Goal: Information Seeking & Learning: Learn about a topic

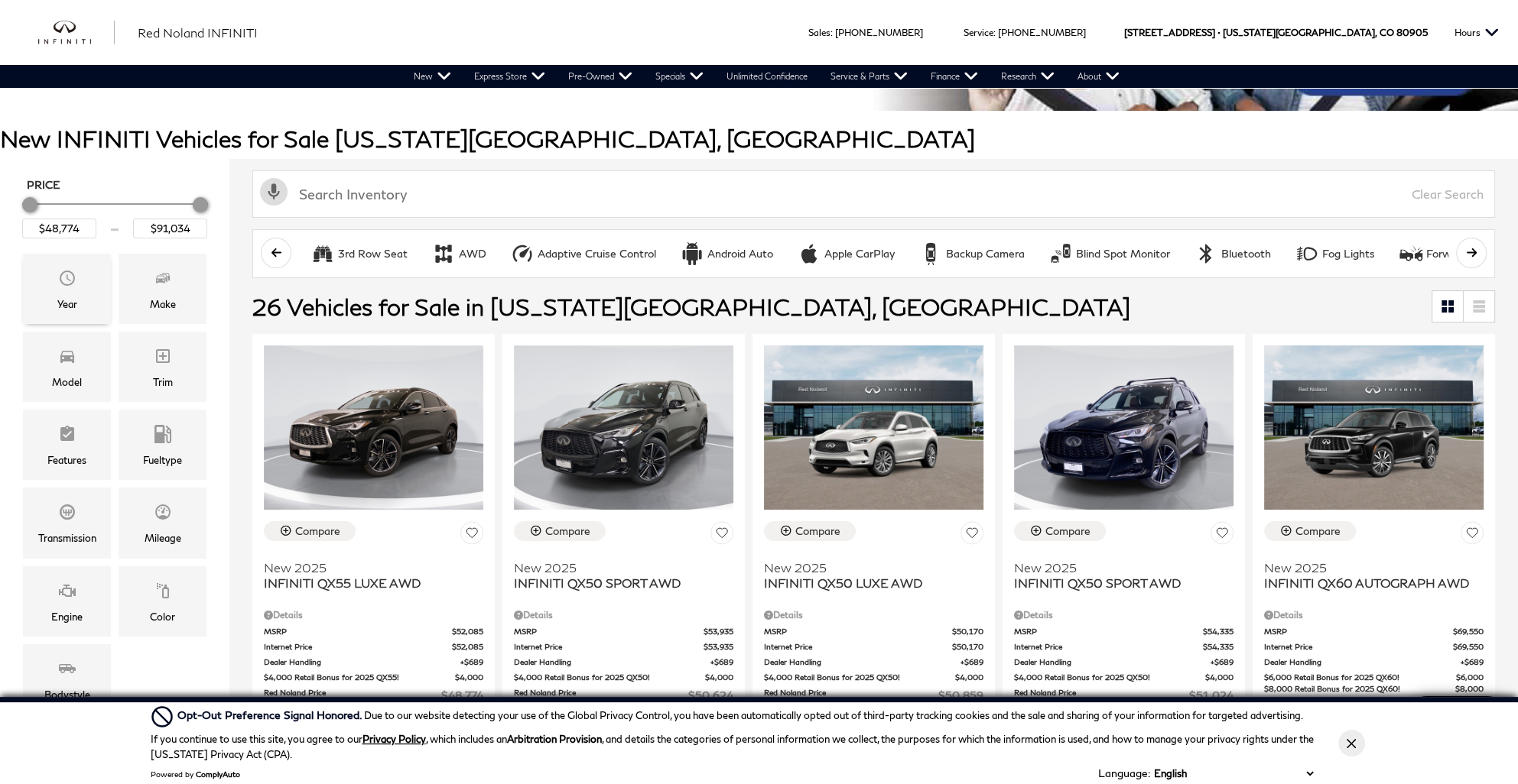
click at [53, 283] on div "Year" at bounding box center [66, 289] width 88 height 70
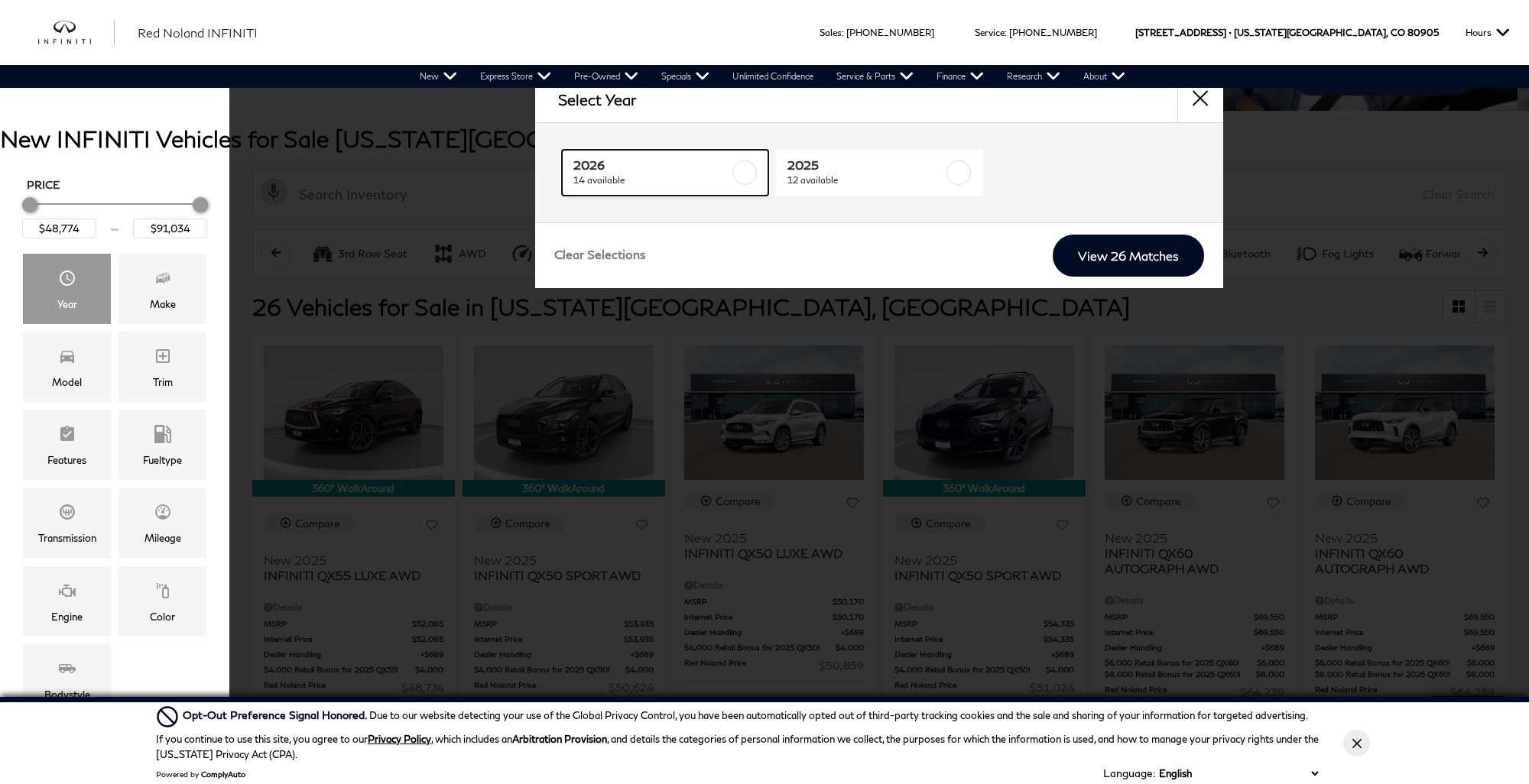
click at [642, 167] on span "2026" at bounding box center [651, 165] width 156 height 16
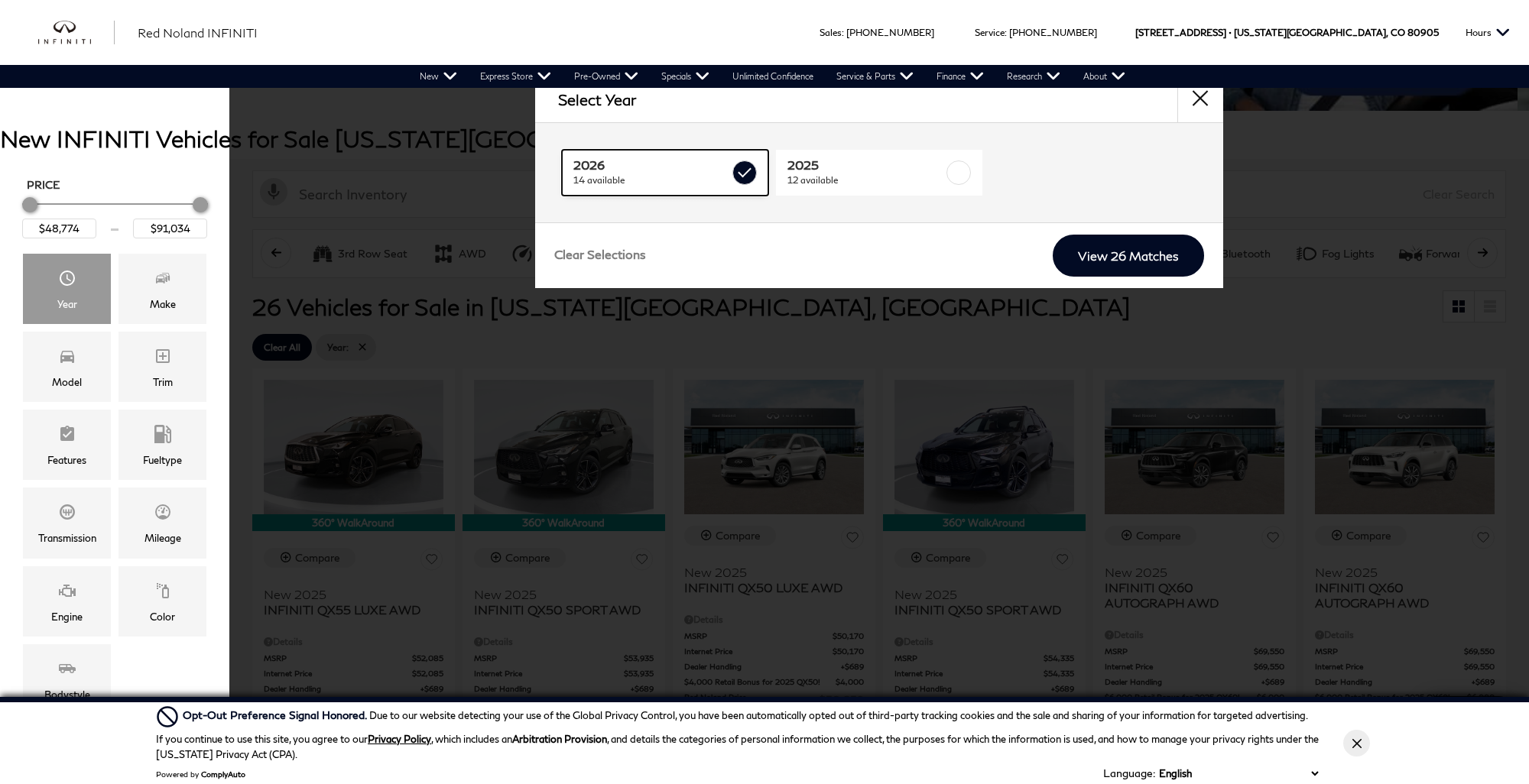
type input "$71,284"
checkbox input "true"
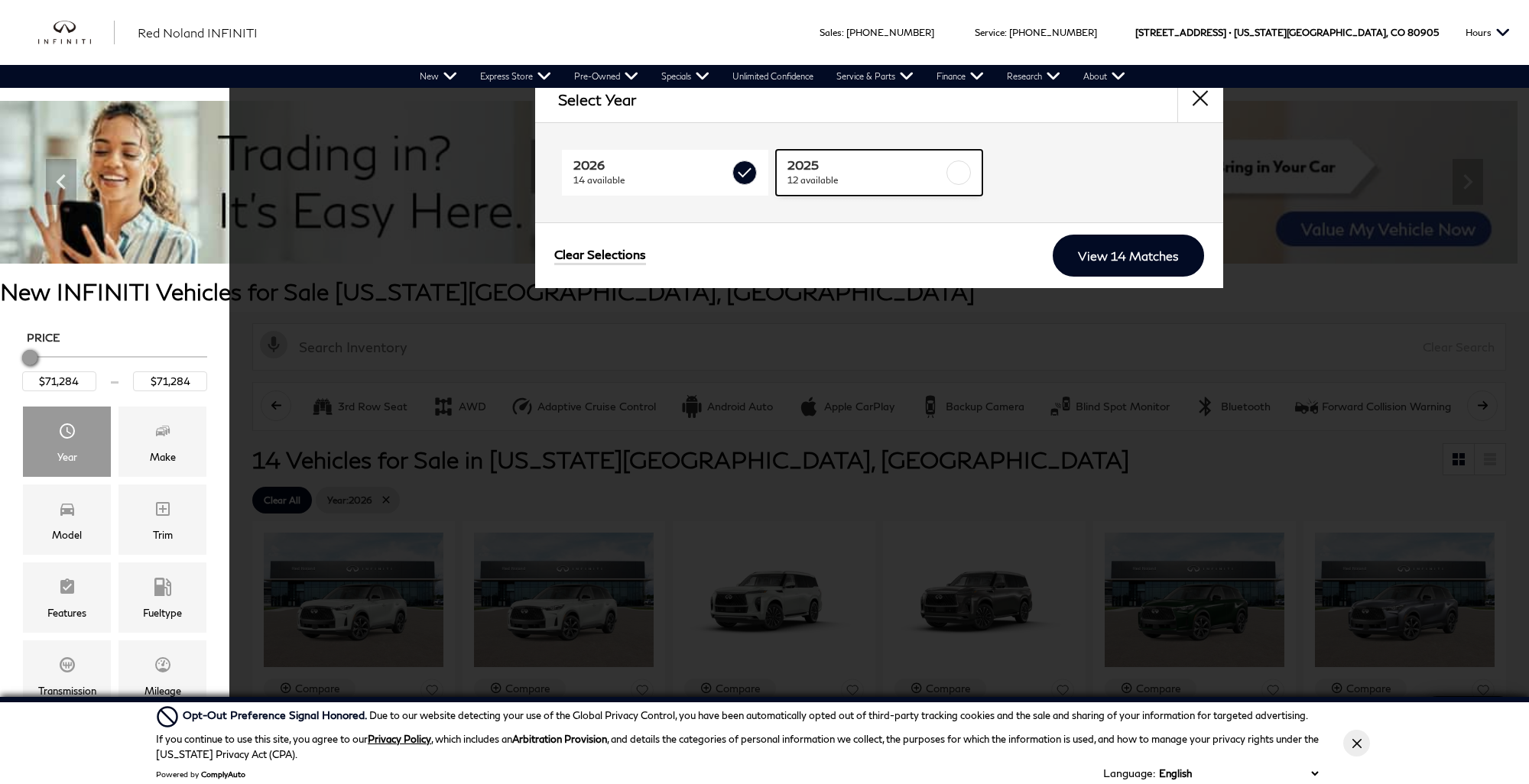
click at [847, 172] on span "12 available" at bounding box center [865, 180] width 156 height 16
type input "$48,774"
type input "$91,034"
checkbox input "true"
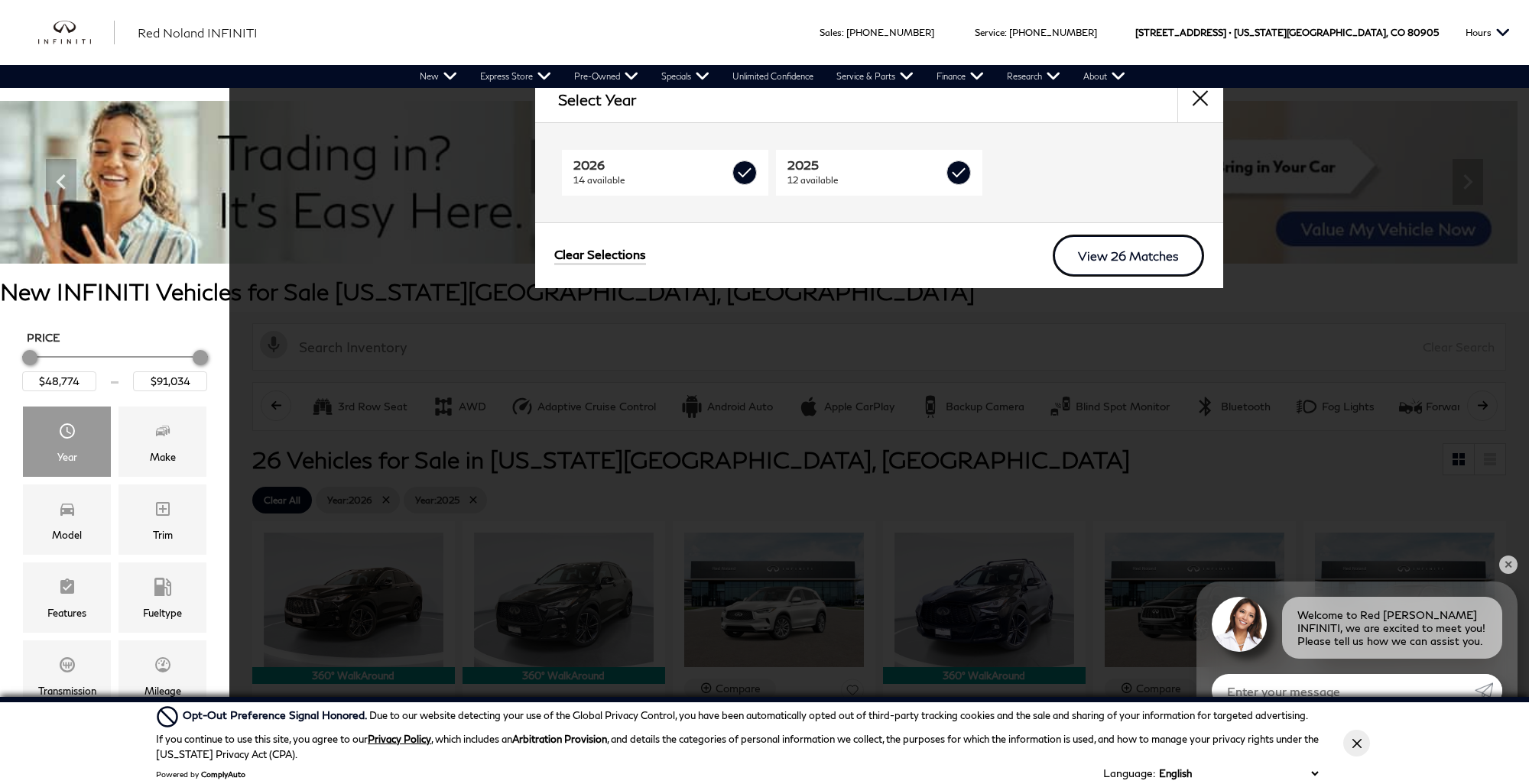
click at [1103, 249] on link "View 26 Matches" at bounding box center [1128, 256] width 151 height 42
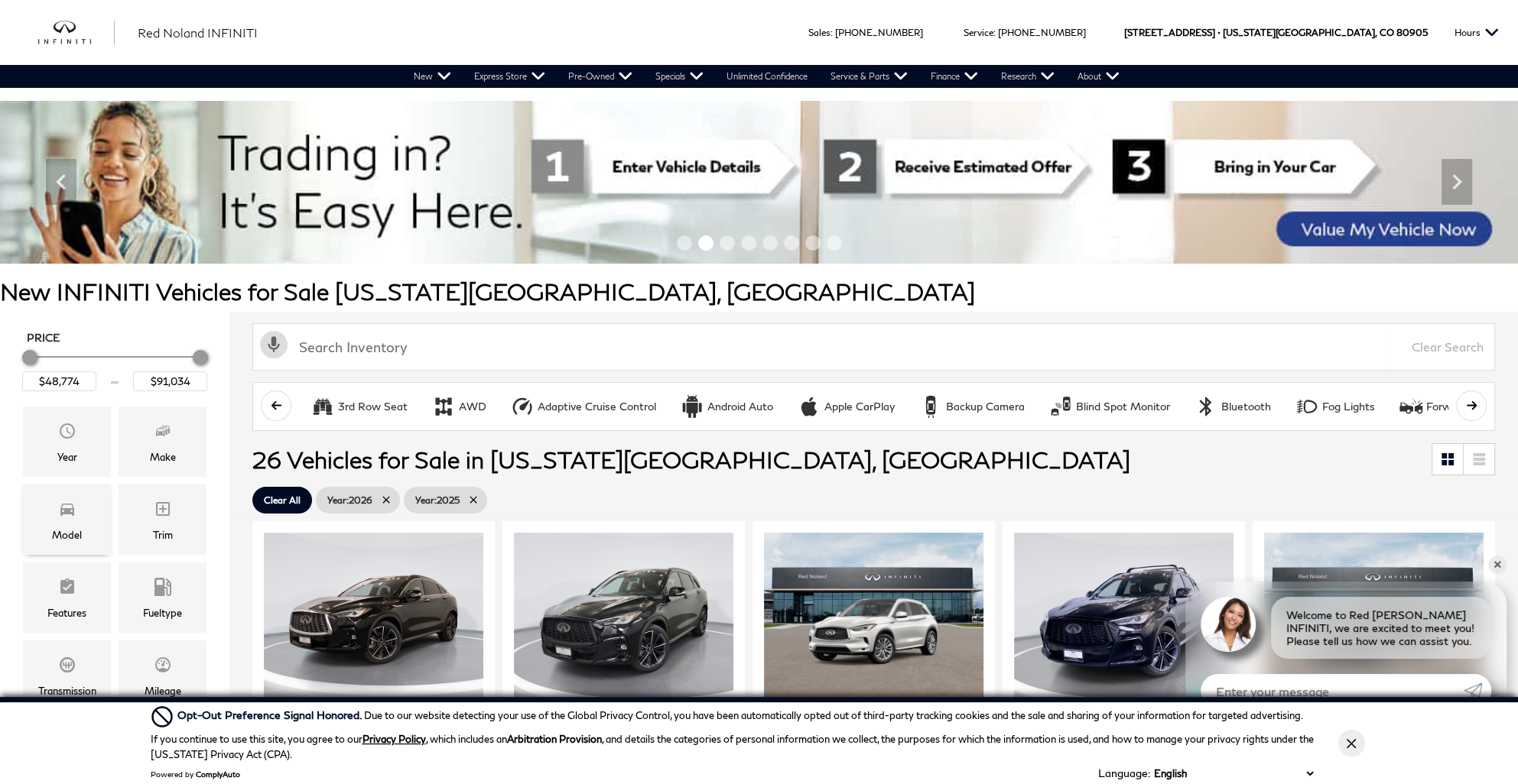
click at [63, 518] on span "Model" at bounding box center [67, 511] width 19 height 30
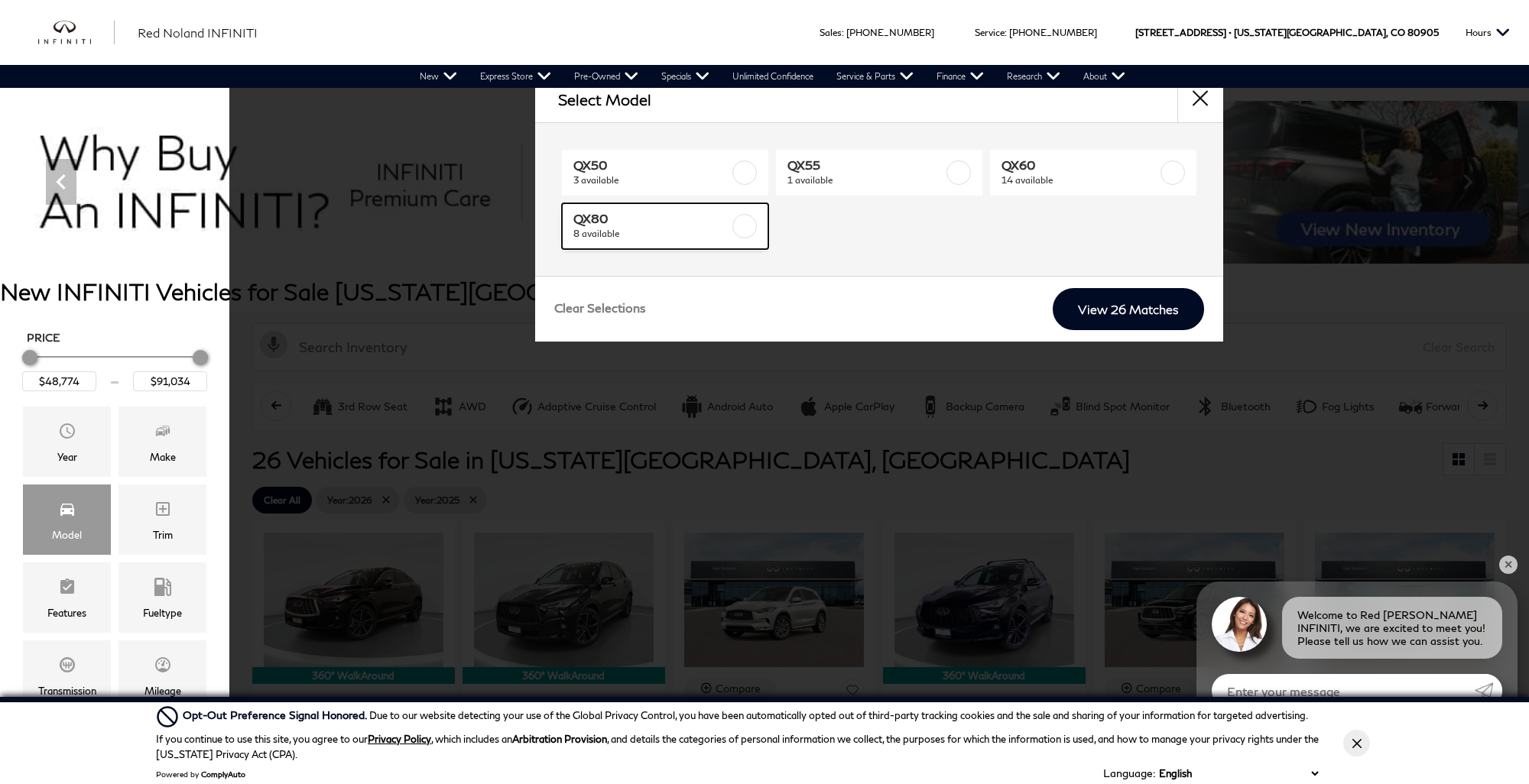
click at [665, 222] on span "QX80" at bounding box center [651, 218] width 156 height 16
type input "$83,389"
checkbox input "true"
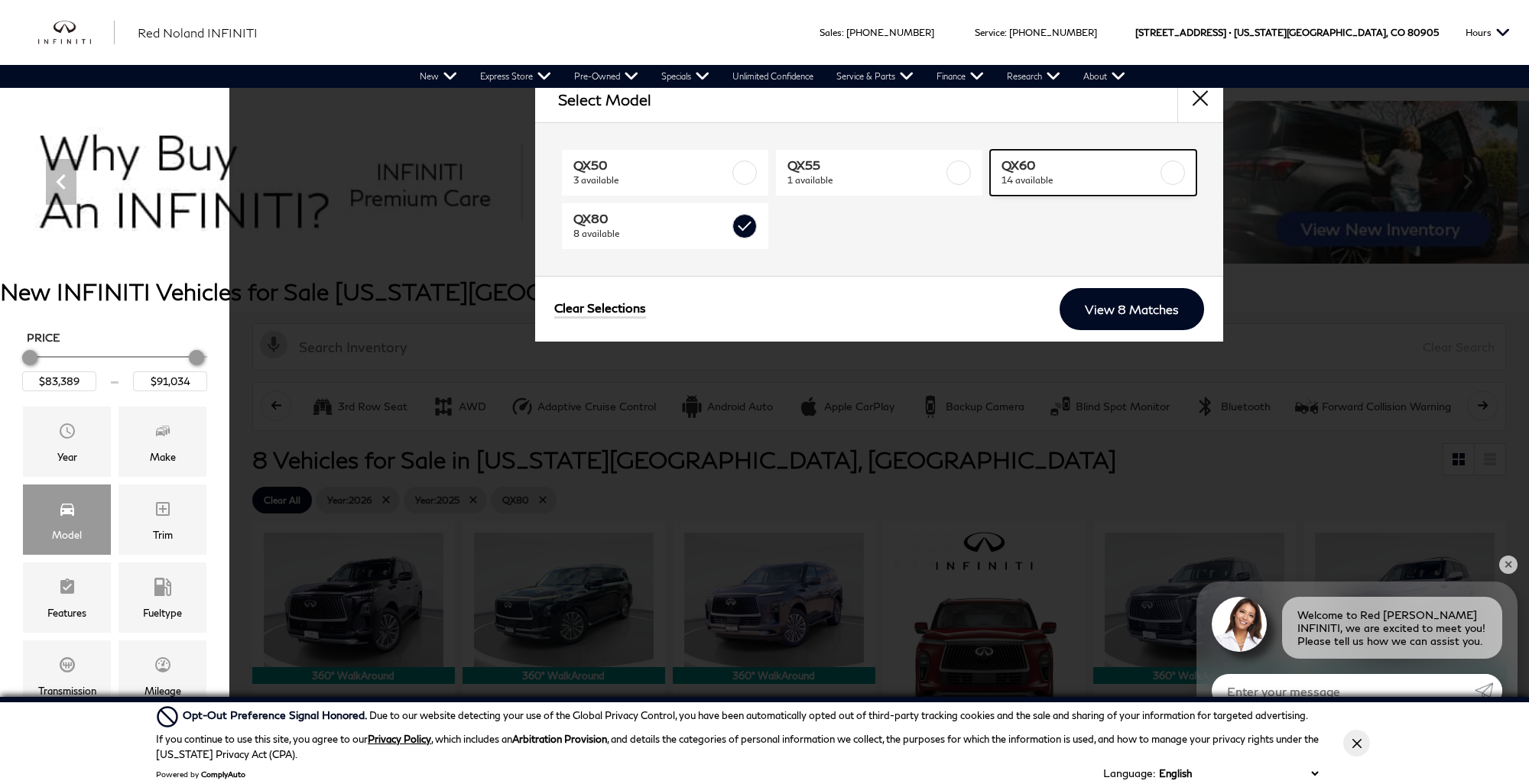
click at [1077, 174] on span "14 available" at bounding box center [1080, 180] width 156 height 16
type input "$64,239"
checkbox input "true"
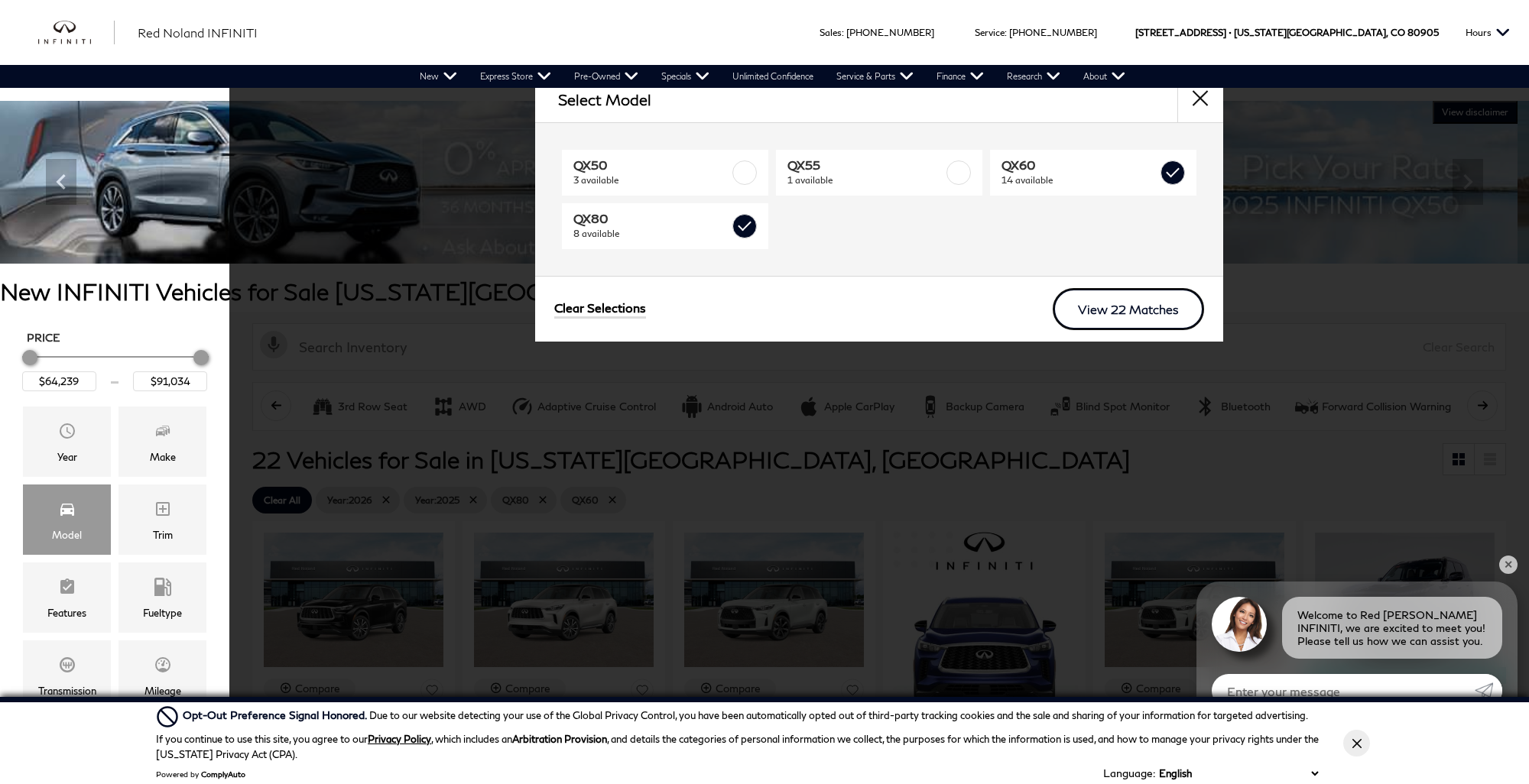
click at [1137, 310] on link "View 22 Matches" at bounding box center [1128, 309] width 151 height 42
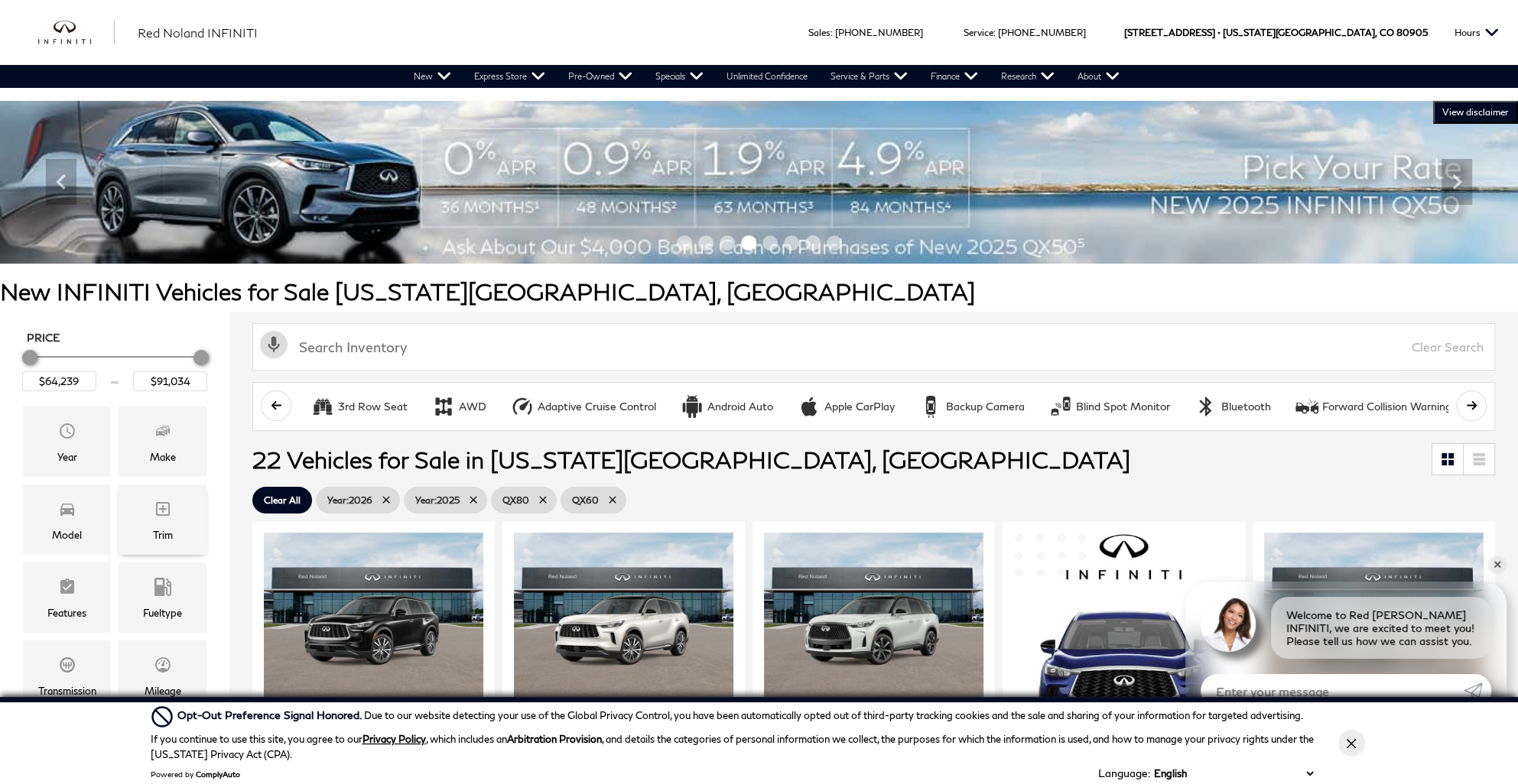
click at [151, 513] on div "Trim" at bounding box center [162, 520] width 88 height 70
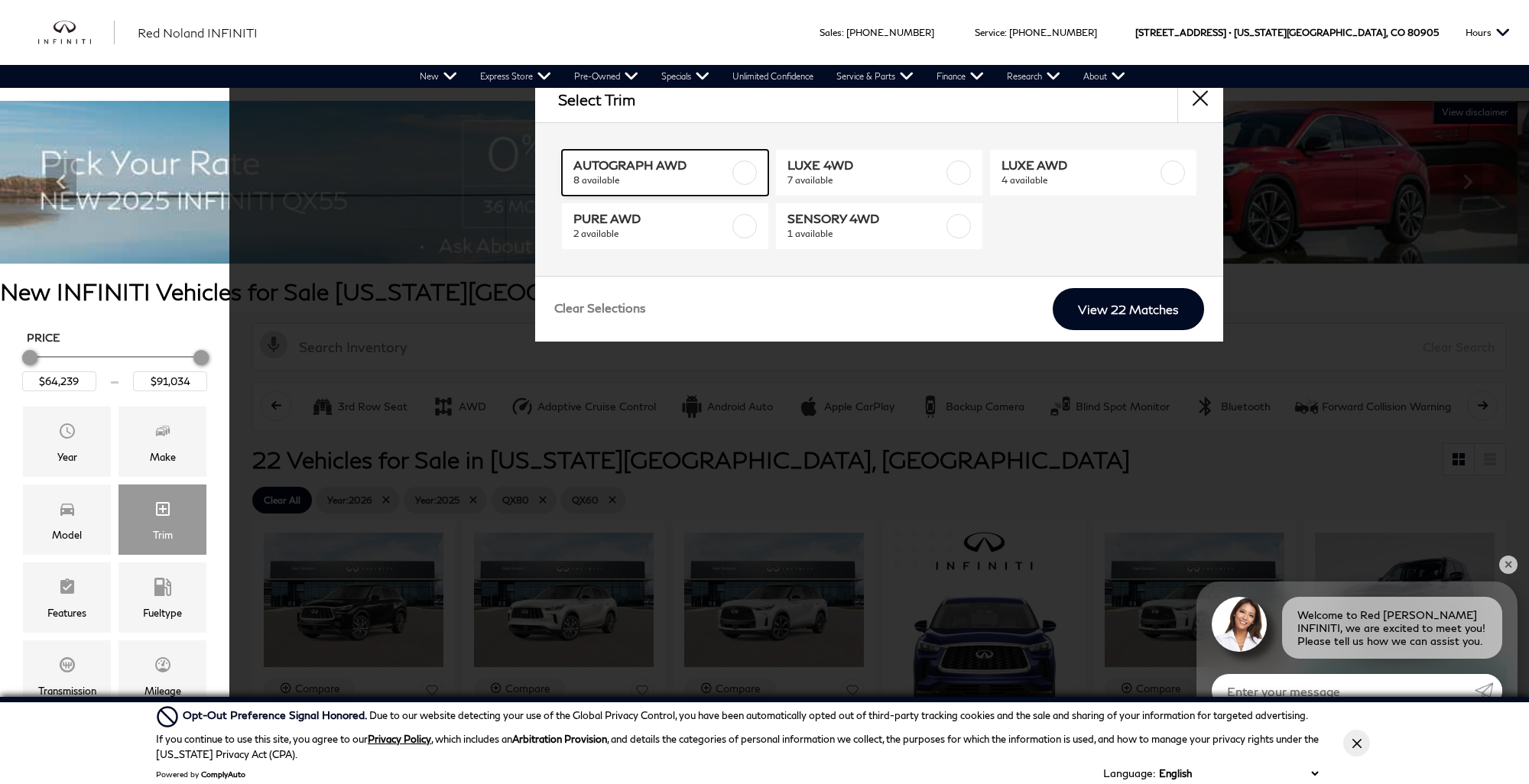
click at [658, 179] on span "8 available" at bounding box center [651, 180] width 156 height 16
type input "$71,284"
checkbox input "true"
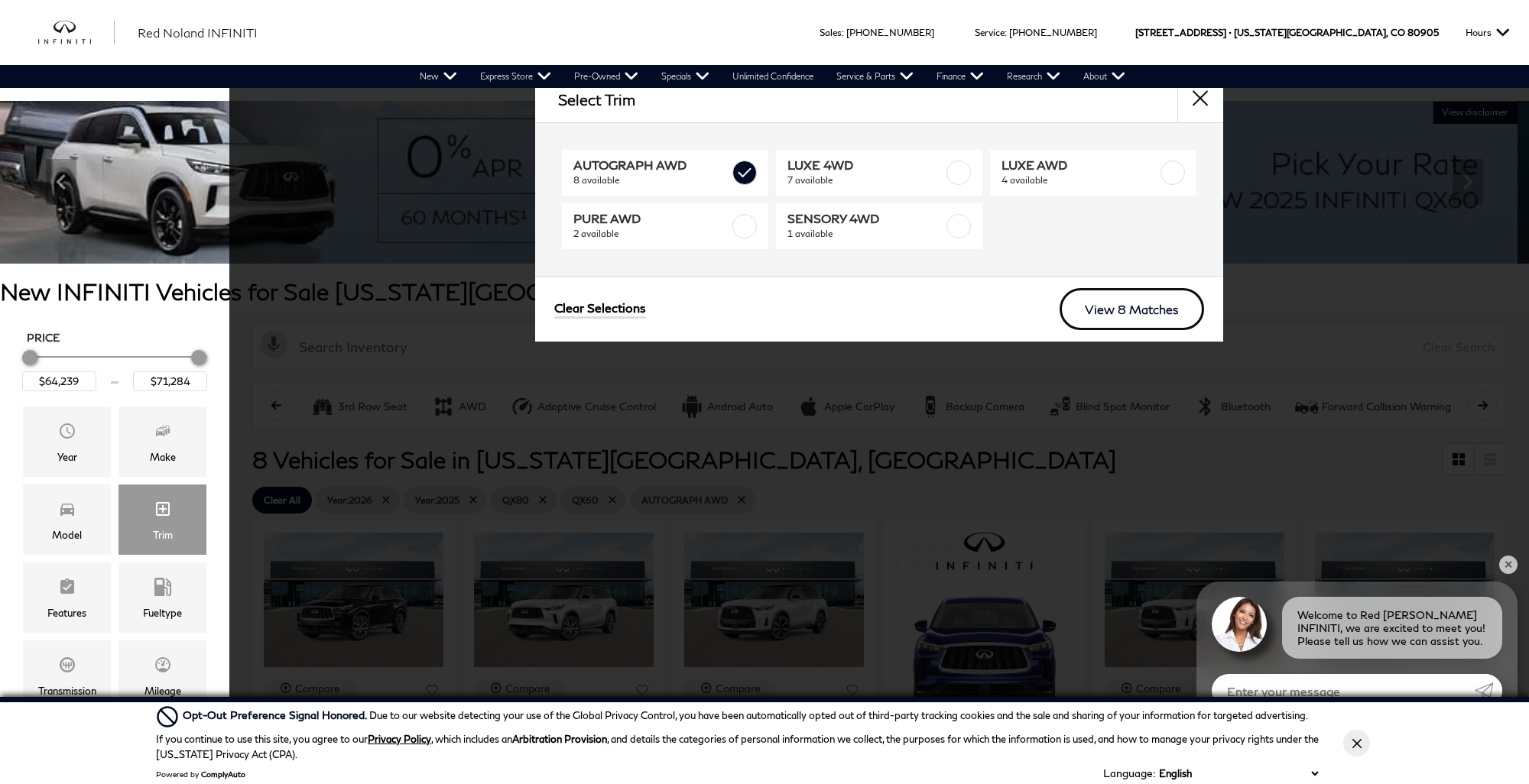
click at [1128, 304] on link "View 8 Matches" at bounding box center [1131, 309] width 144 height 42
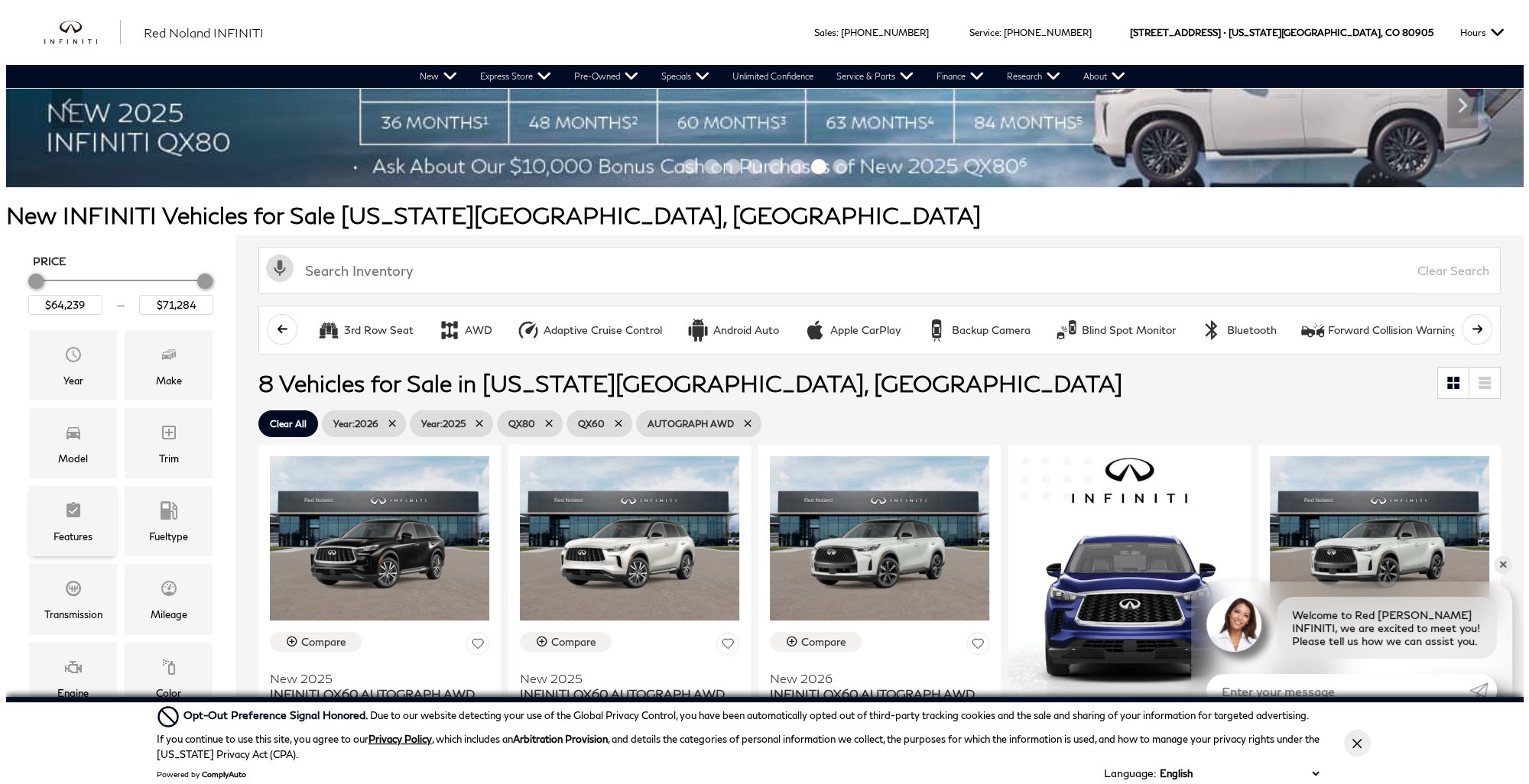
scroll to position [153, 0]
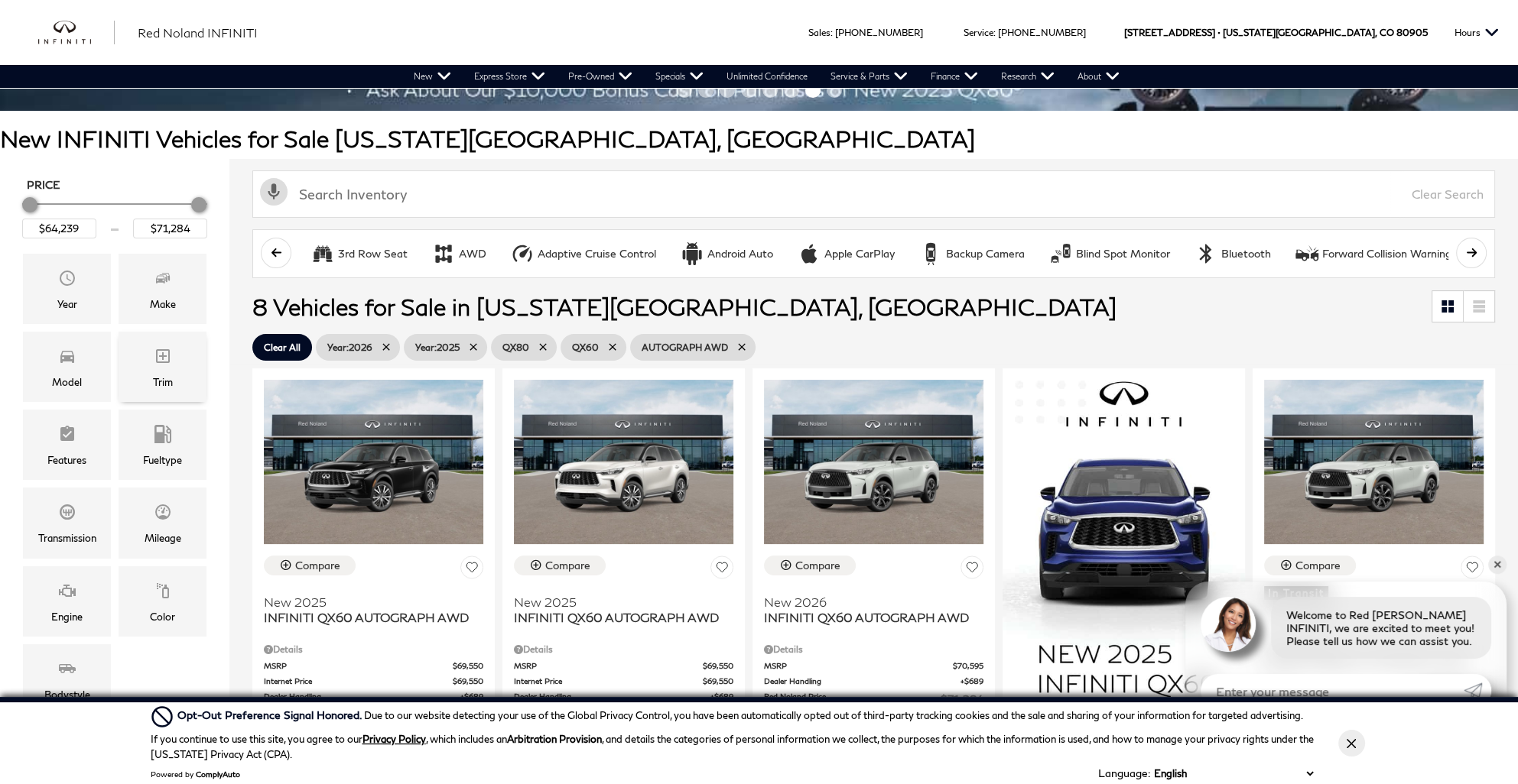
click at [166, 360] on icon "Trim" at bounding box center [163, 357] width 19 height 19
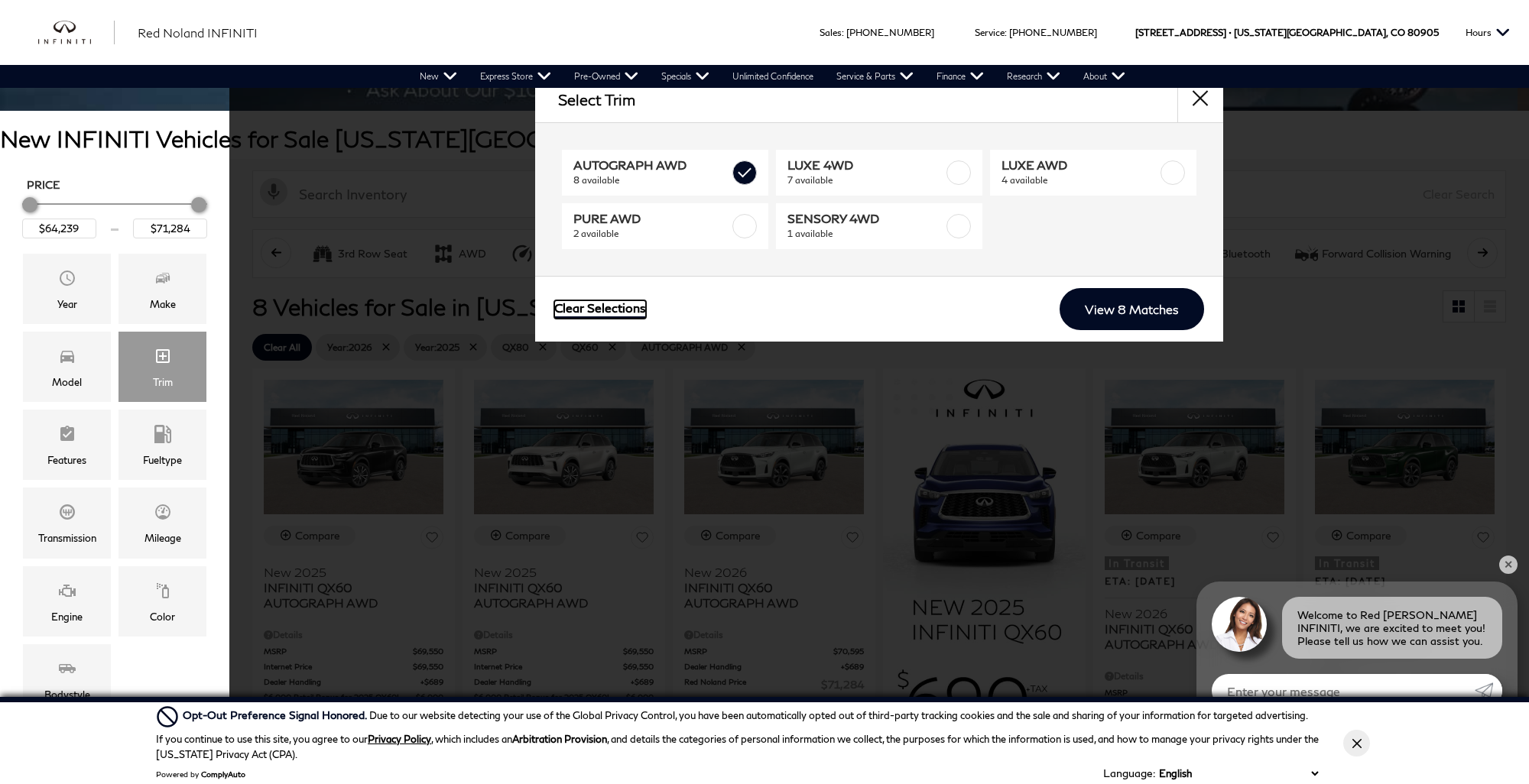
click at [584, 311] on link "Clear Selections" at bounding box center [600, 310] width 92 height 19
type input "$91,034"
checkbox input "false"
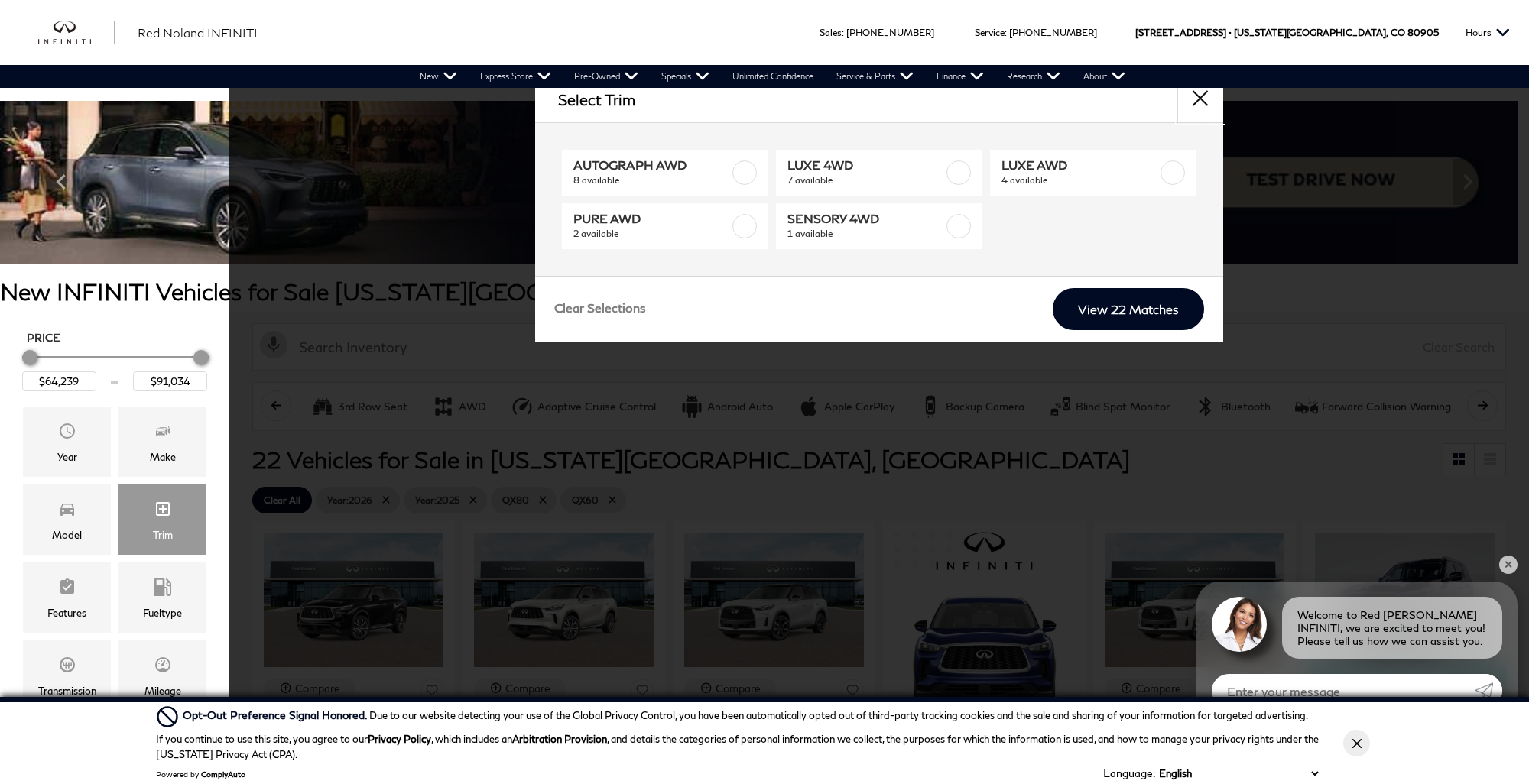
click at [1202, 104] on button "close" at bounding box center [1200, 99] width 46 height 46
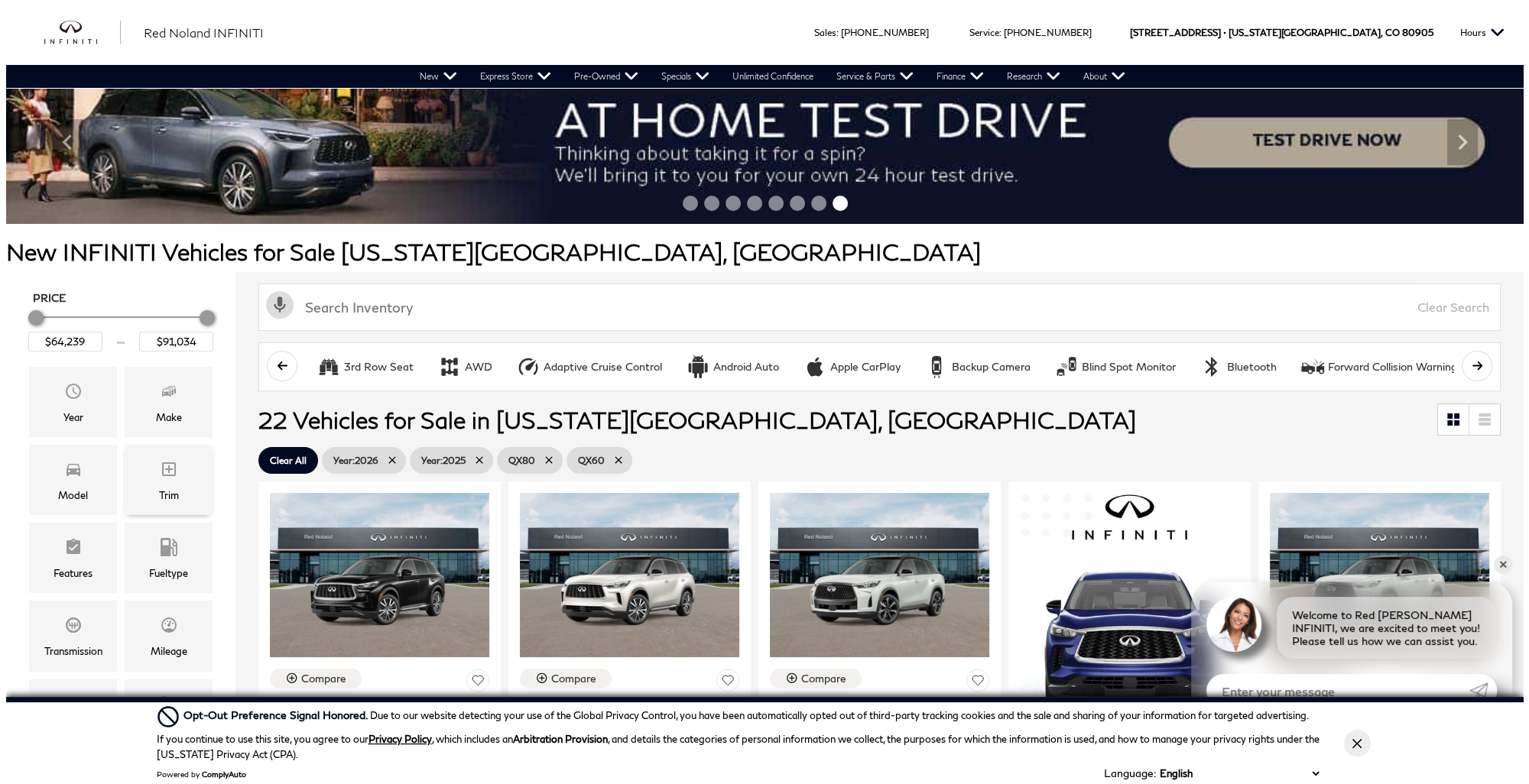
scroll to position [153, 0]
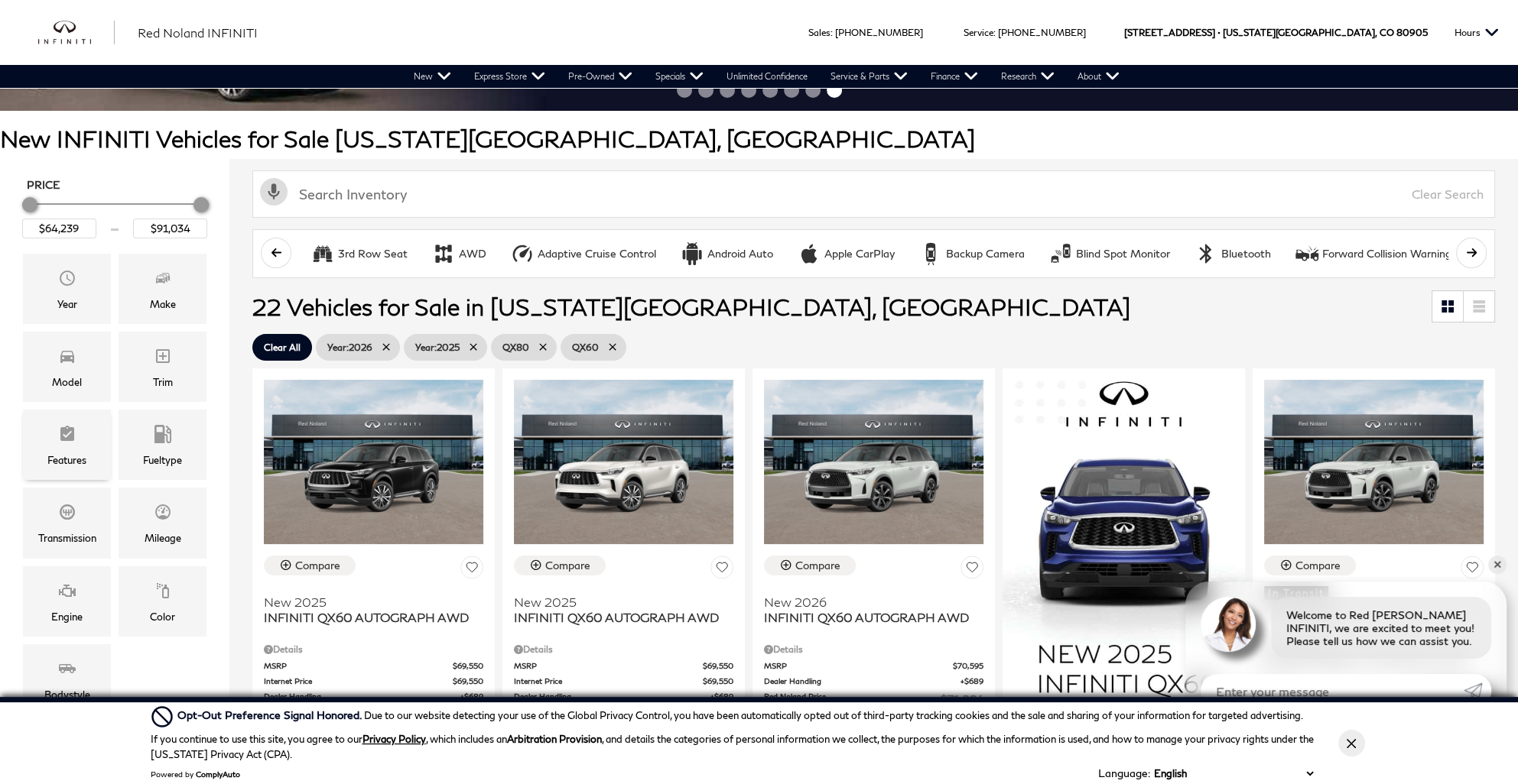
click at [41, 445] on div "Features" at bounding box center [66, 445] width 88 height 70
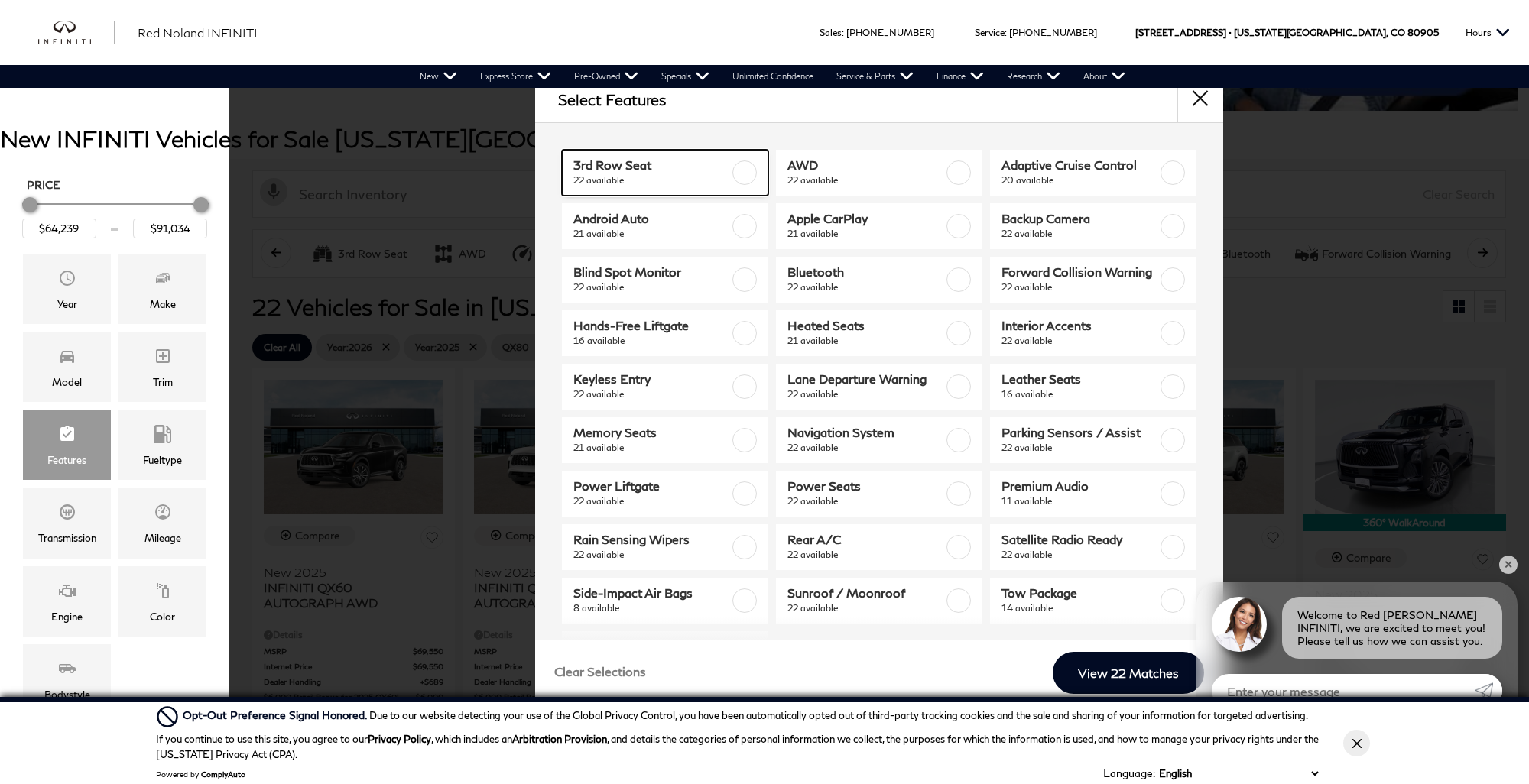
click at [612, 172] on span "22 available" at bounding box center [651, 180] width 156 height 16
checkbox input "true"
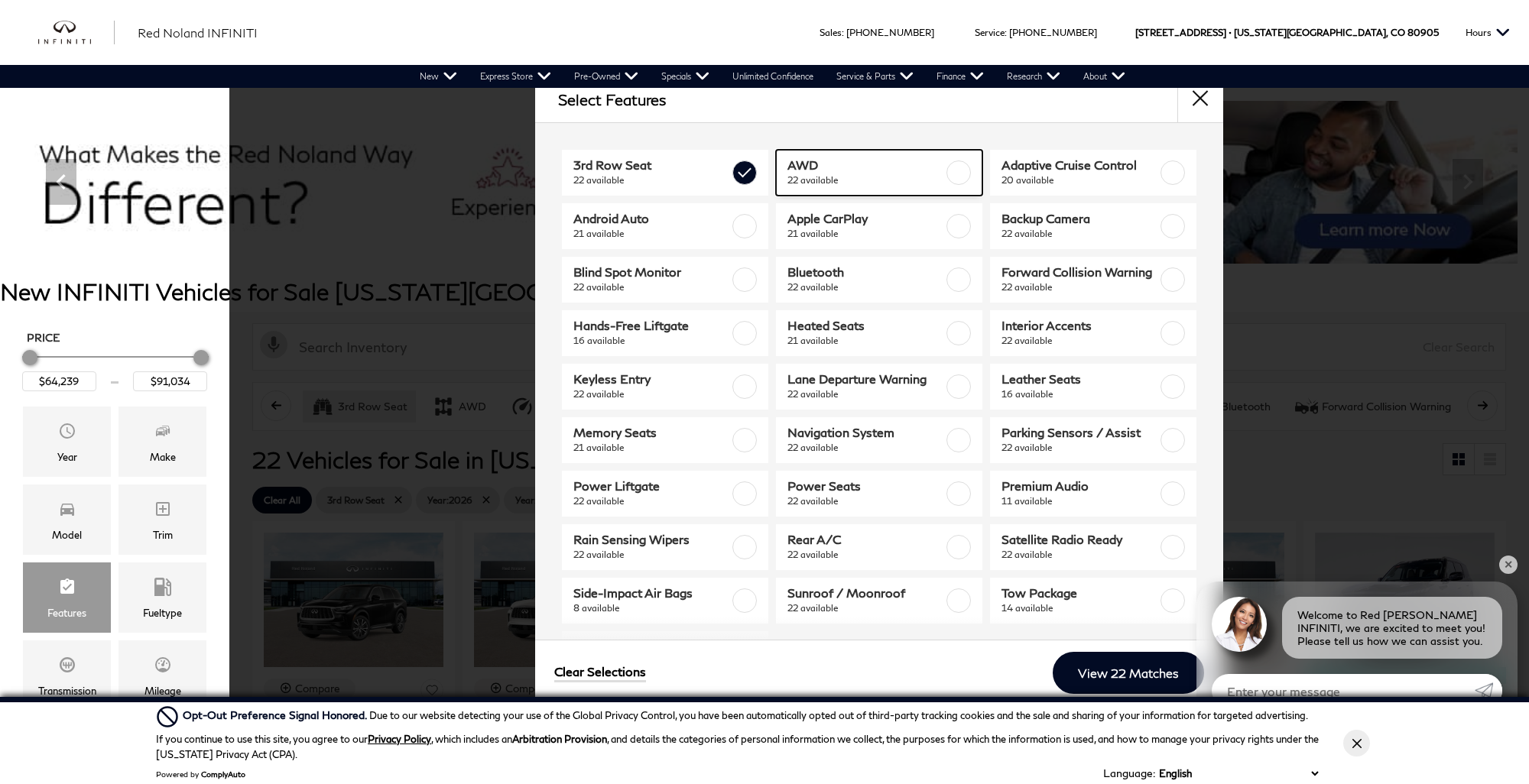
click at [807, 167] on span "AWD" at bounding box center [865, 165] width 156 height 16
checkbox input "true"
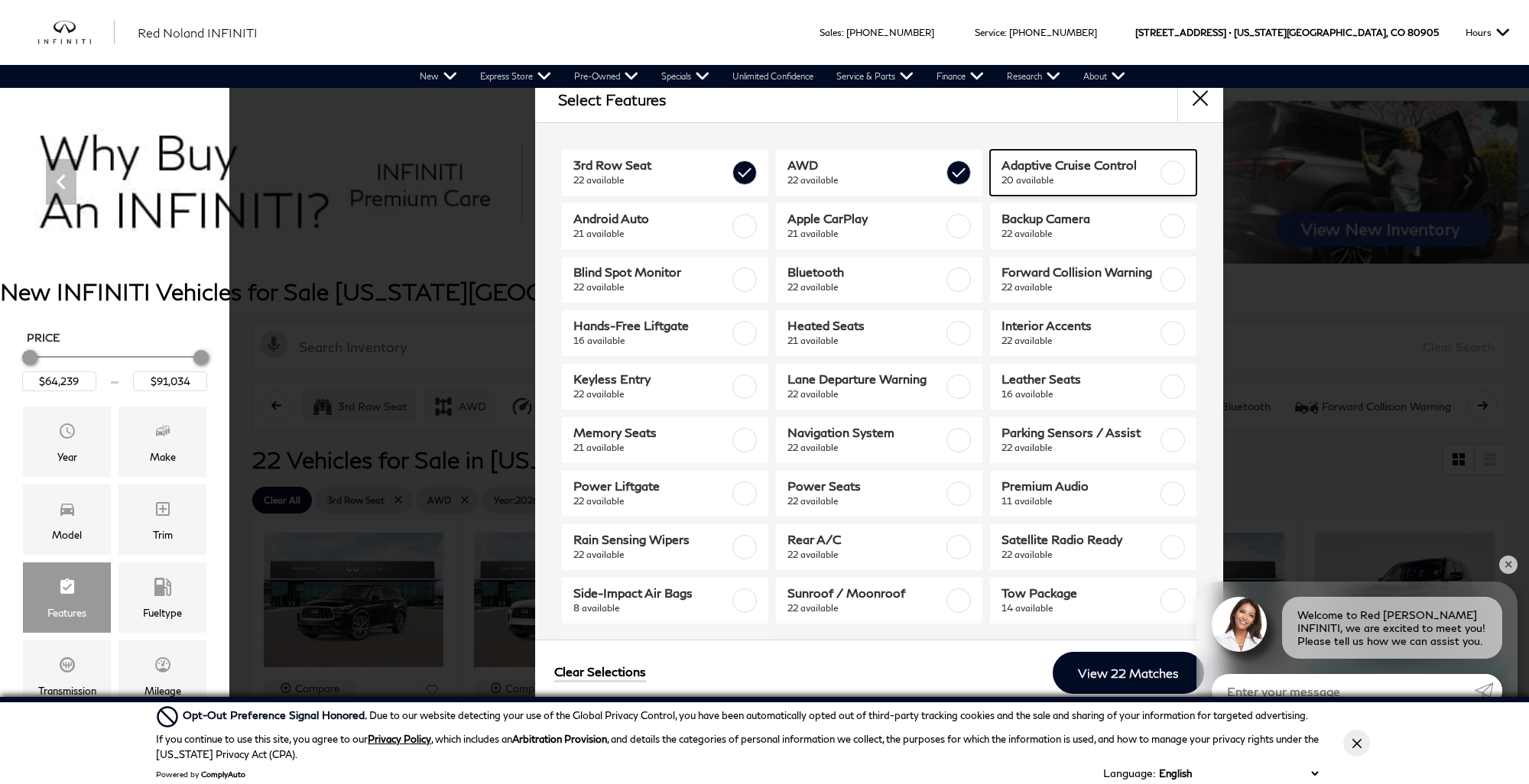
click at [1021, 170] on span "Adaptive Cruise Control" at bounding box center [1080, 165] width 156 height 16
checkbox input "true"
click at [1018, 225] on span "Backup Camera" at bounding box center [1080, 218] width 156 height 16
checkbox input "true"
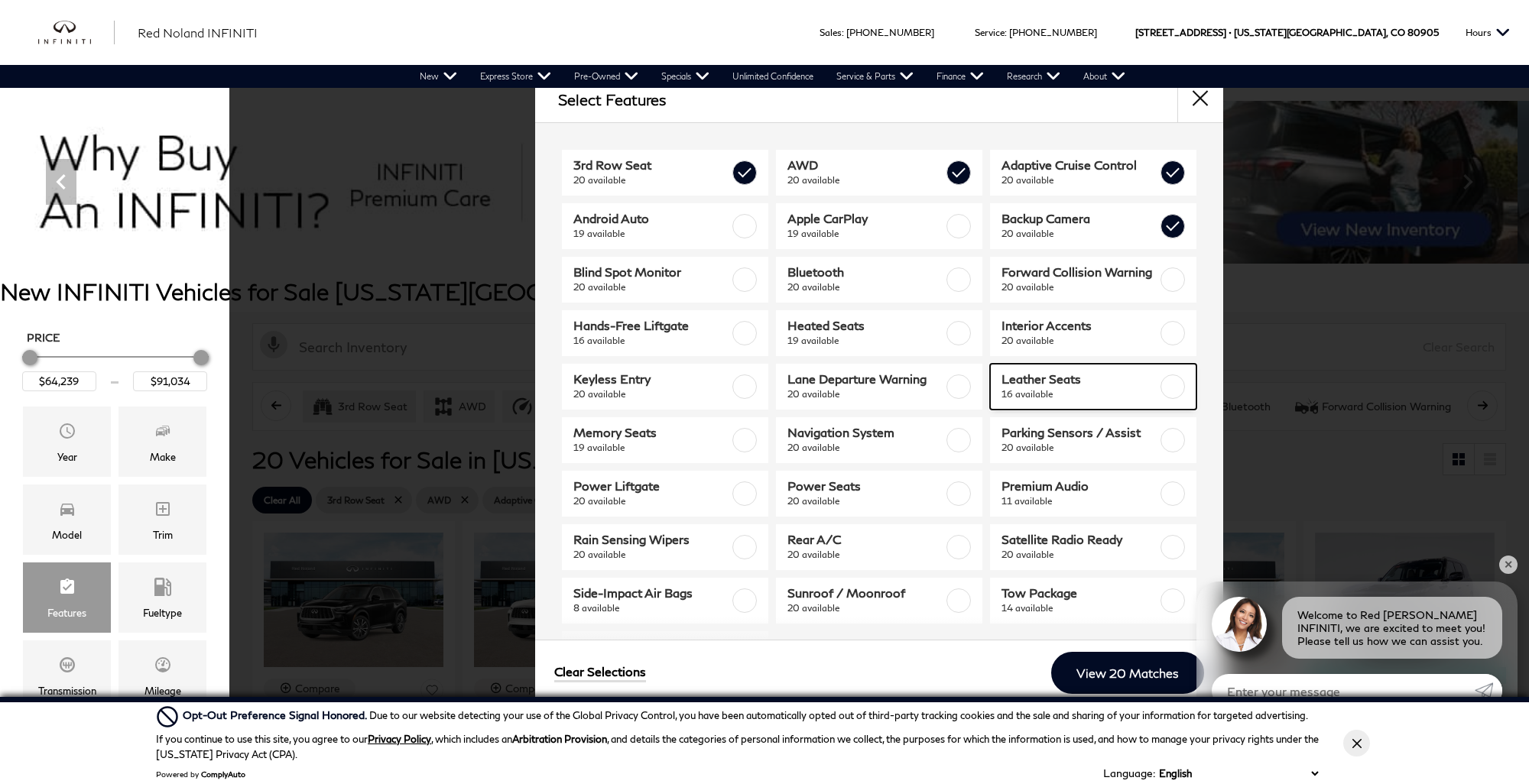
click at [1013, 384] on span "Leather Seats" at bounding box center [1080, 379] width 156 height 16
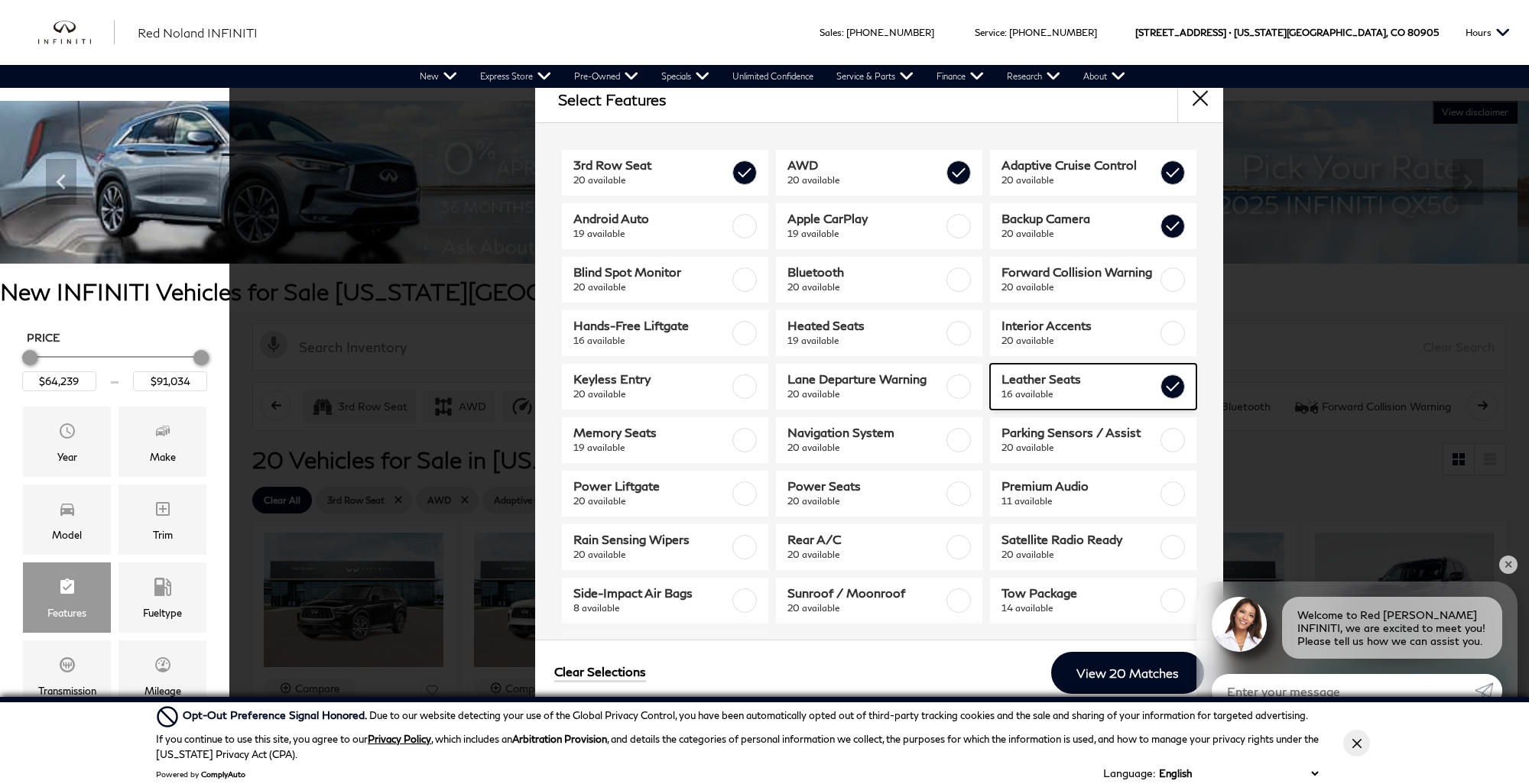
checkbox input "true"
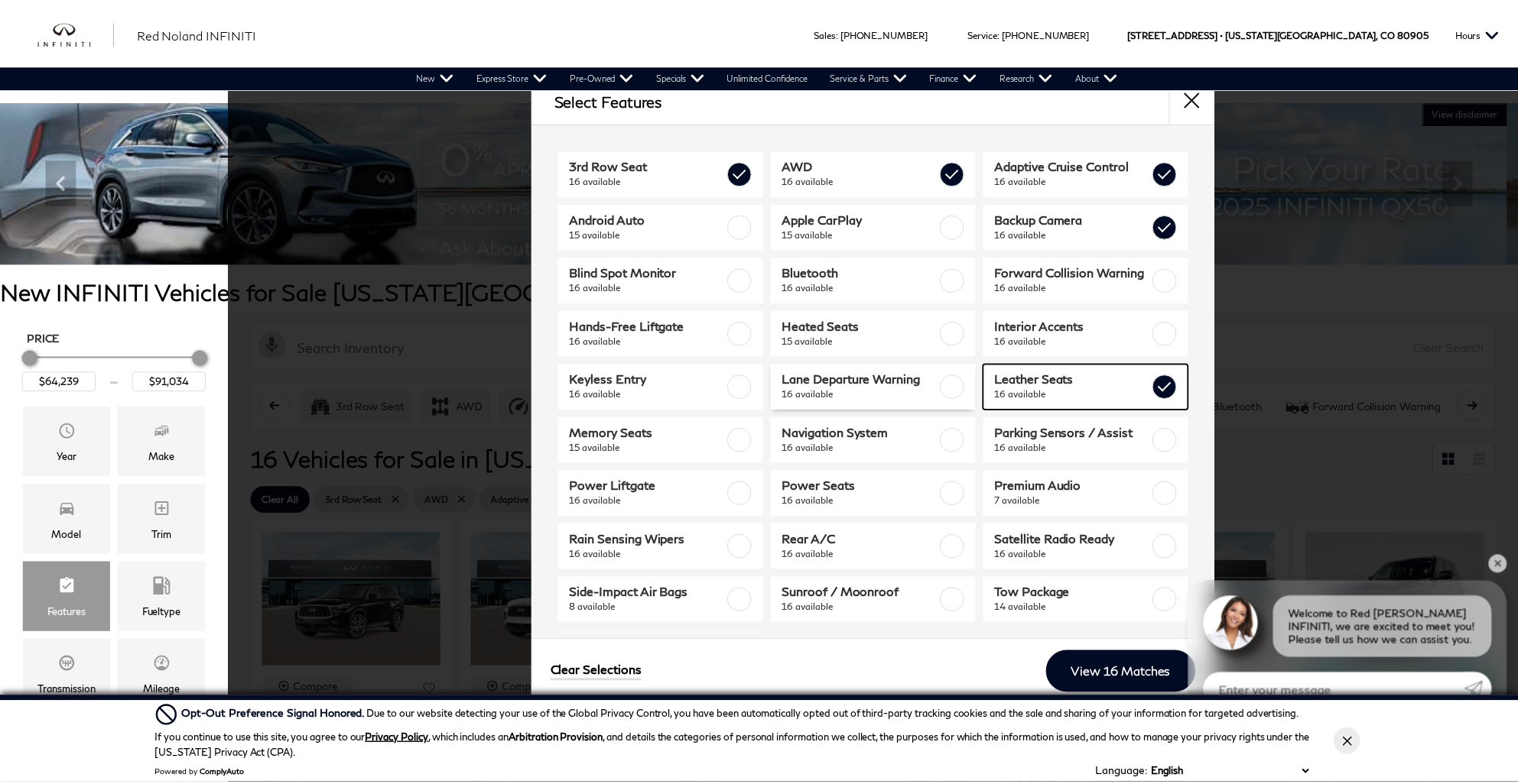
scroll to position [63, 0]
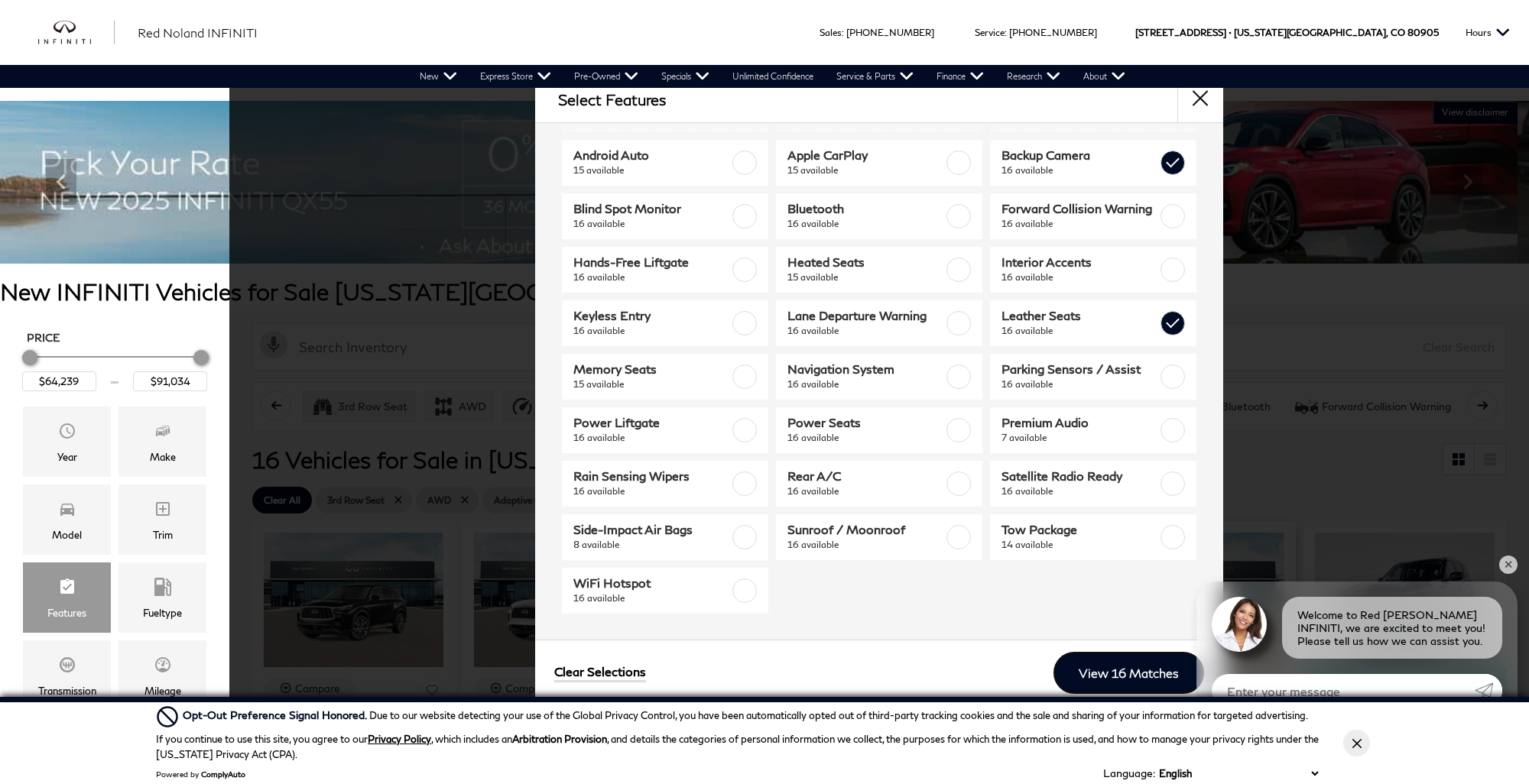
click at [1098, 672] on link "View 16 Matches" at bounding box center [1128, 673] width 151 height 42
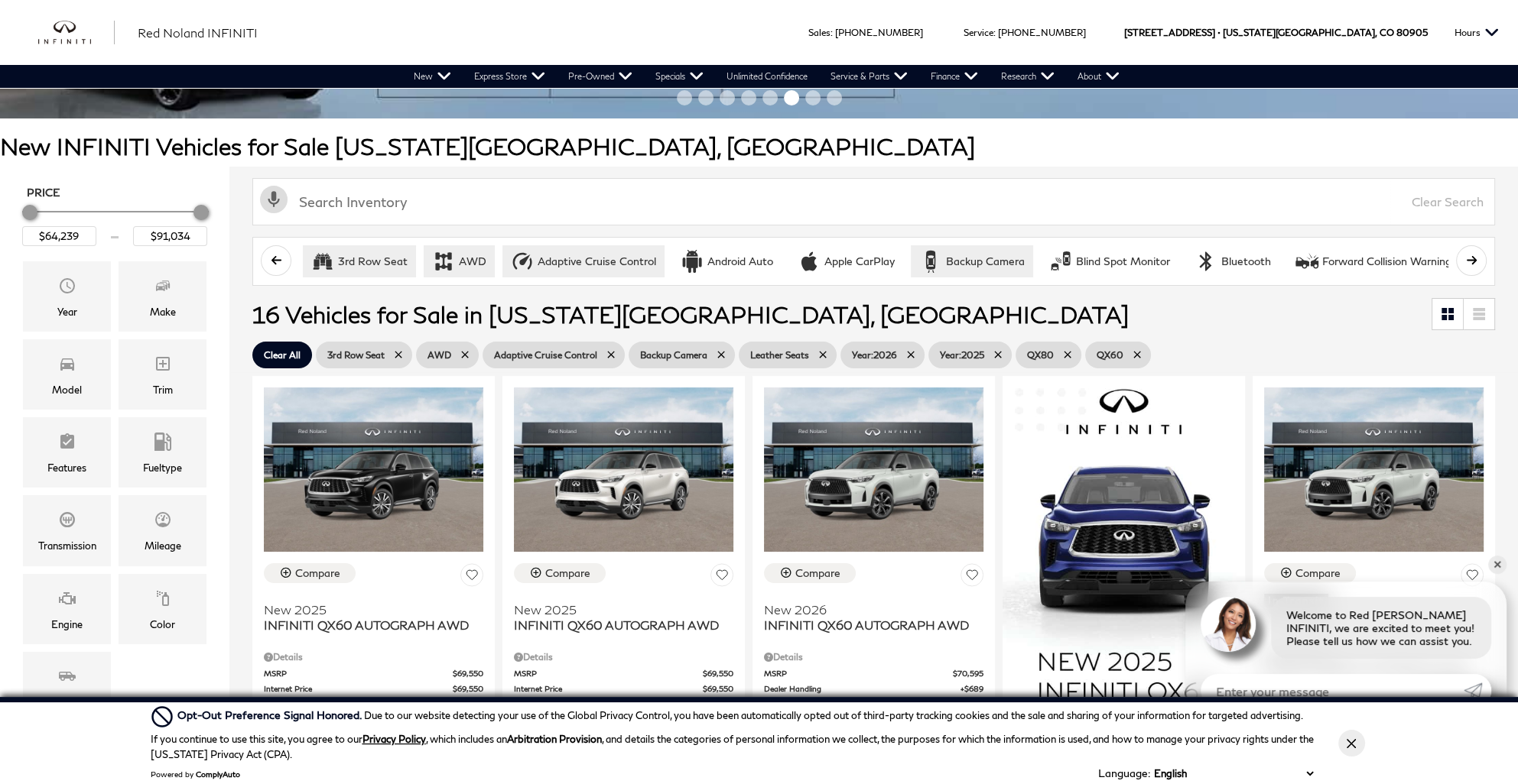
scroll to position [153, 0]
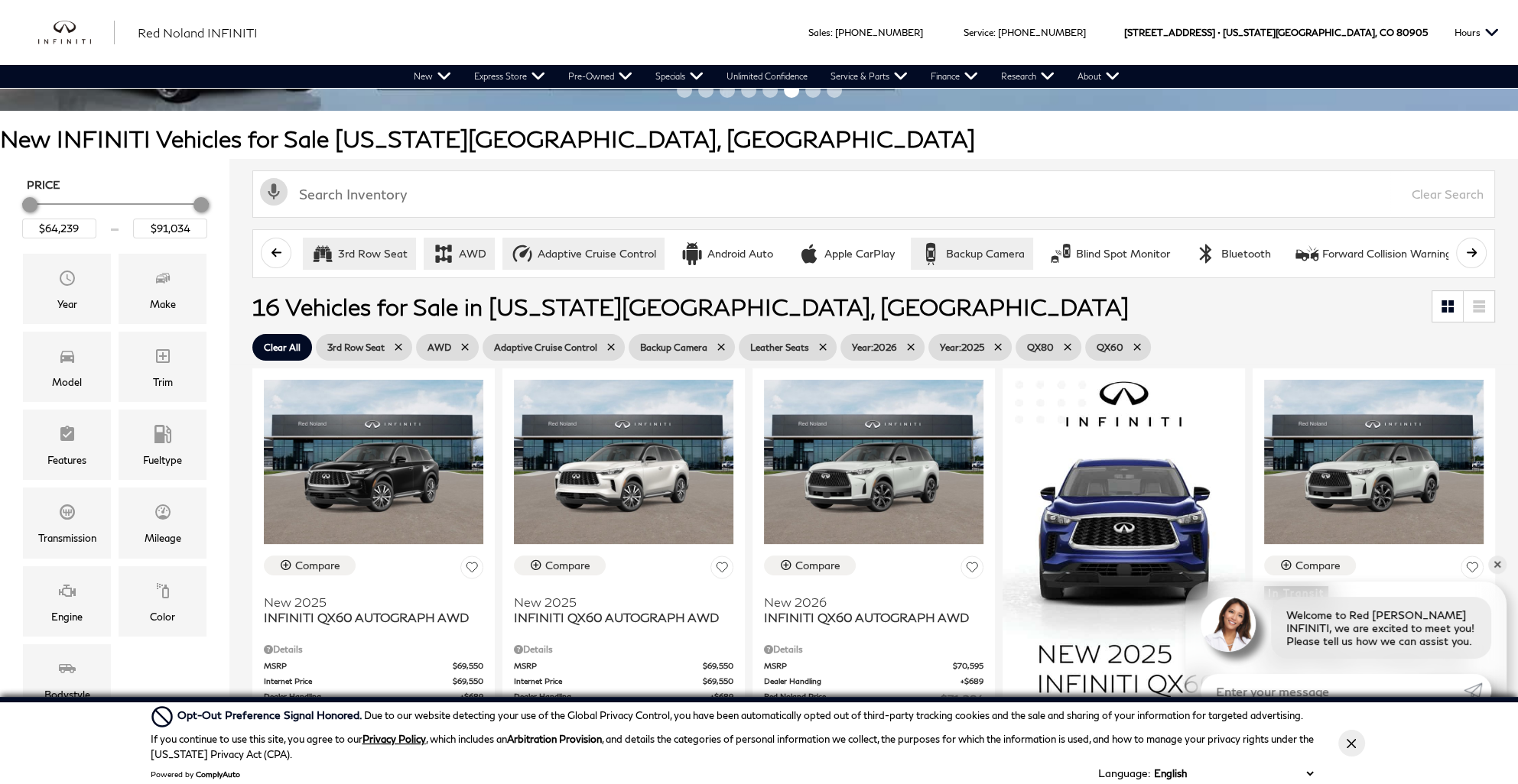
click at [1476, 252] on icon "scroll right" at bounding box center [1471, 252] width 10 height 9
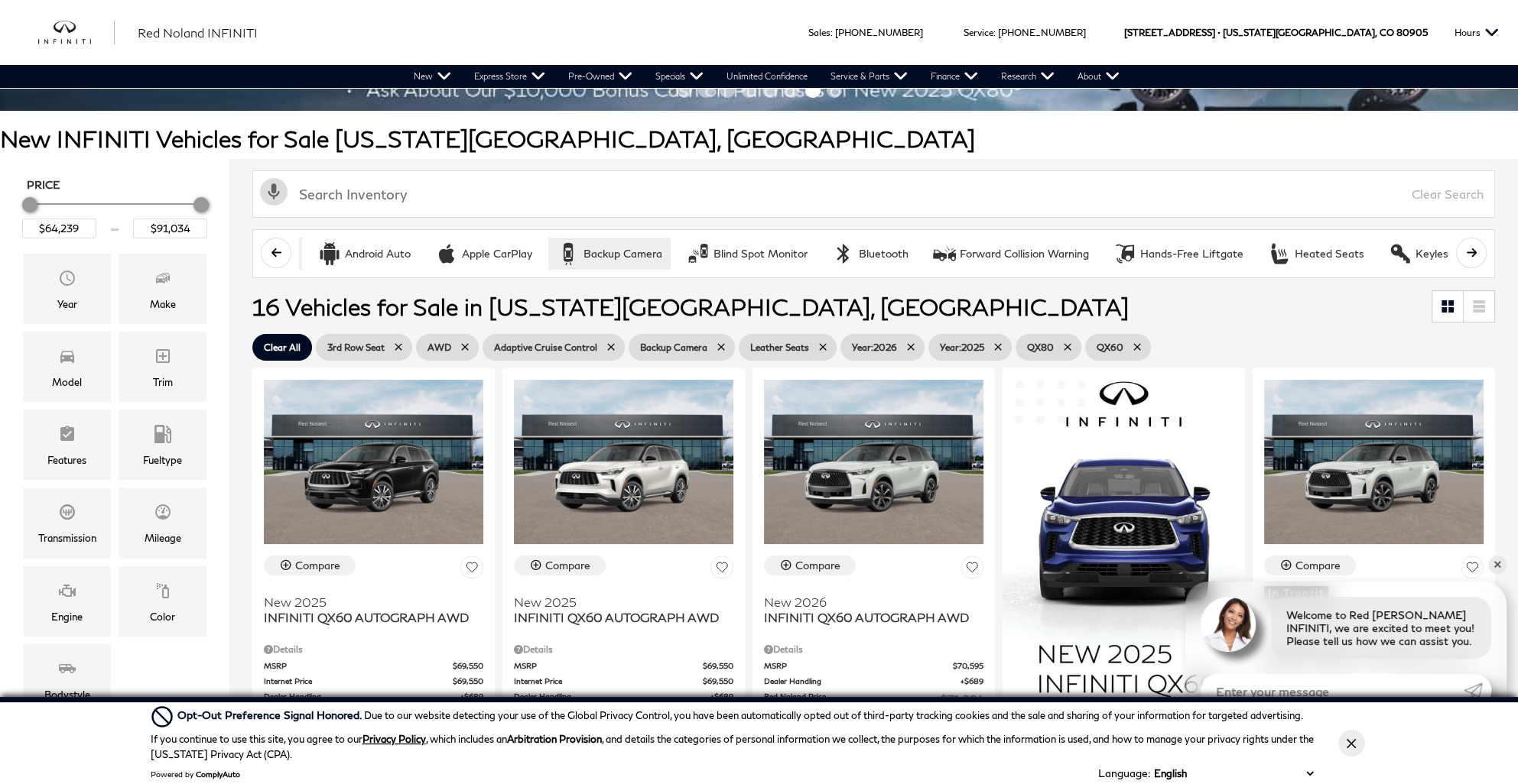
scroll to position [0, 382]
click at [1476, 251] on icon "scroll right" at bounding box center [1471, 252] width 10 height 9
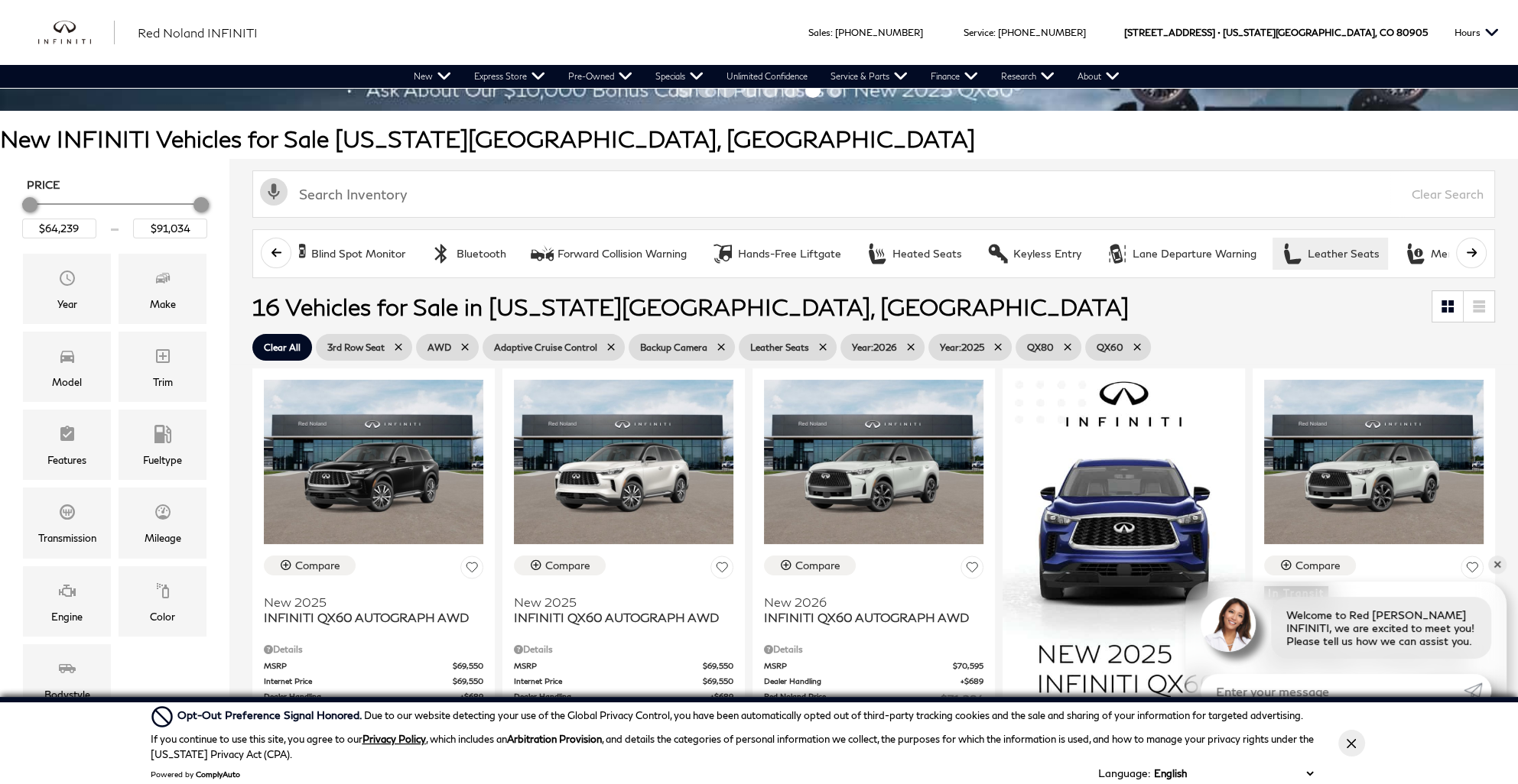
click at [1476, 251] on icon "scroll right" at bounding box center [1471, 252] width 10 height 9
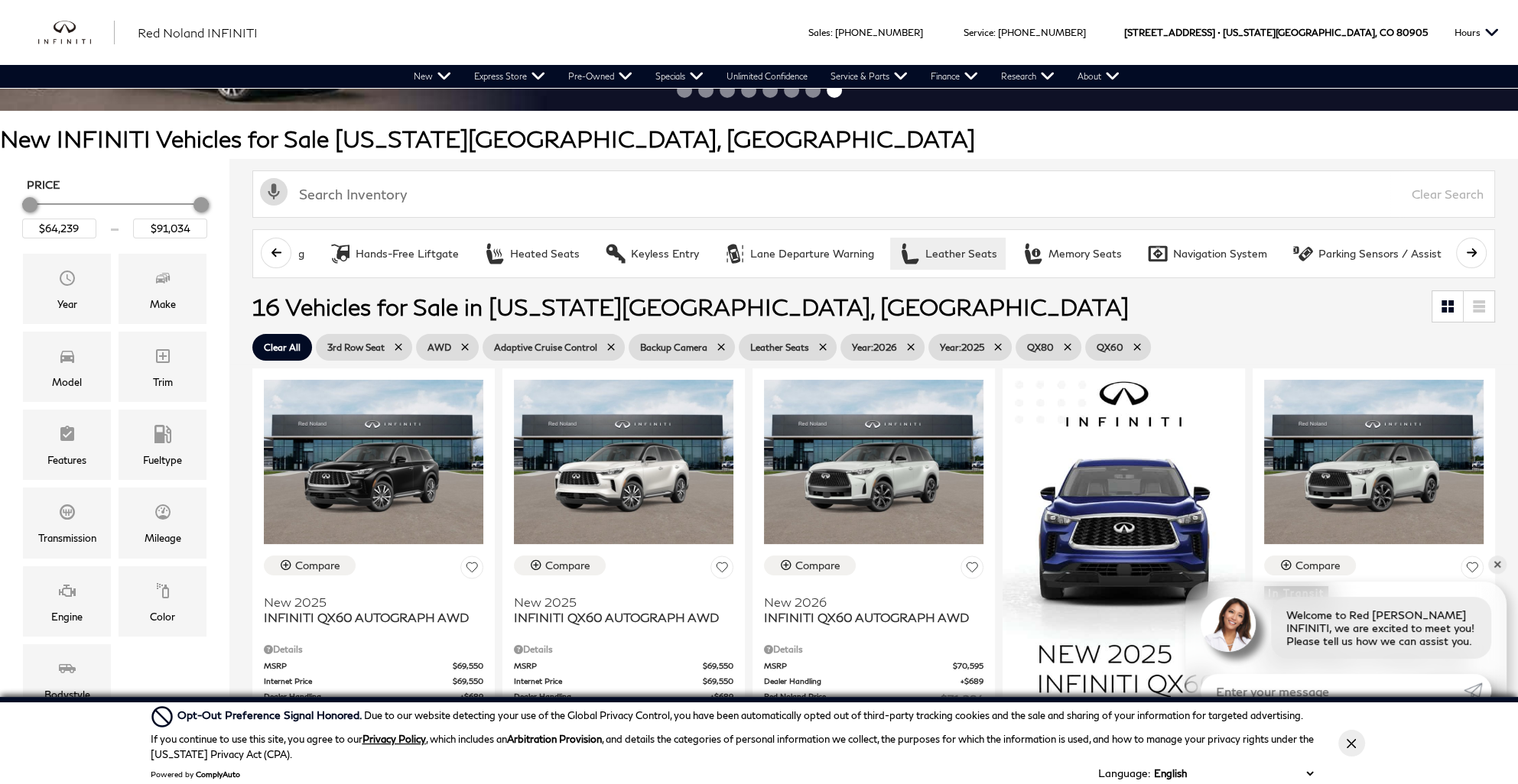
click at [1476, 251] on icon "scroll right" at bounding box center [1471, 252] width 10 height 9
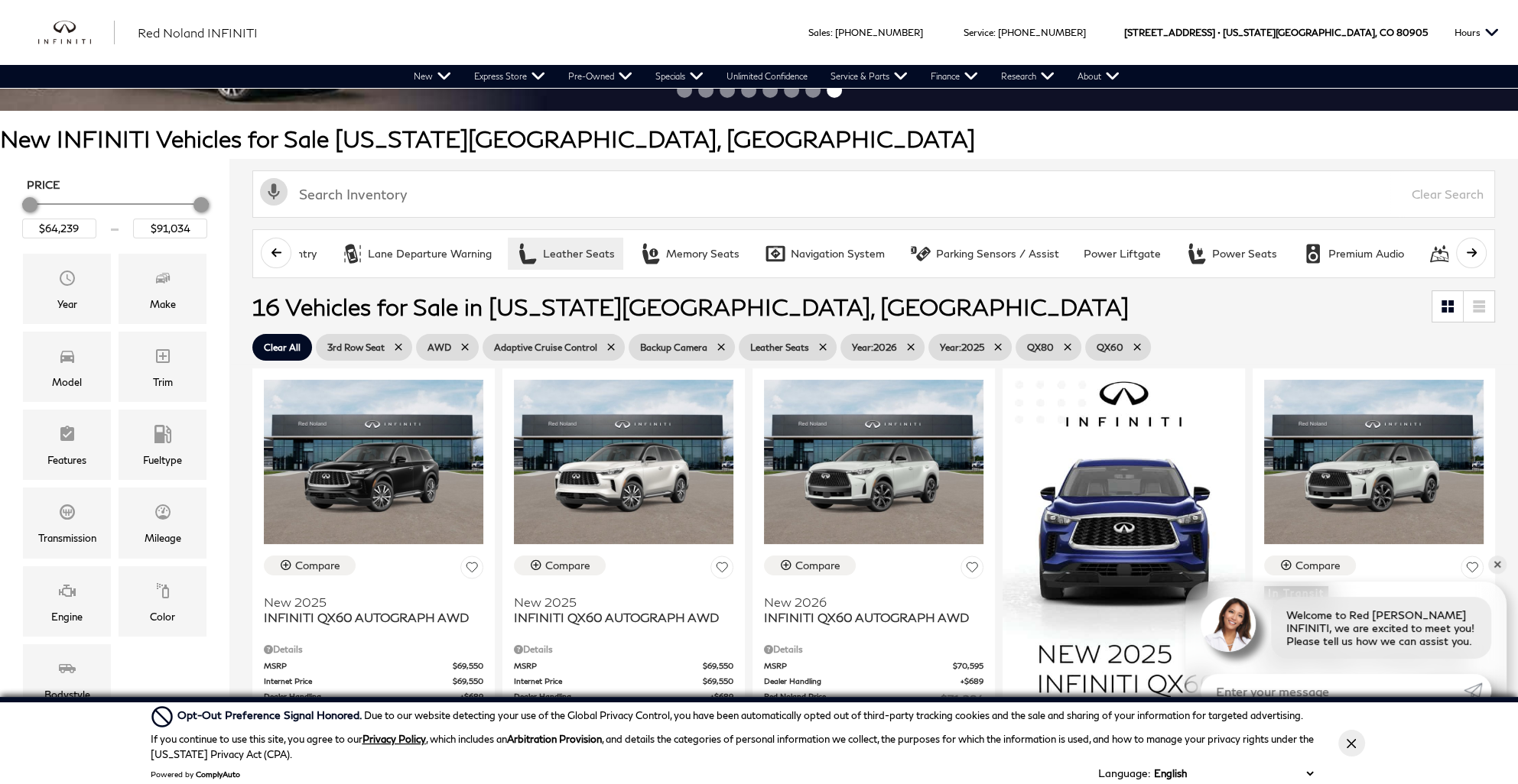
click at [1476, 251] on icon "scroll right" at bounding box center [1471, 252] width 10 height 9
click at [1114, 254] on div "Rain Sensing Wipers" at bounding box center [1124, 254] width 102 height 14
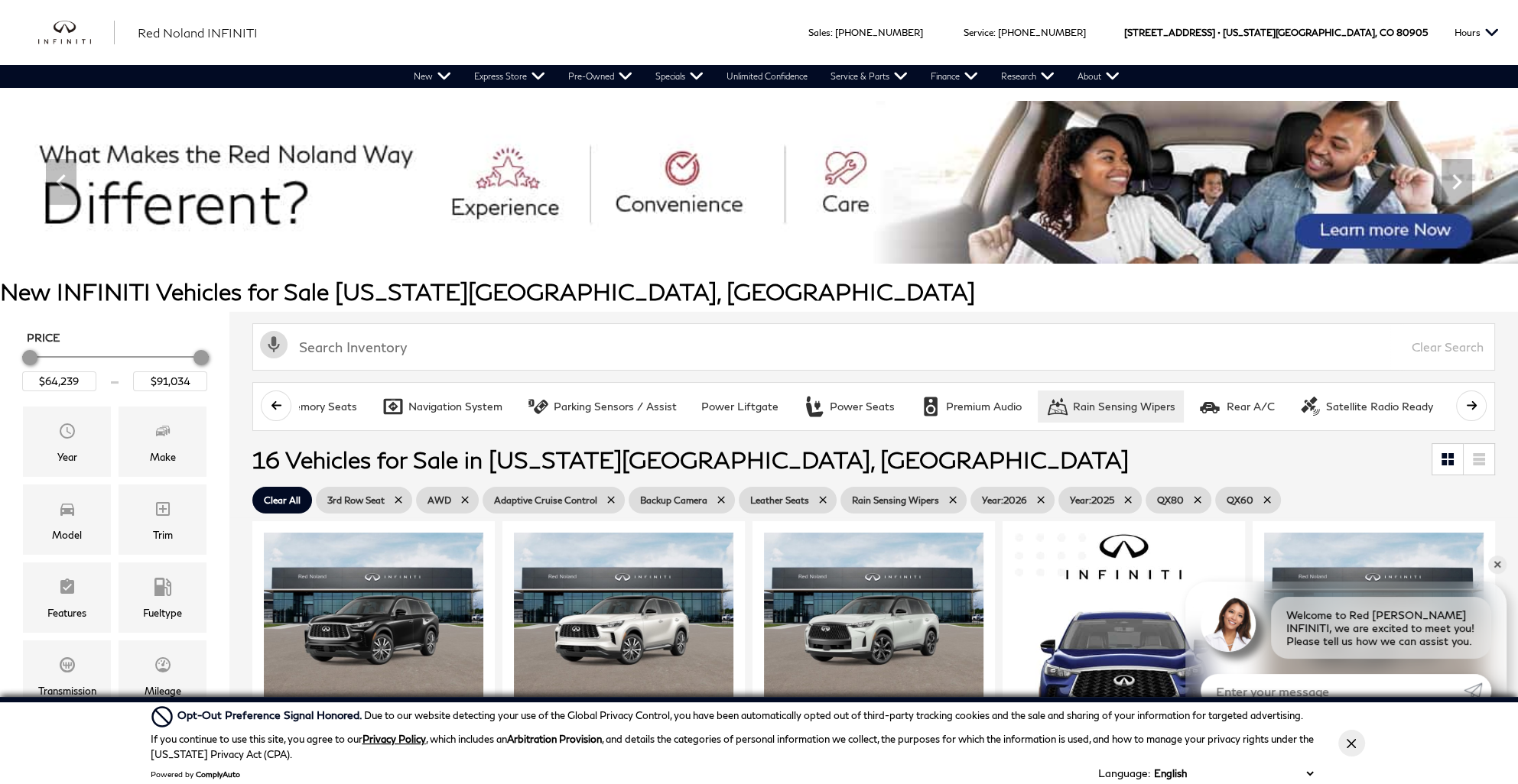
click at [1477, 405] on icon "scroll right" at bounding box center [1472, 406] width 12 height 12
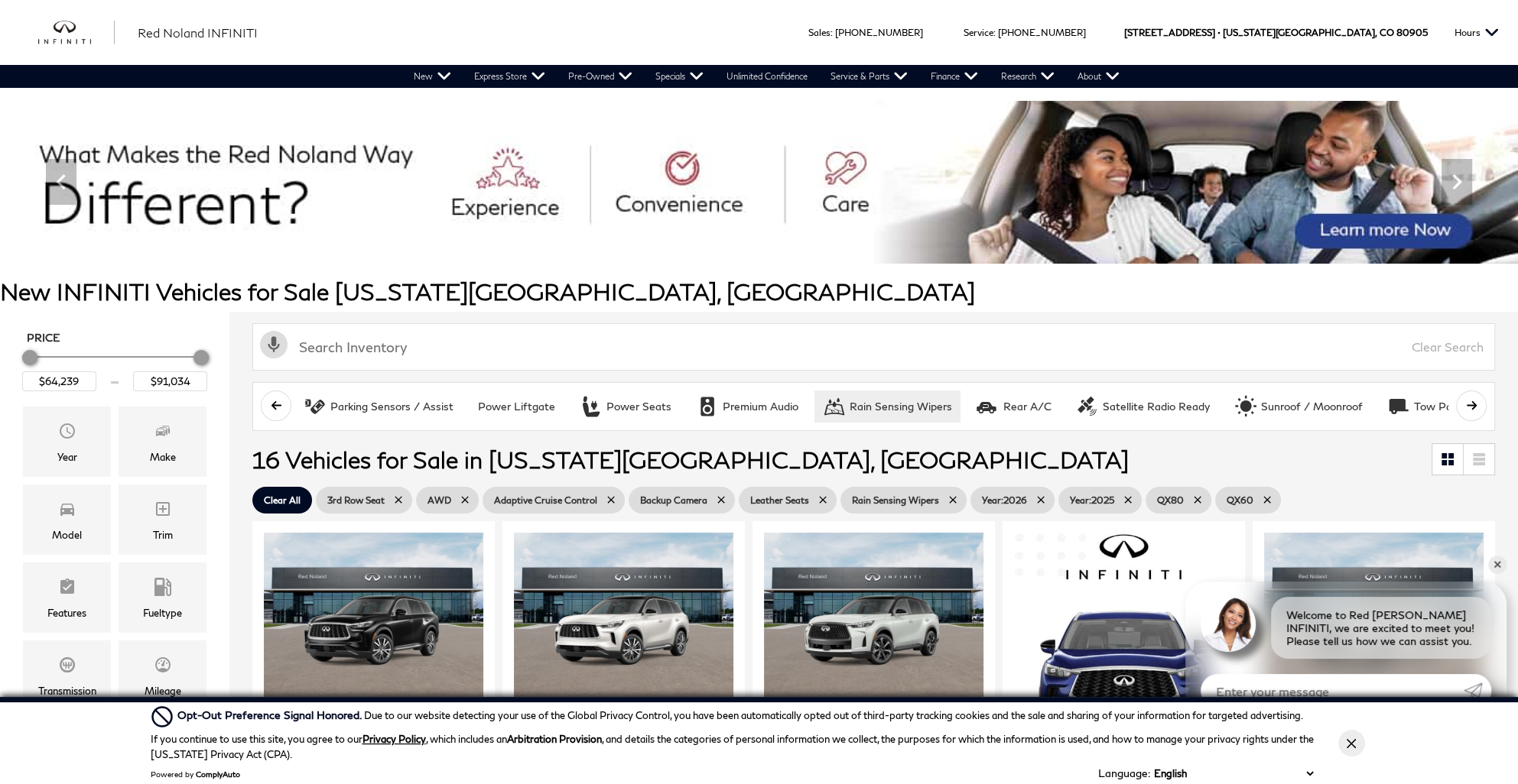
scroll to position [0, 2252]
click at [1476, 404] on icon "scroll right" at bounding box center [1471, 405] width 10 height 9
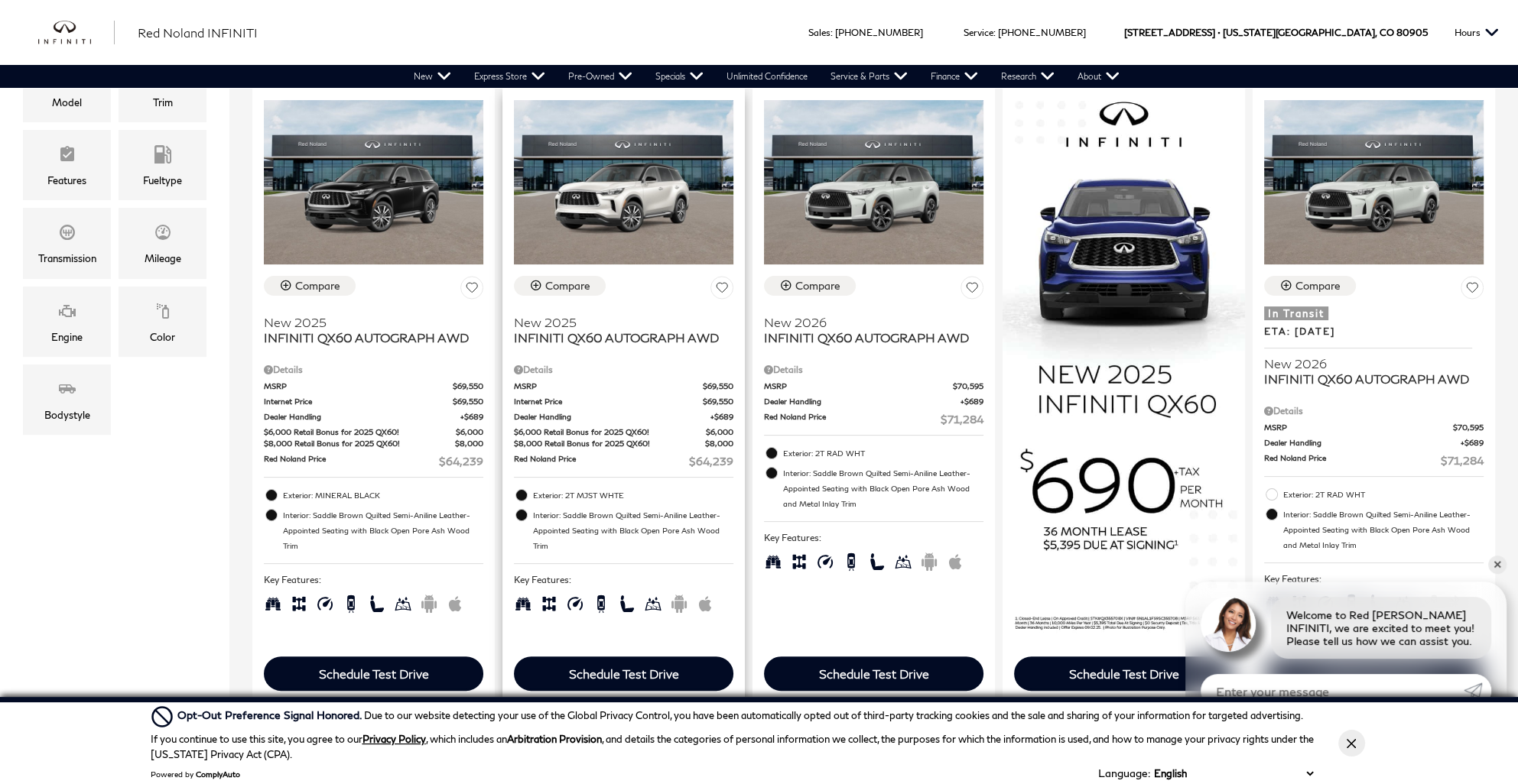
scroll to position [459, 0]
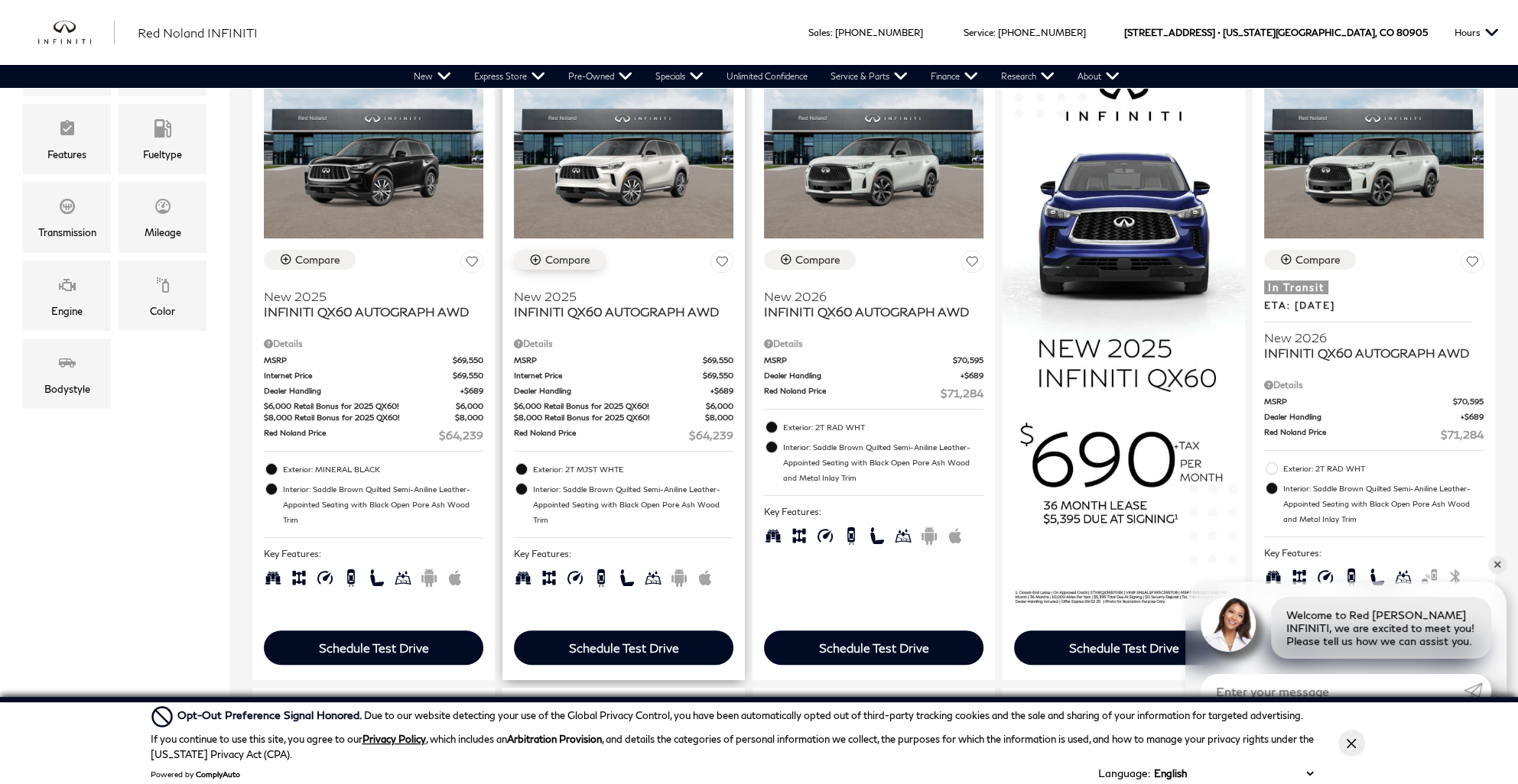
click at [546, 253] on div "Compare" at bounding box center [568, 260] width 45 height 14
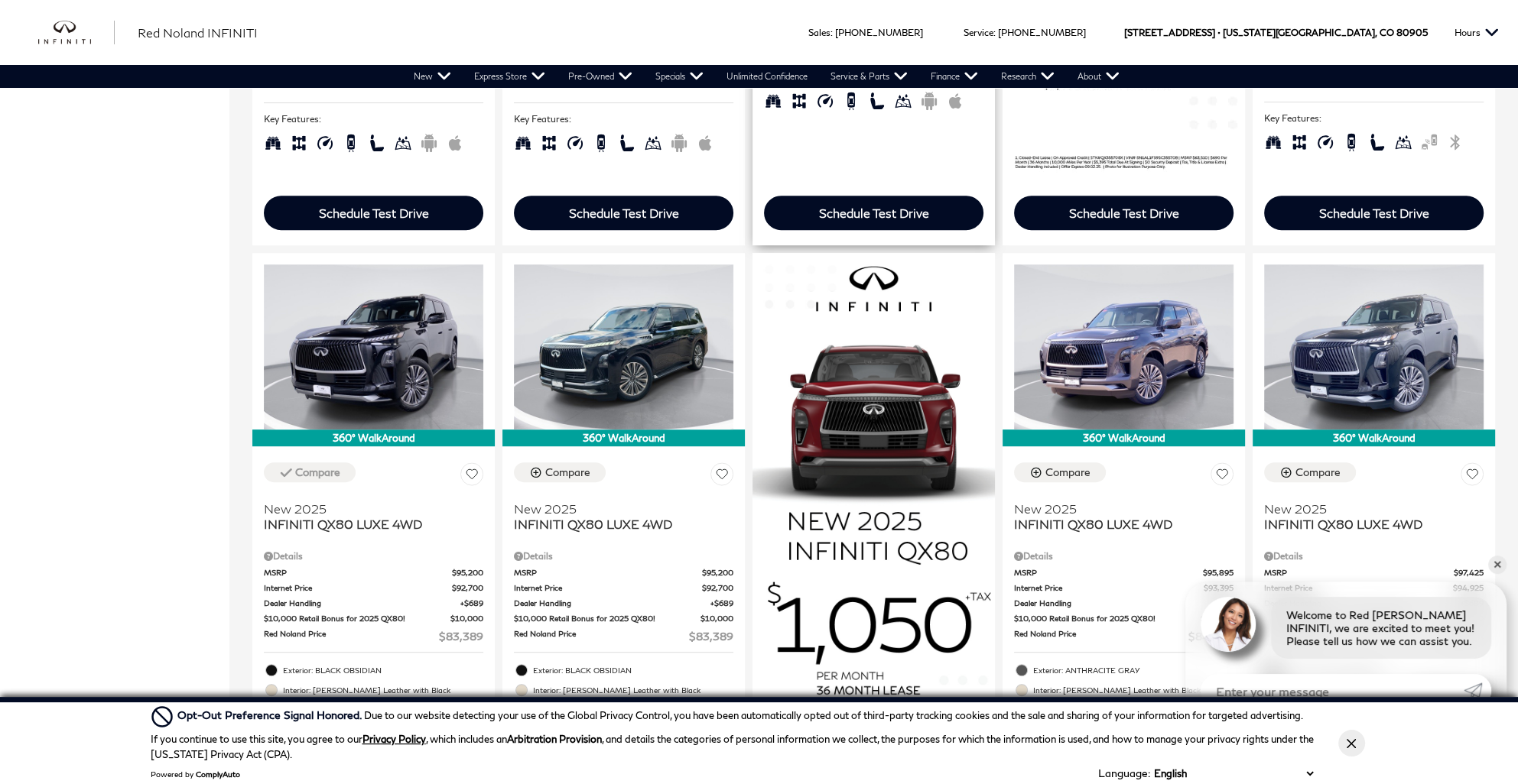
scroll to position [917, 0]
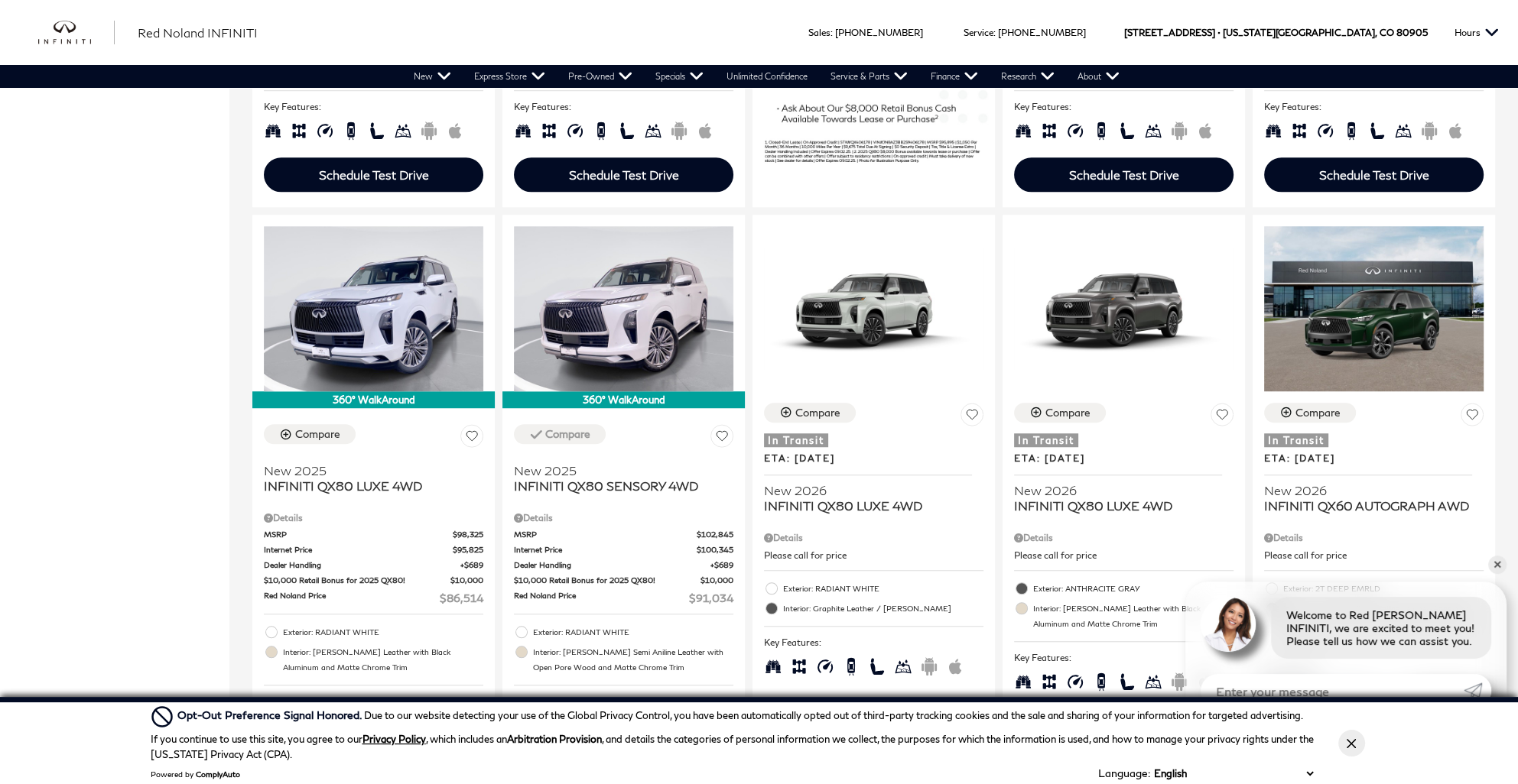
scroll to position [1529, 0]
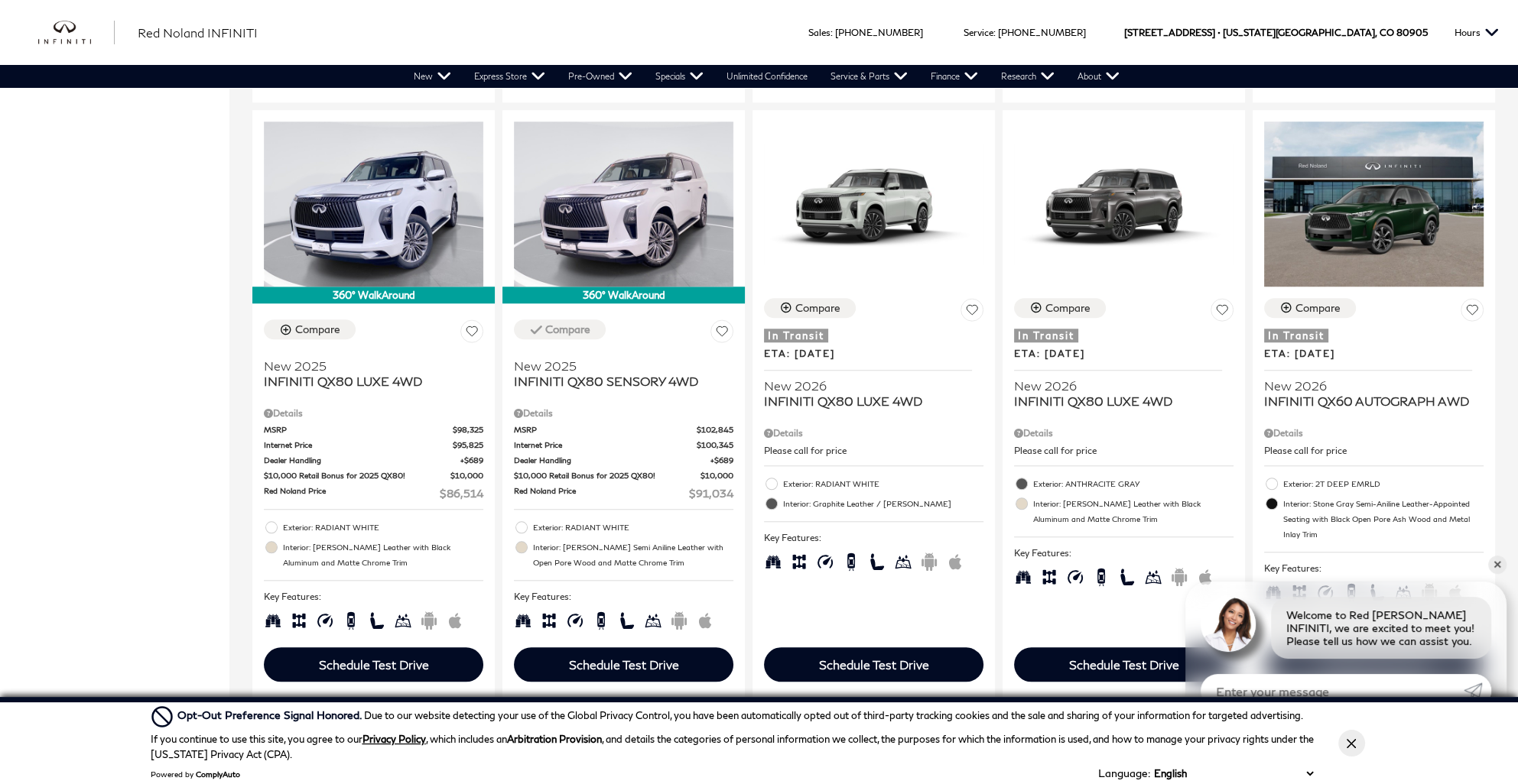
scroll to position [1682, 0]
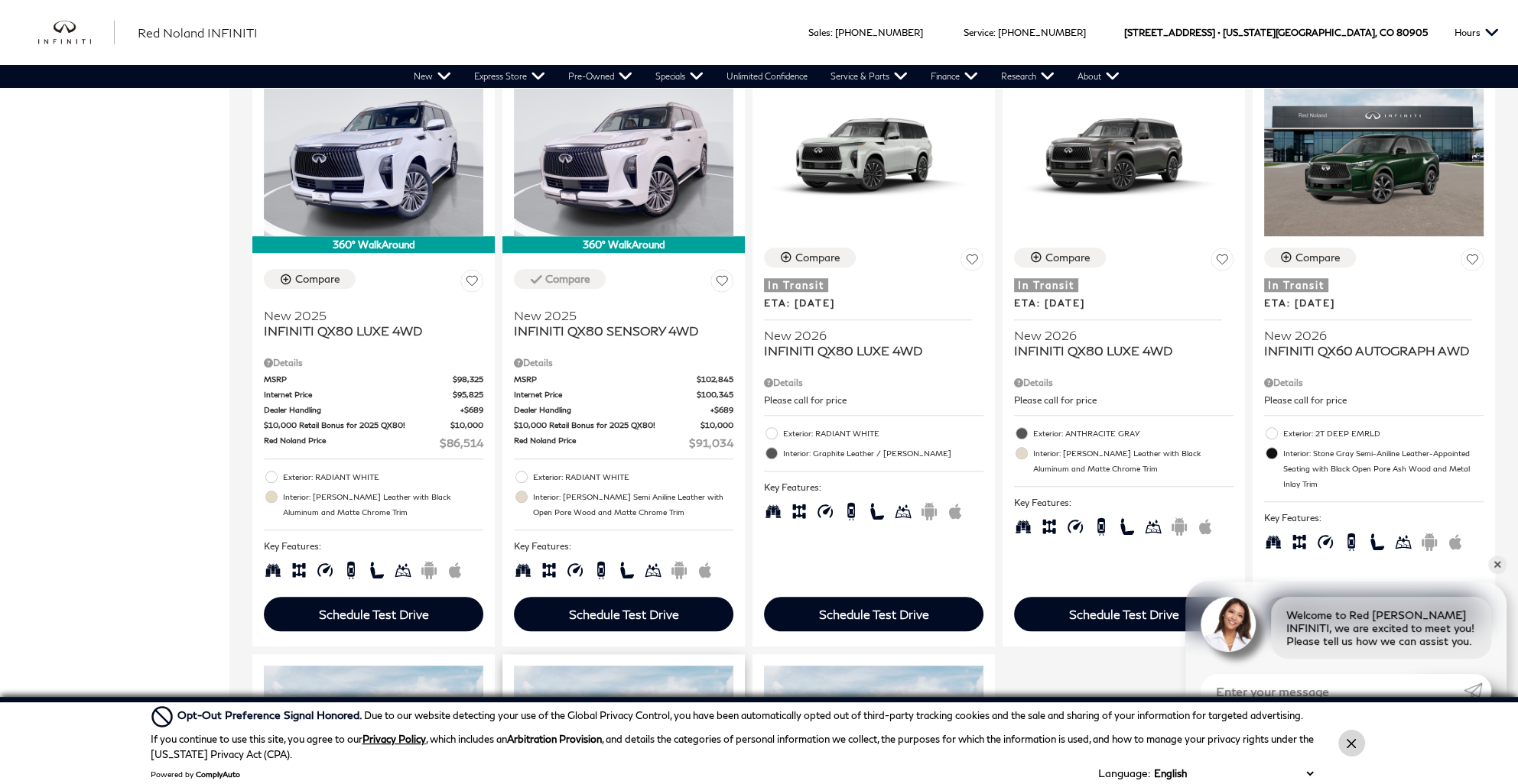
click at [1356, 743] on button "Close Button" at bounding box center [1352, 743] width 27 height 27
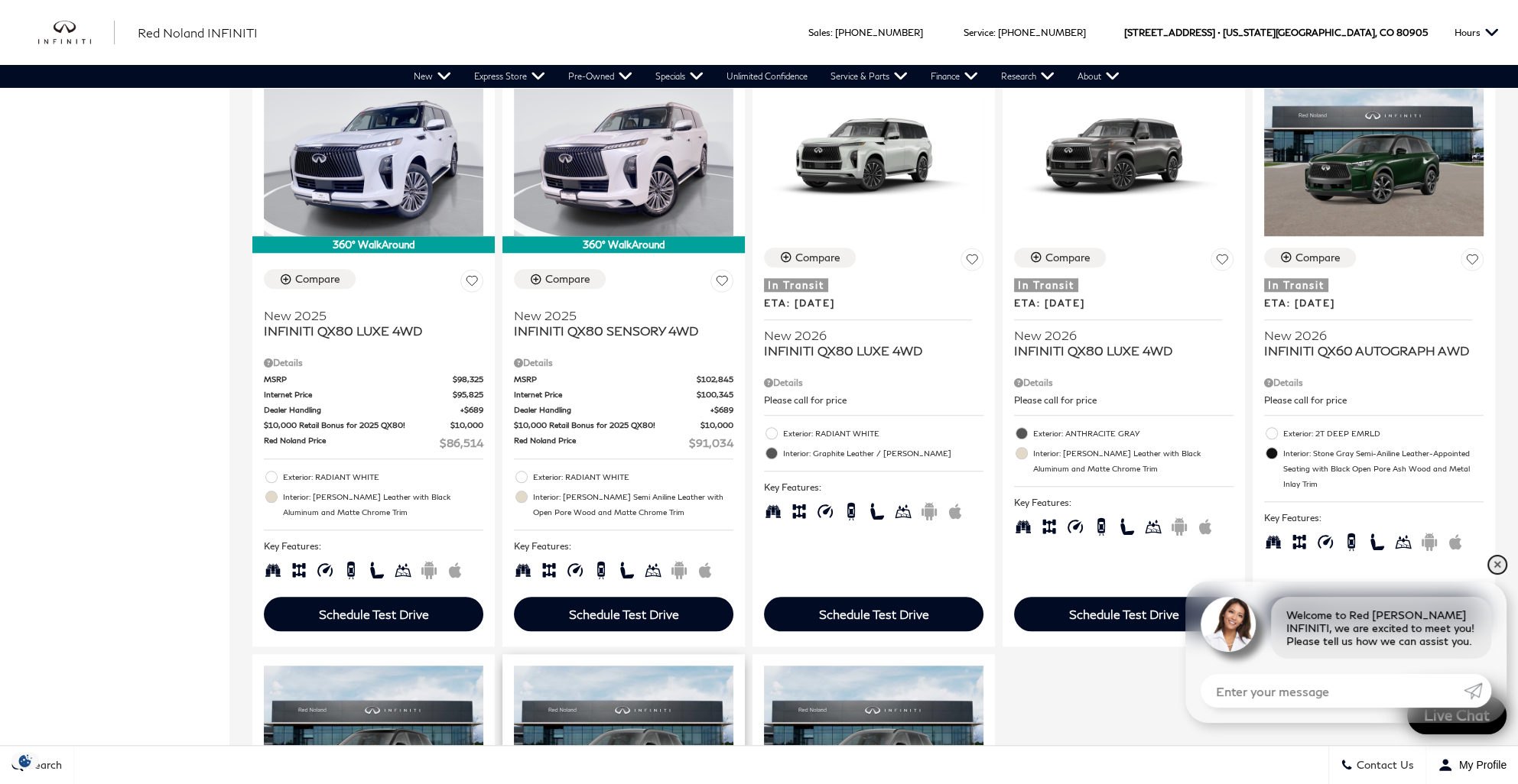
click at [1493, 560] on link "✕" at bounding box center [1498, 565] width 19 height 19
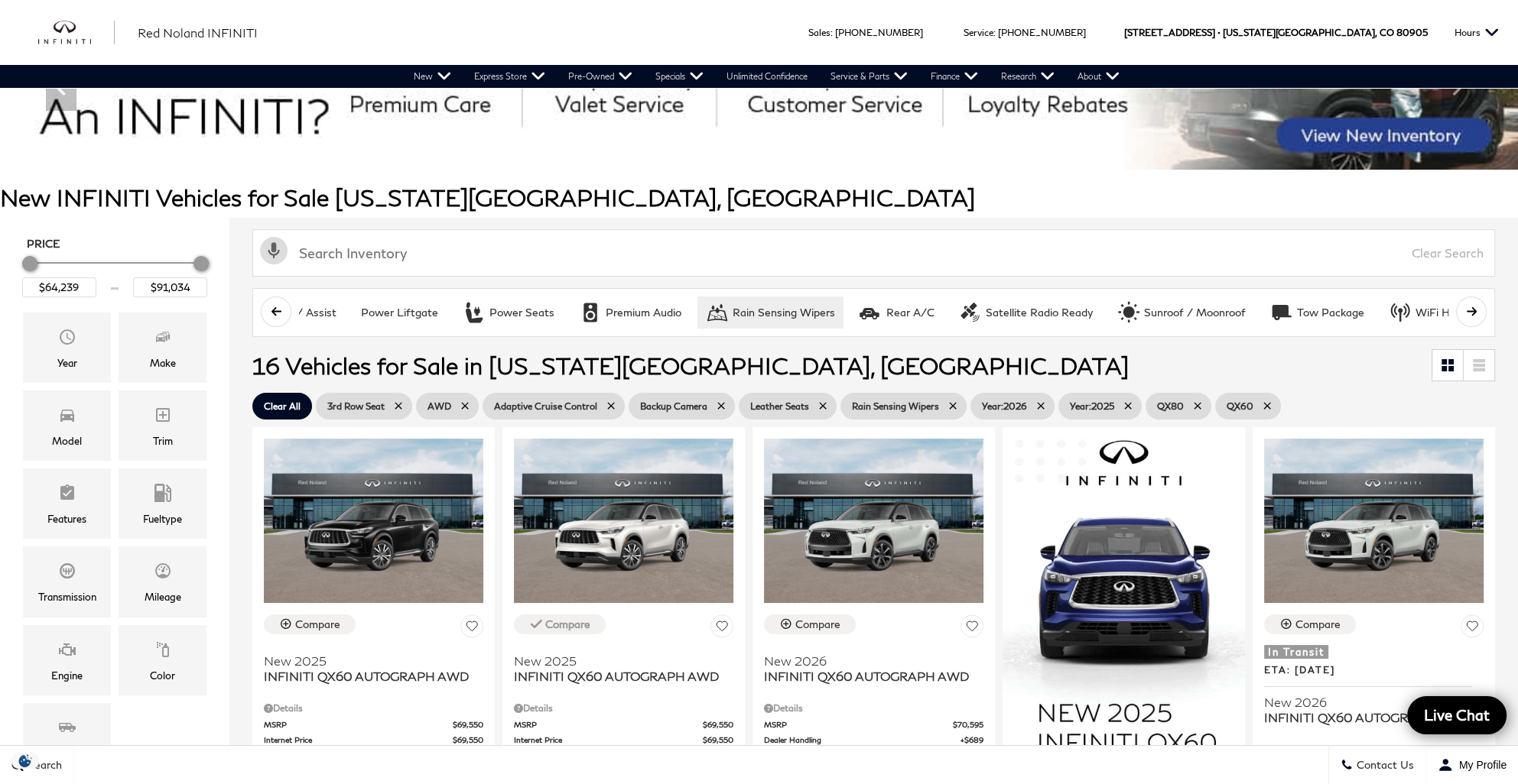
scroll to position [0, 0]
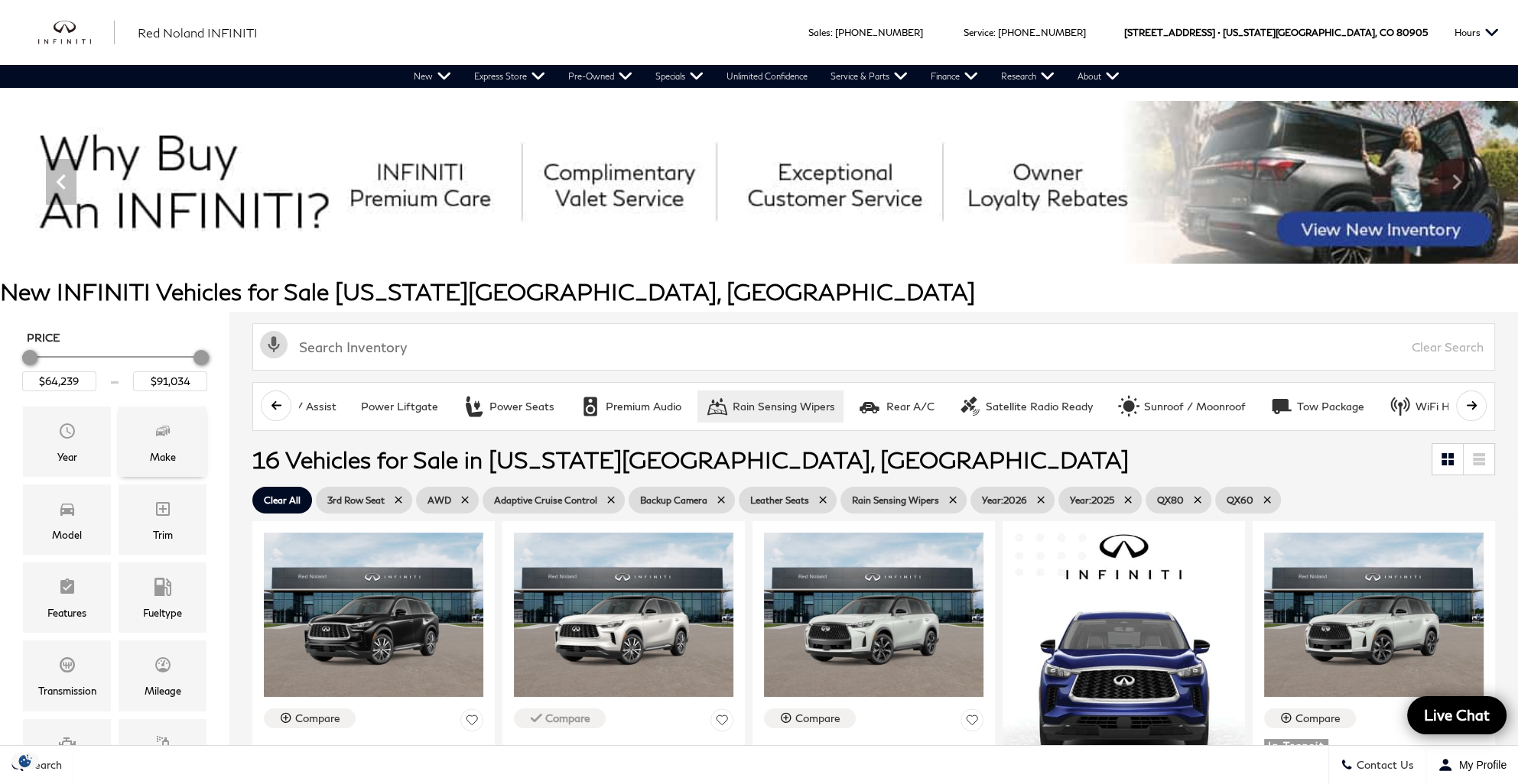
click at [165, 443] on span "Make" at bounding box center [163, 433] width 19 height 30
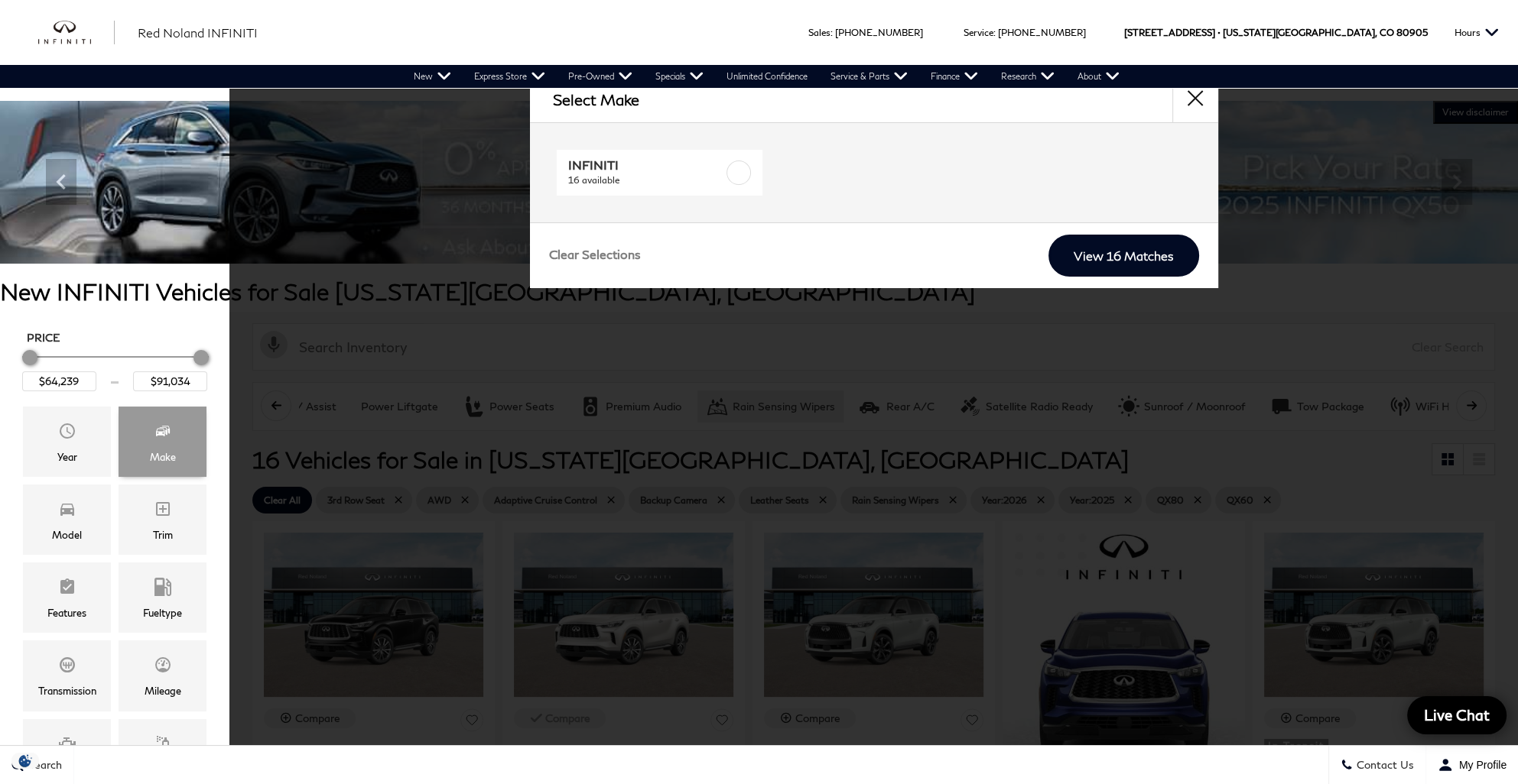
click at [165, 443] on span "Make" at bounding box center [163, 433] width 19 height 30
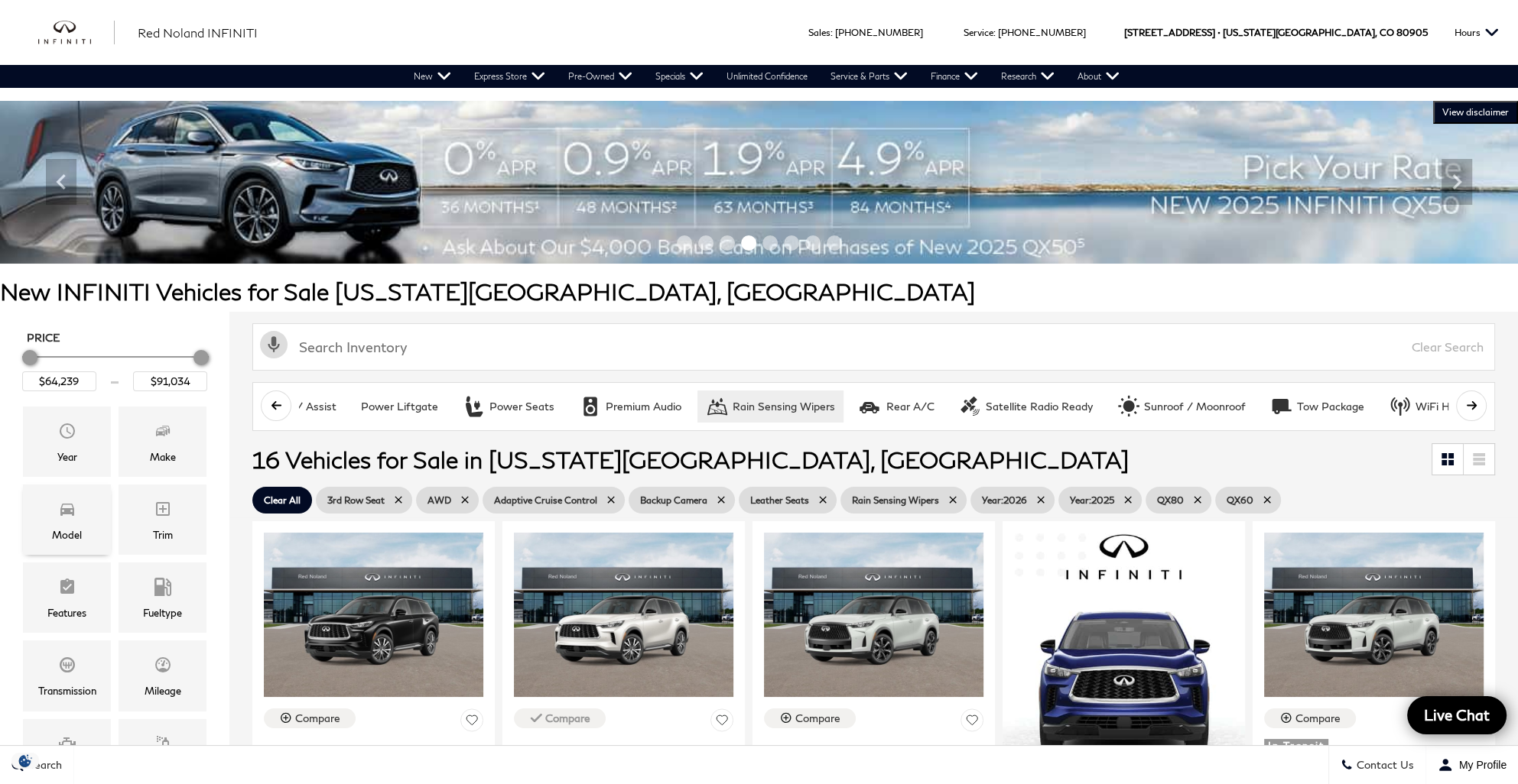
click at [59, 505] on icon "Model" at bounding box center [67, 509] width 19 height 19
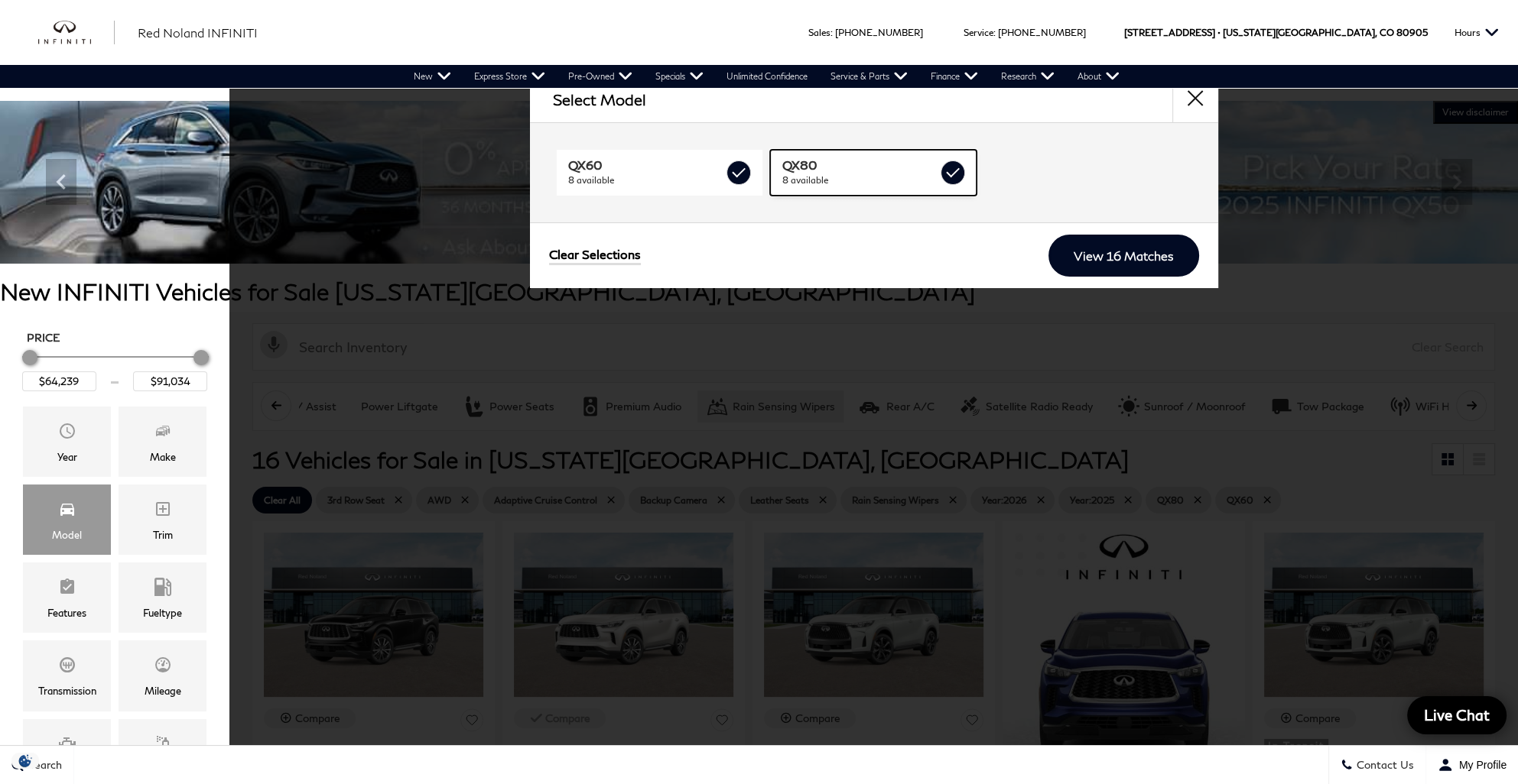
click at [951, 170] on label at bounding box center [952, 172] width 24 height 24
type input "$71,284"
checkbox input "false"
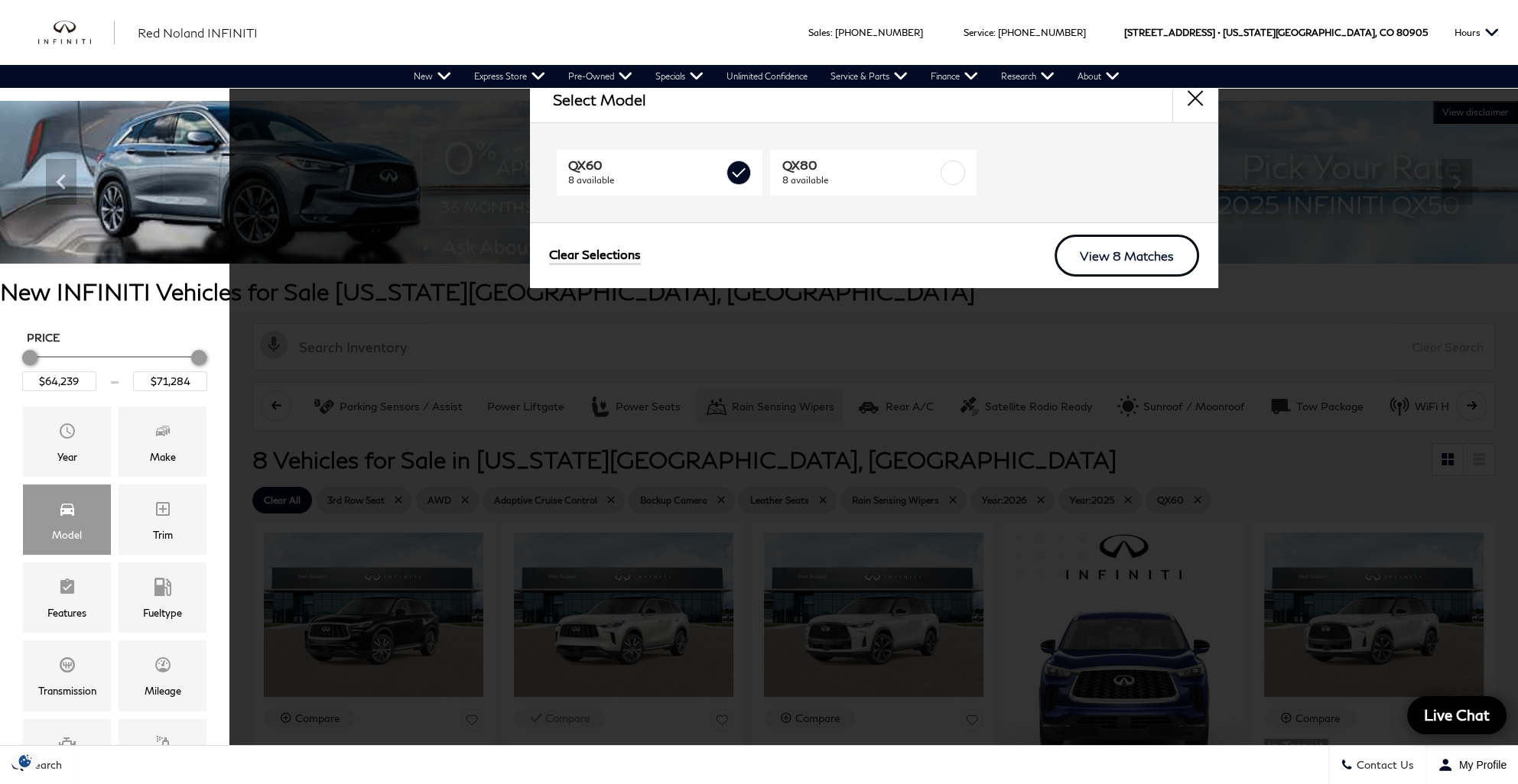
click at [1087, 255] on link "View 8 Matches" at bounding box center [1126, 256] width 144 height 42
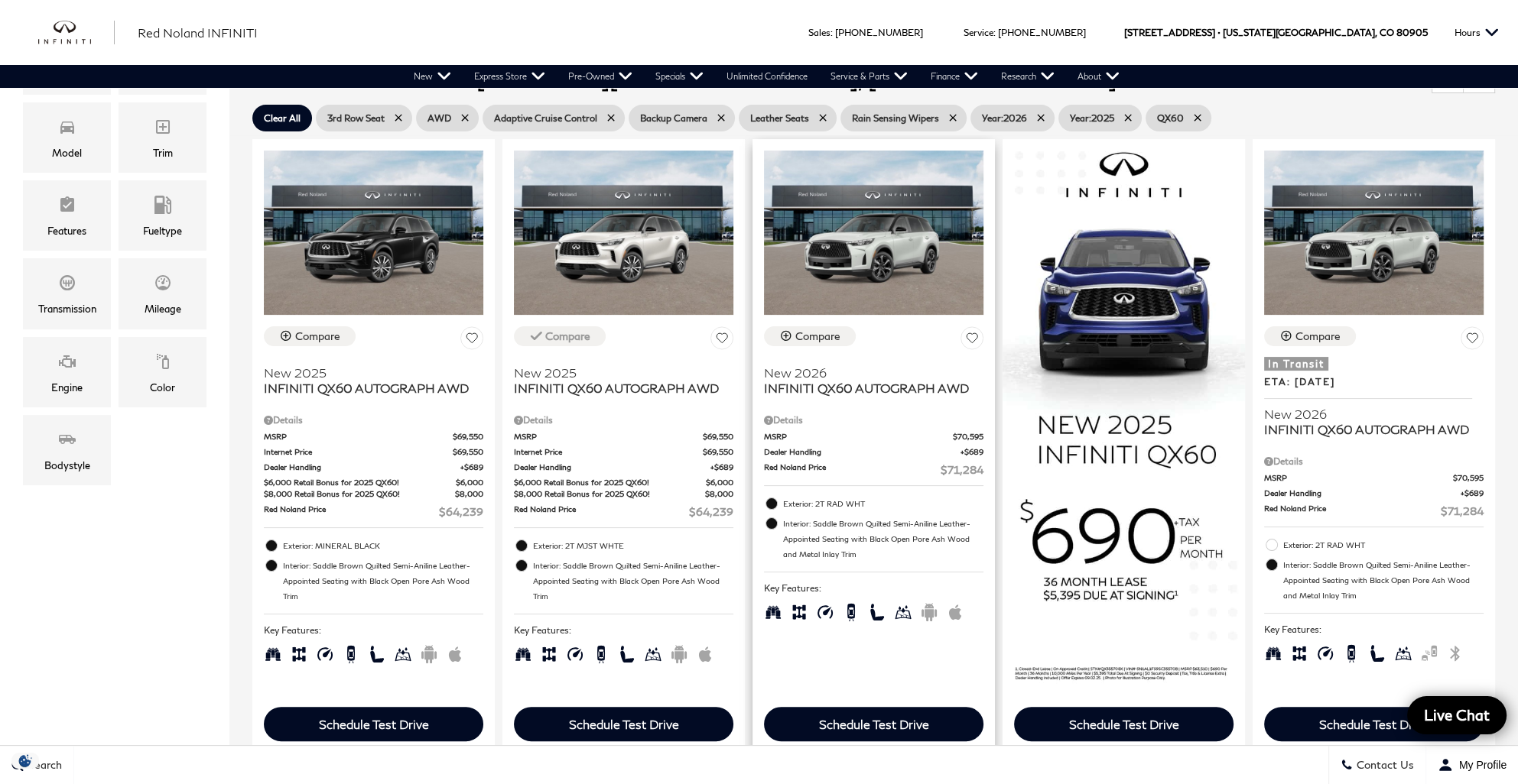
scroll to position [306, 0]
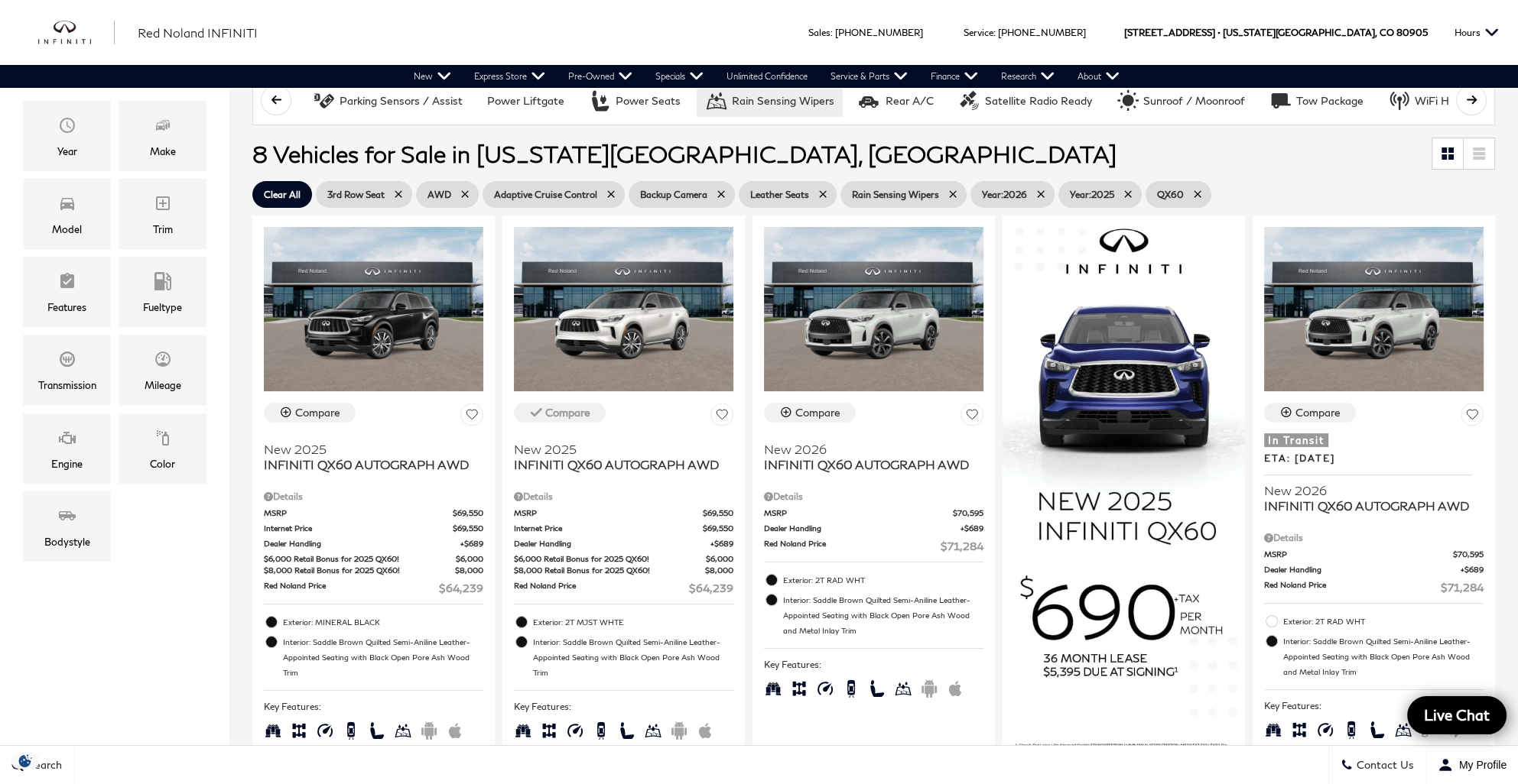
click at [670, 188] on span "Backup Camera" at bounding box center [674, 194] width 67 height 19
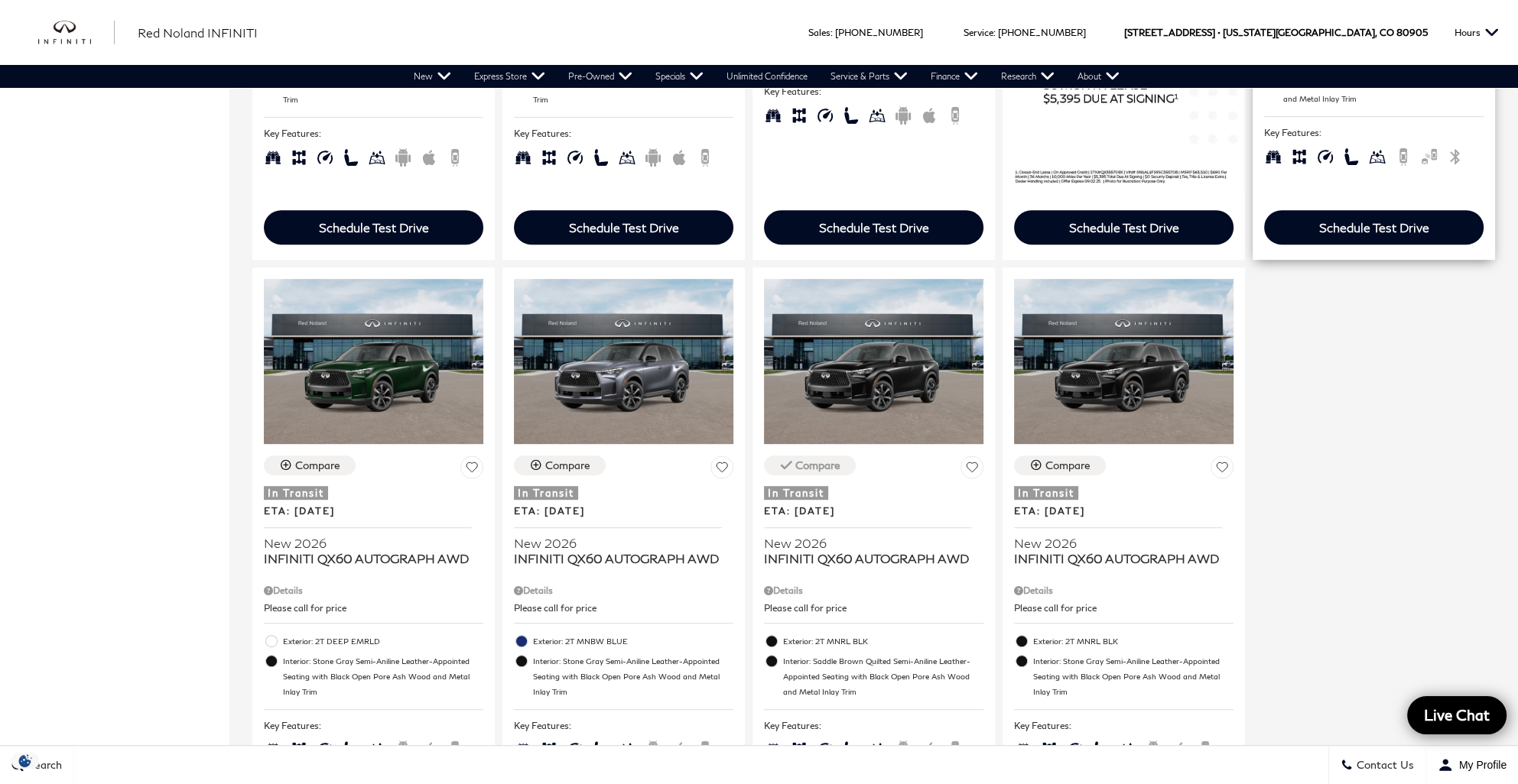
scroll to position [917, 0]
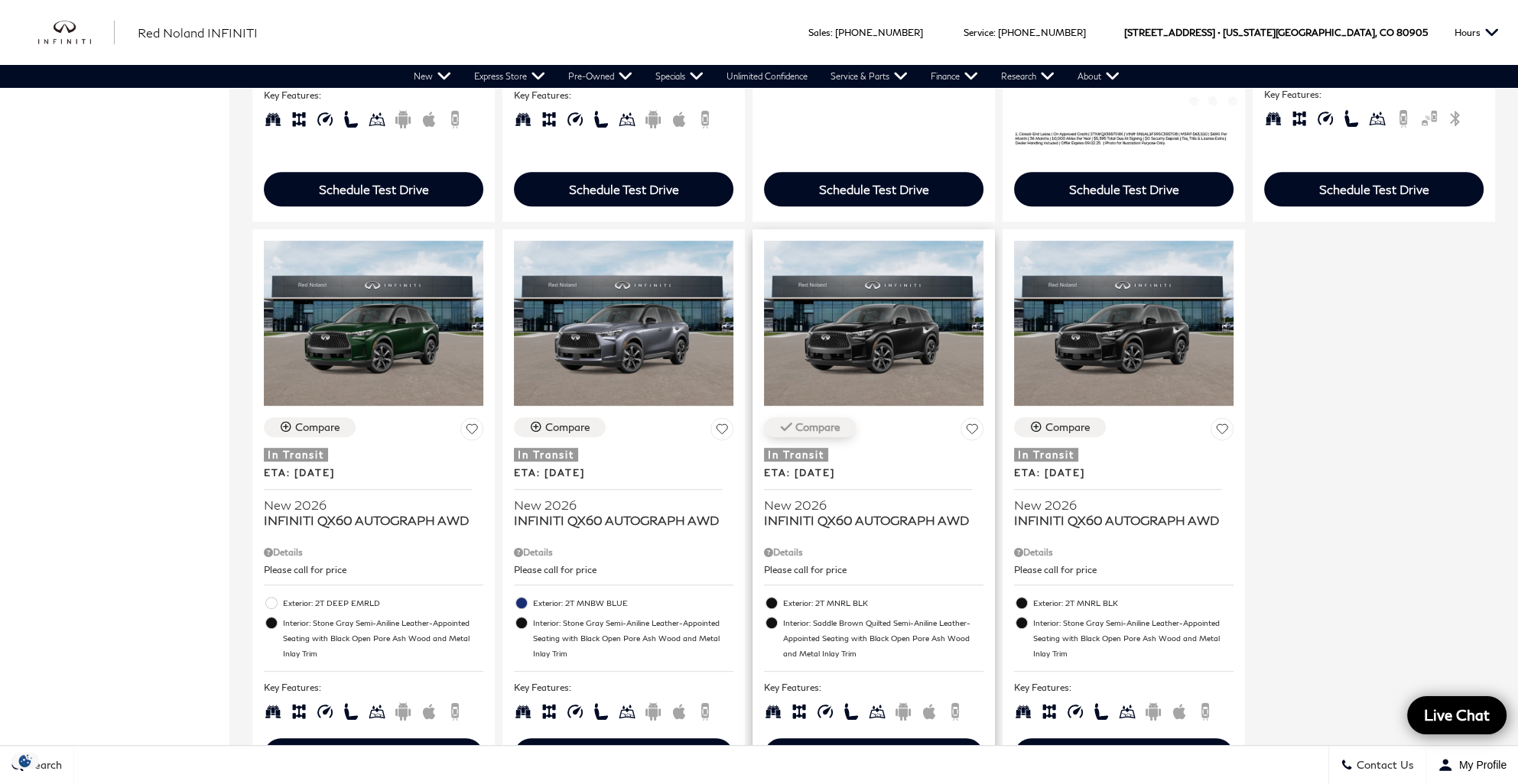
click at [795, 420] on div "Compare" at bounding box center [818, 427] width 45 height 14
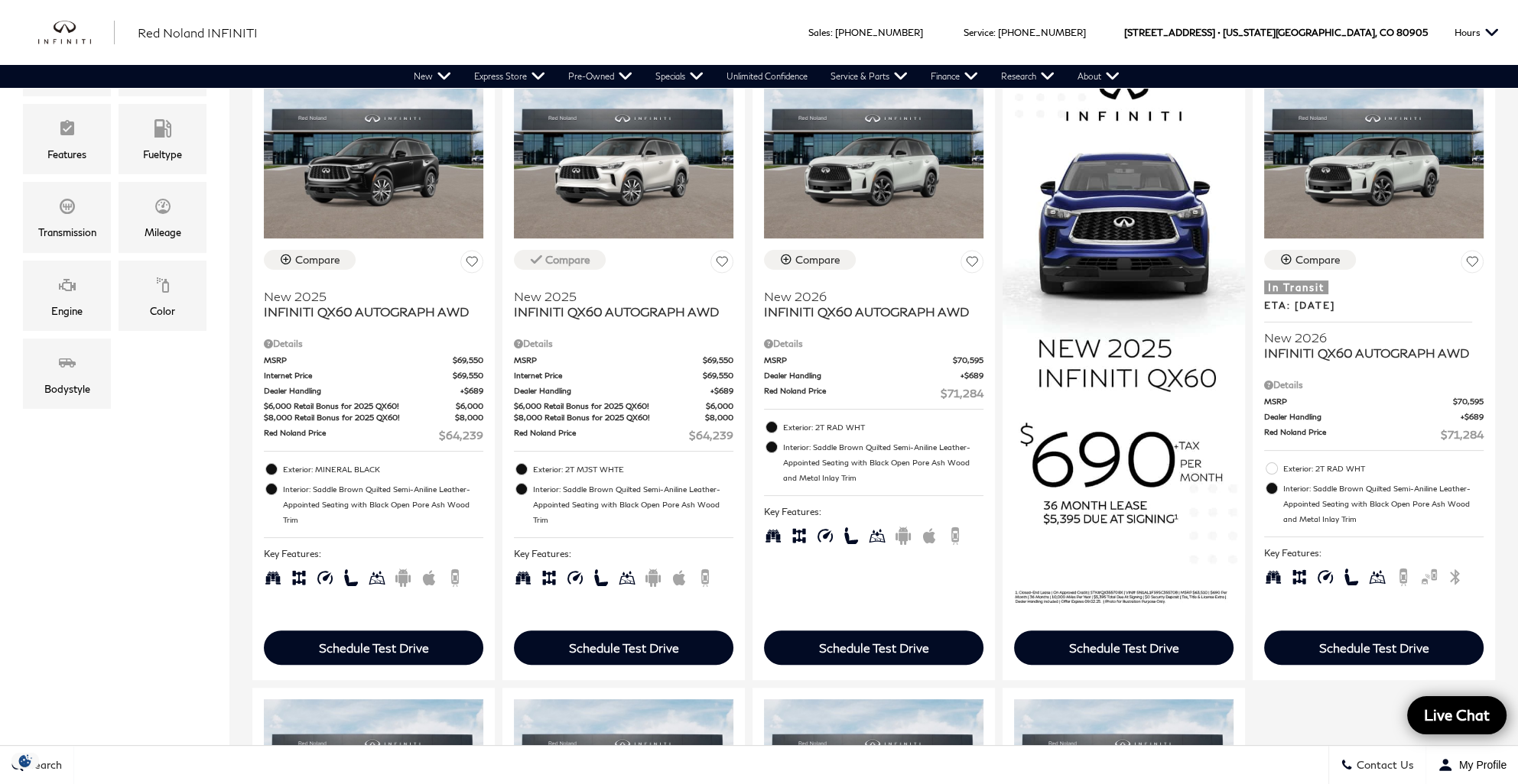
scroll to position [459, 0]
click at [795, 253] on div "Compare" at bounding box center [818, 260] width 45 height 14
click at [1280, 253] on icon "Compare Vehicle" at bounding box center [1286, 259] width 13 height 13
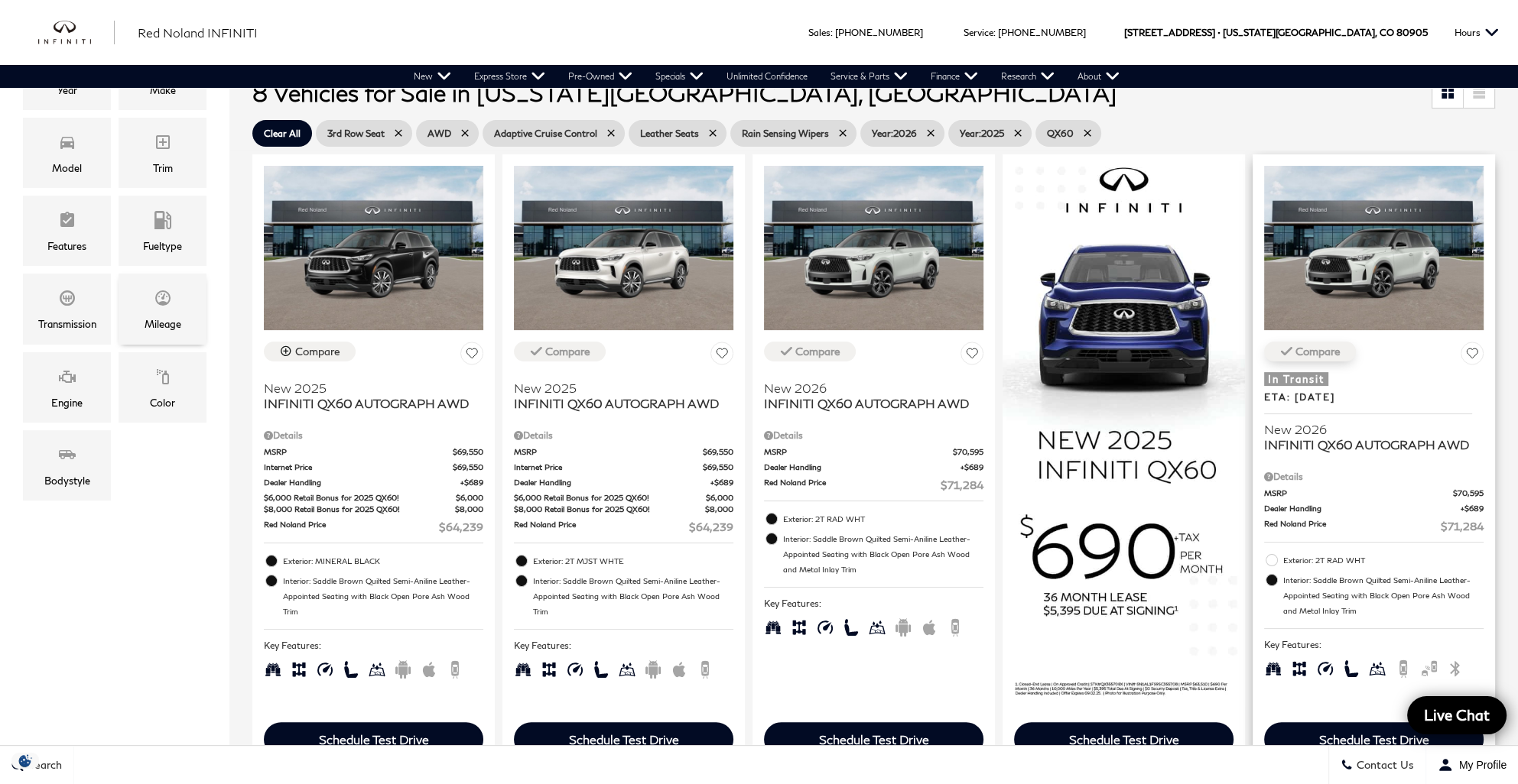
scroll to position [382, 0]
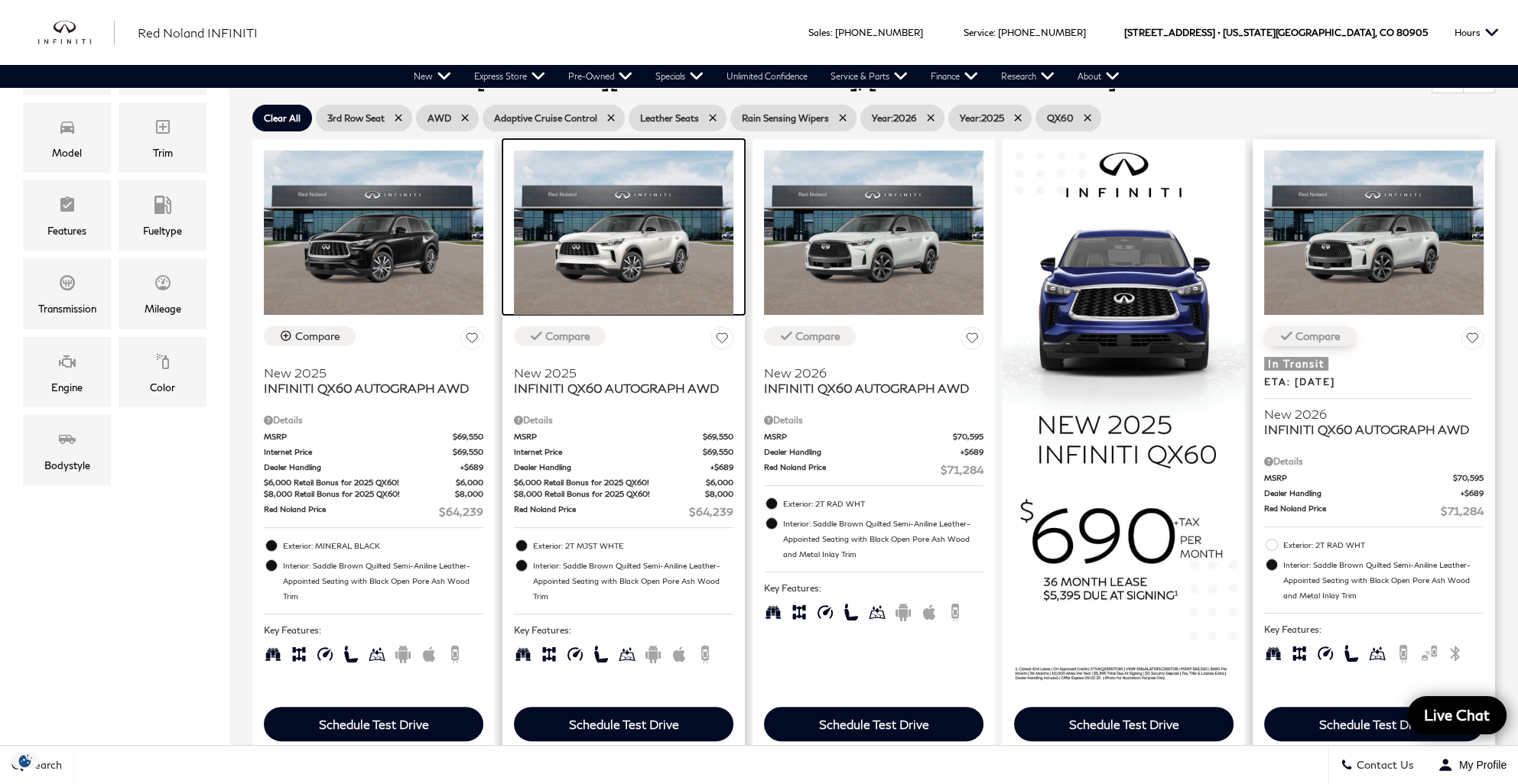
click at [549, 260] on img at bounding box center [624, 232] width 219 height 165
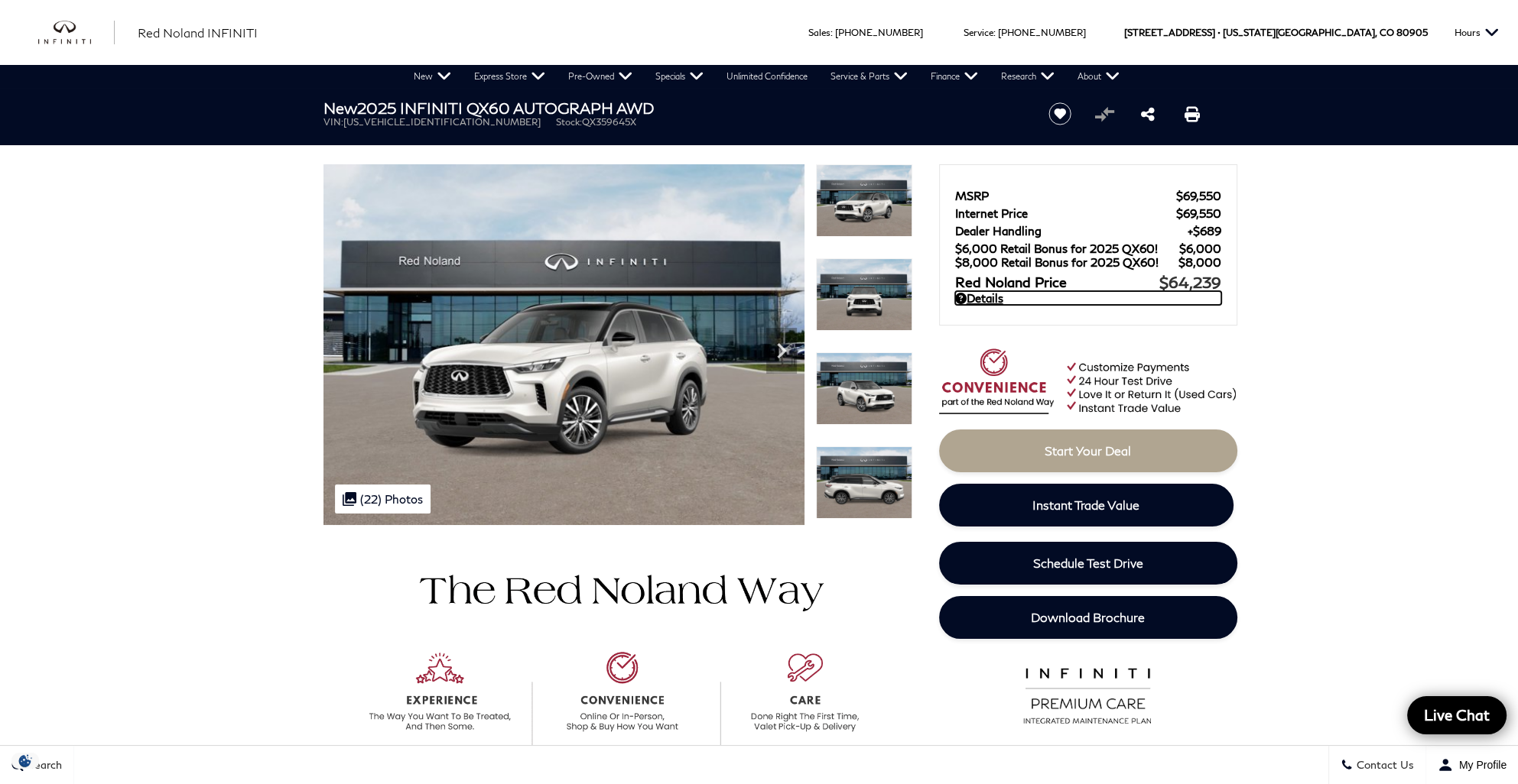
click at [990, 298] on link "Details" at bounding box center [1088, 298] width 266 height 14
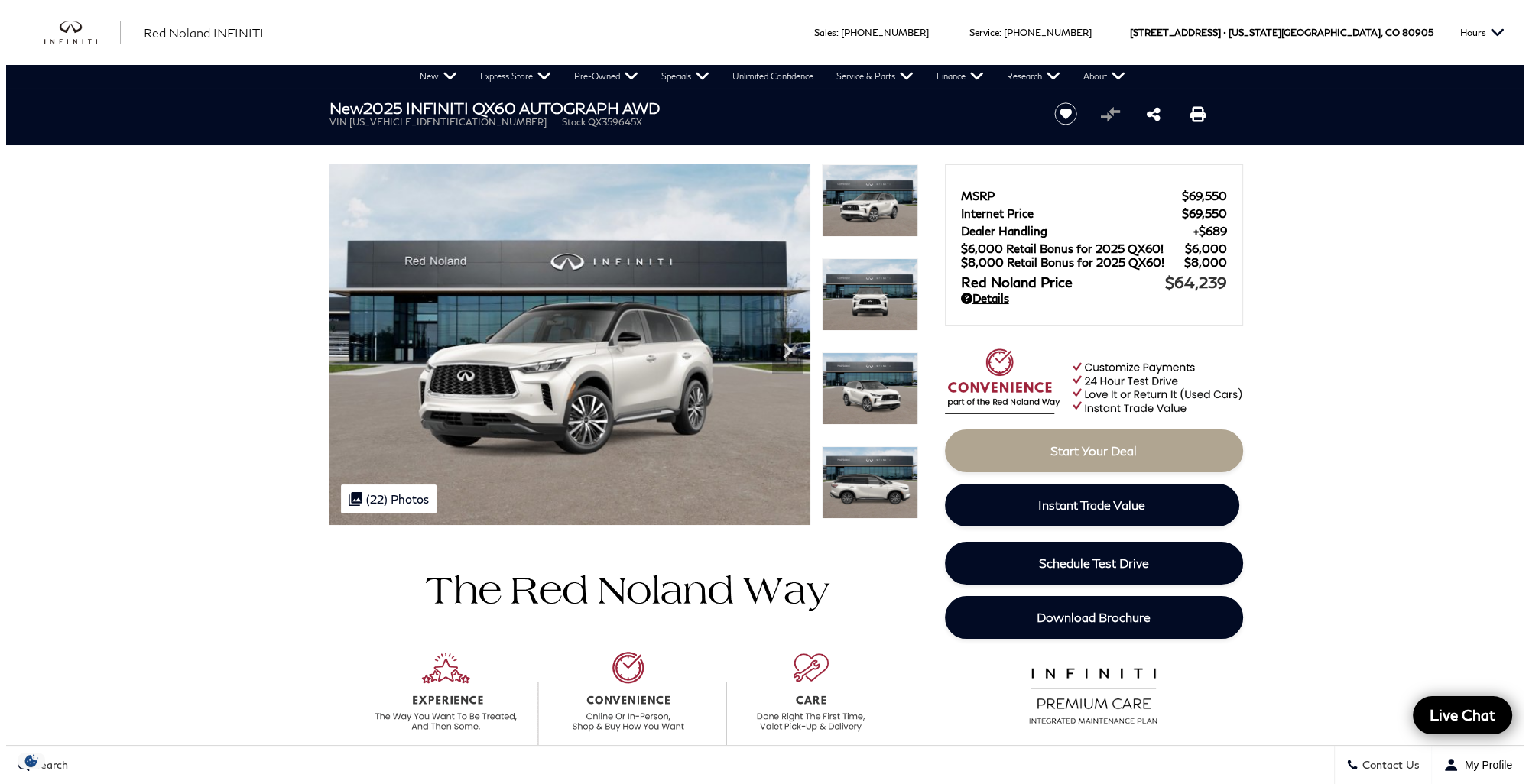
scroll to position [3, 0]
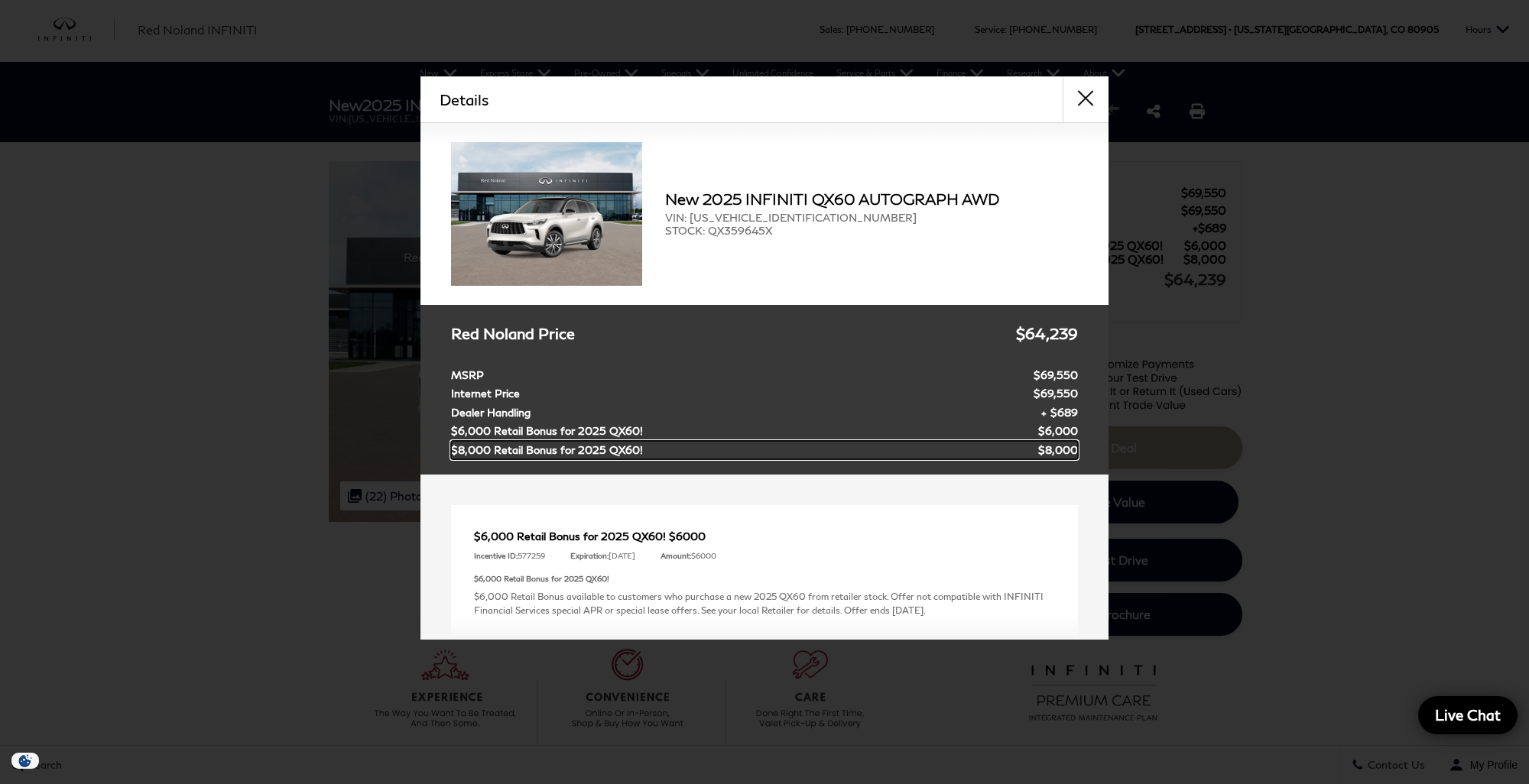
click at [516, 451] on span "$8,000 Retail Bonus for 2025 QX60!" at bounding box center [551, 450] width 200 height 19
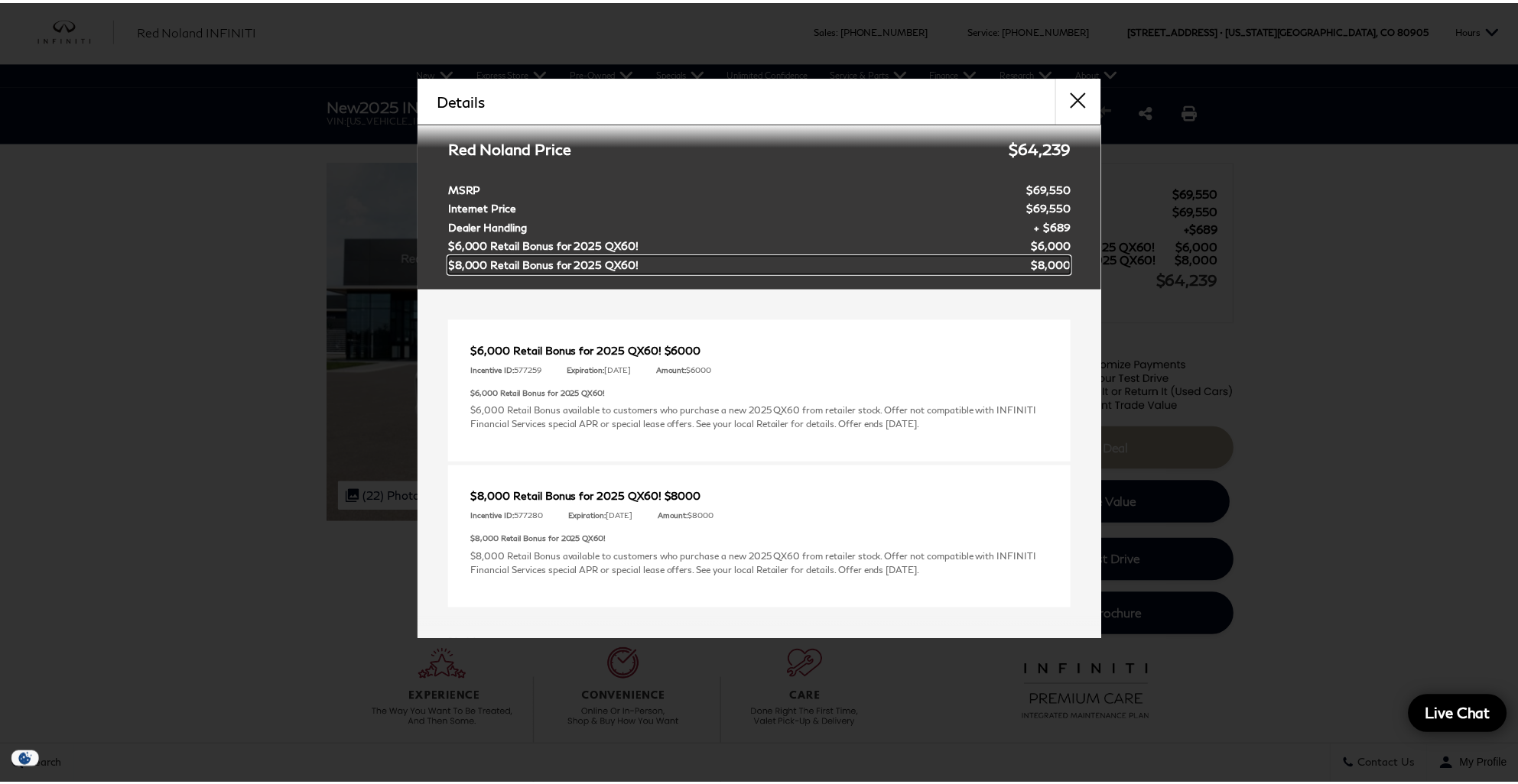
scroll to position [300, 0]
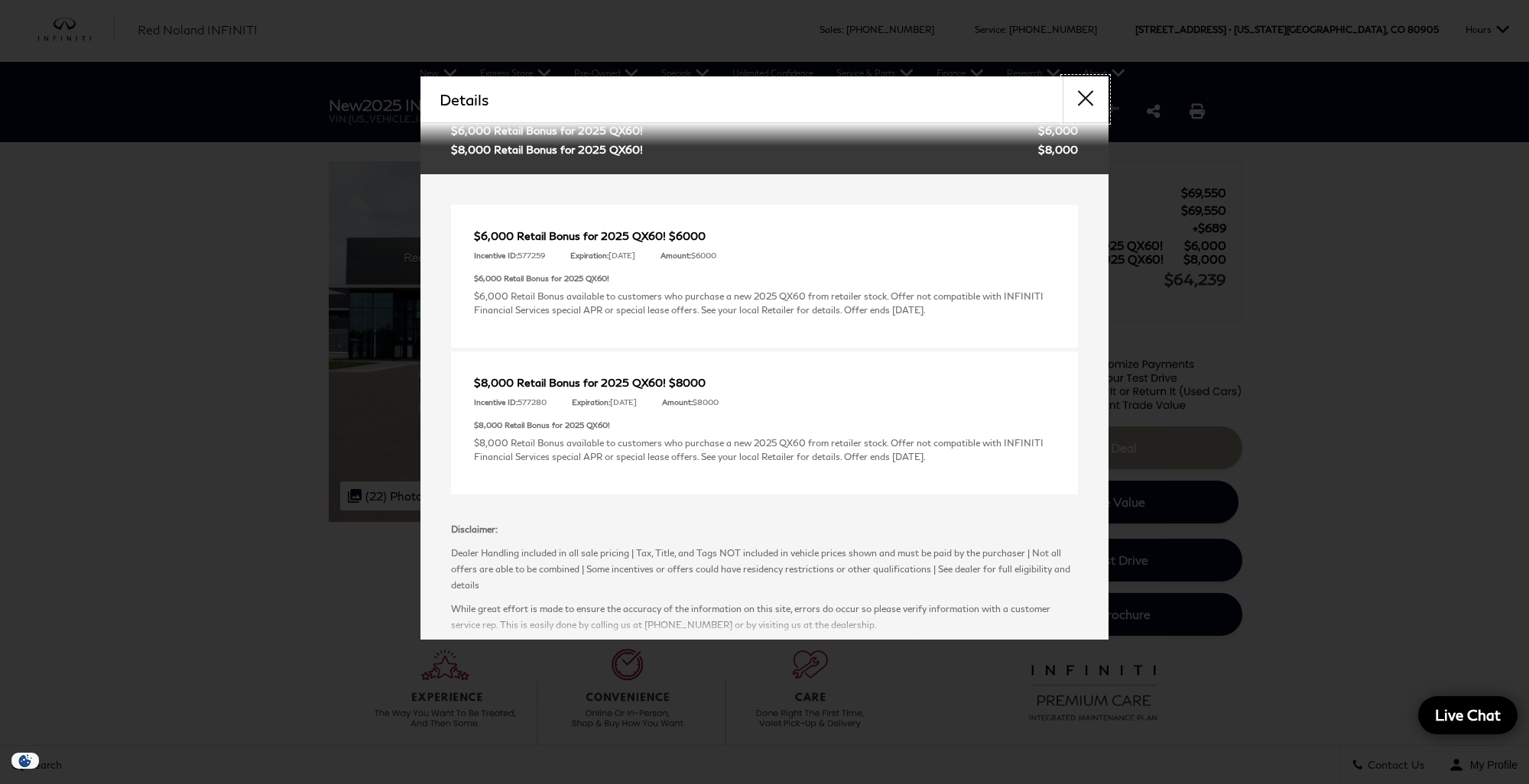
click at [1094, 94] on button "close" at bounding box center [1085, 99] width 46 height 46
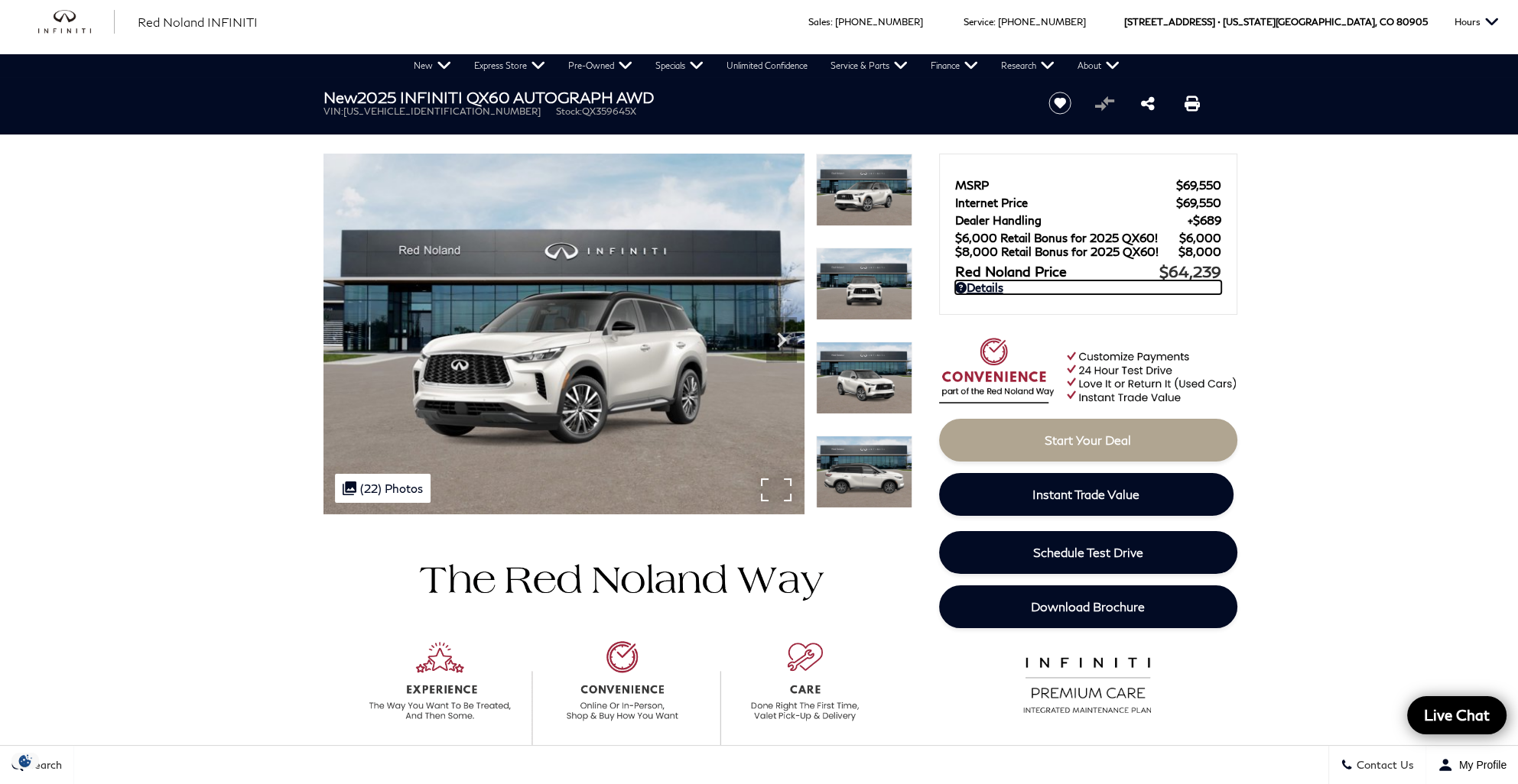
scroll to position [3, 0]
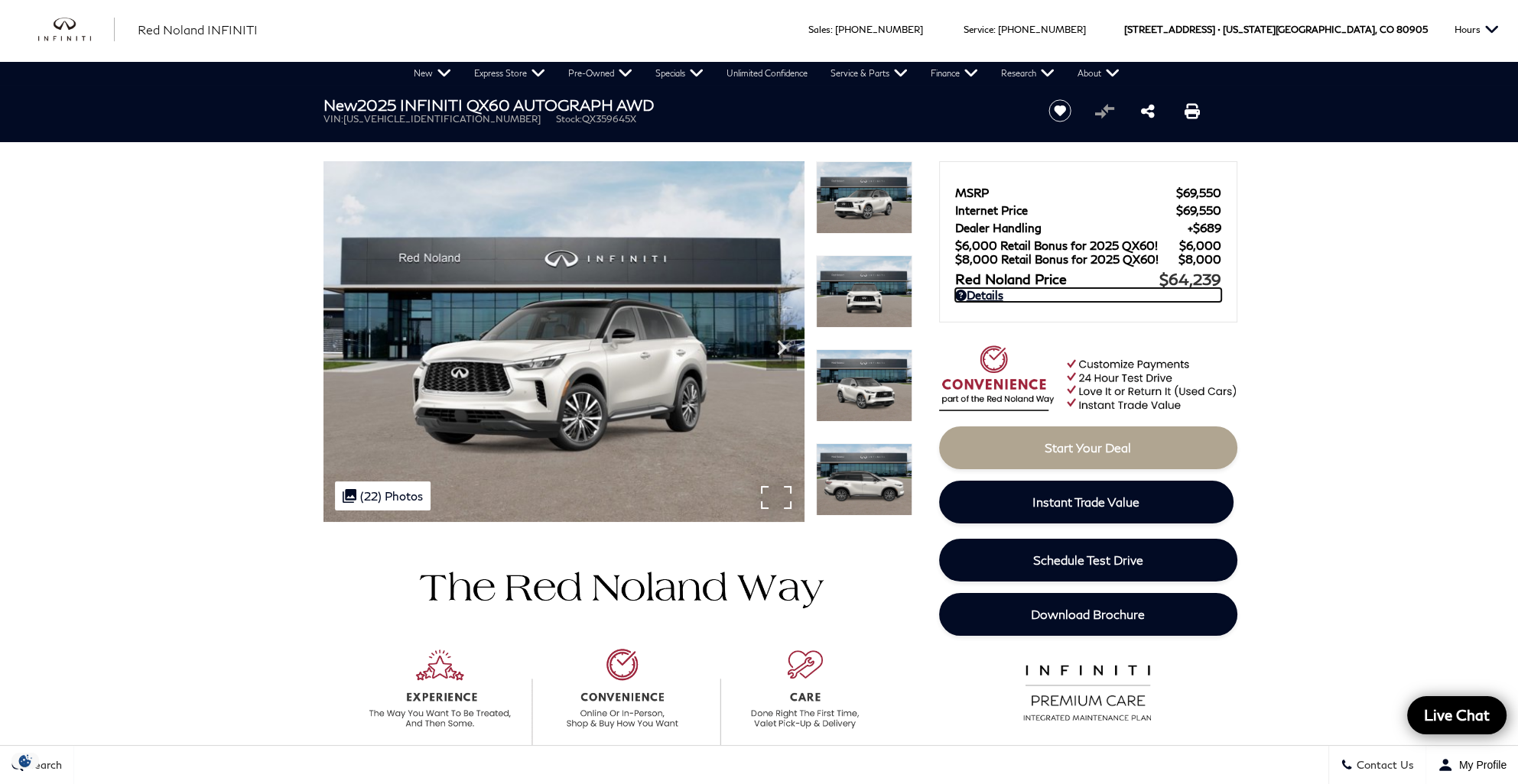
click at [400, 502] on div ".cls-1, .cls-3 { fill: #c50033; } .cls-1 { clip-rule: evenodd; } .cls-2 { clip-…" at bounding box center [382, 495] width 95 height 29
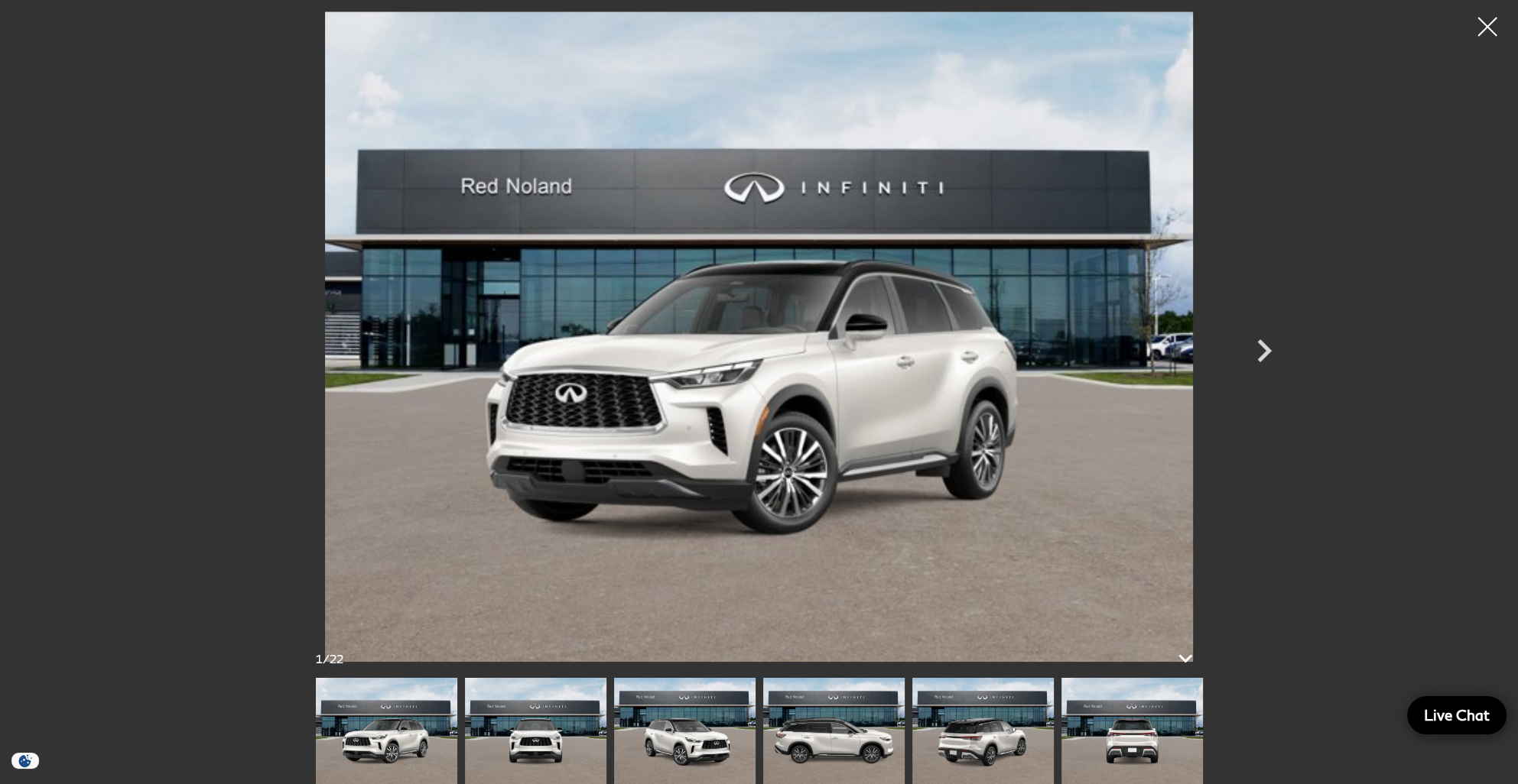
scroll to position [309, 0]
click at [1178, 662] on icon at bounding box center [1185, 658] width 37 height 37
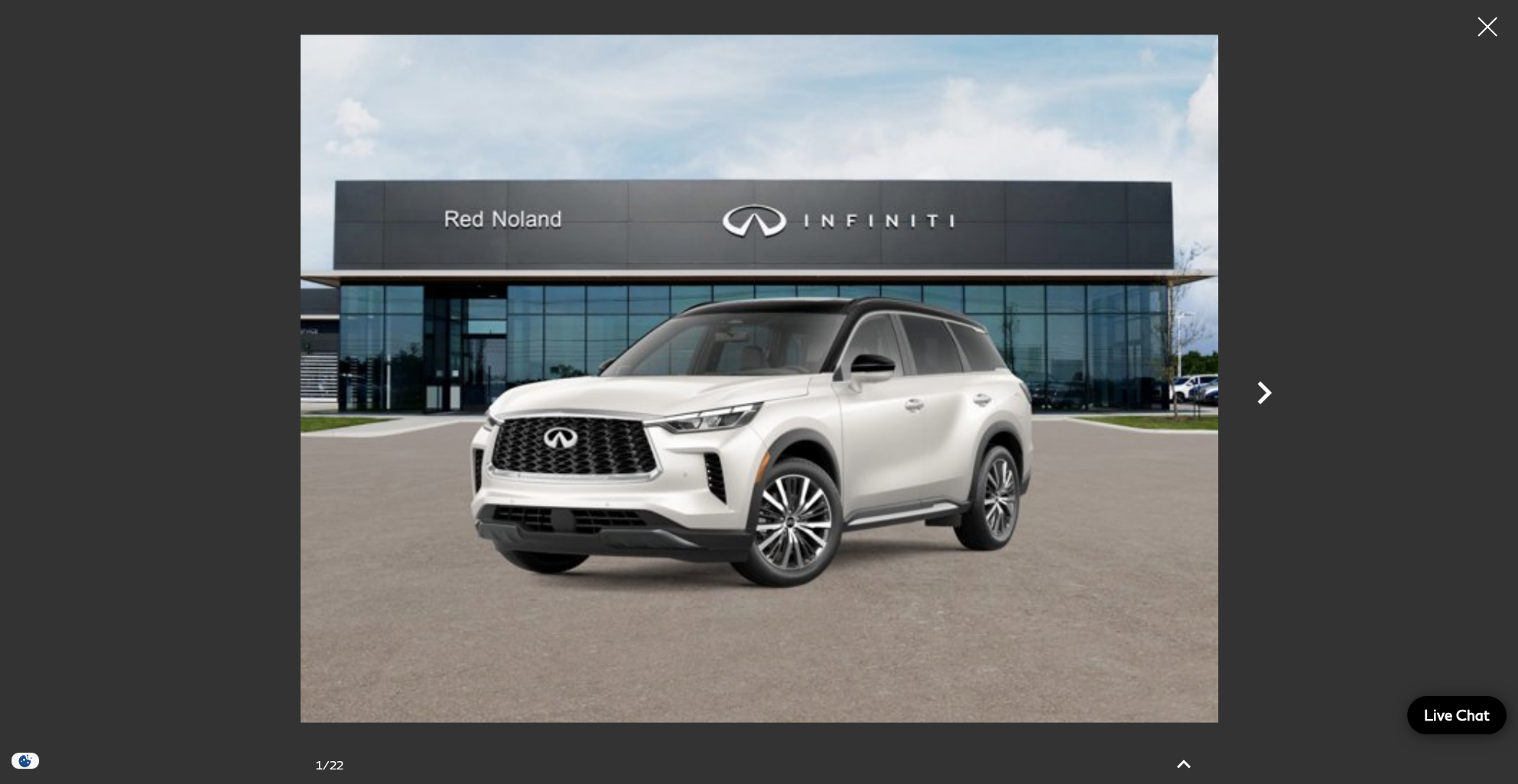
click at [1258, 393] on icon "Next" at bounding box center [1264, 392] width 46 height 46
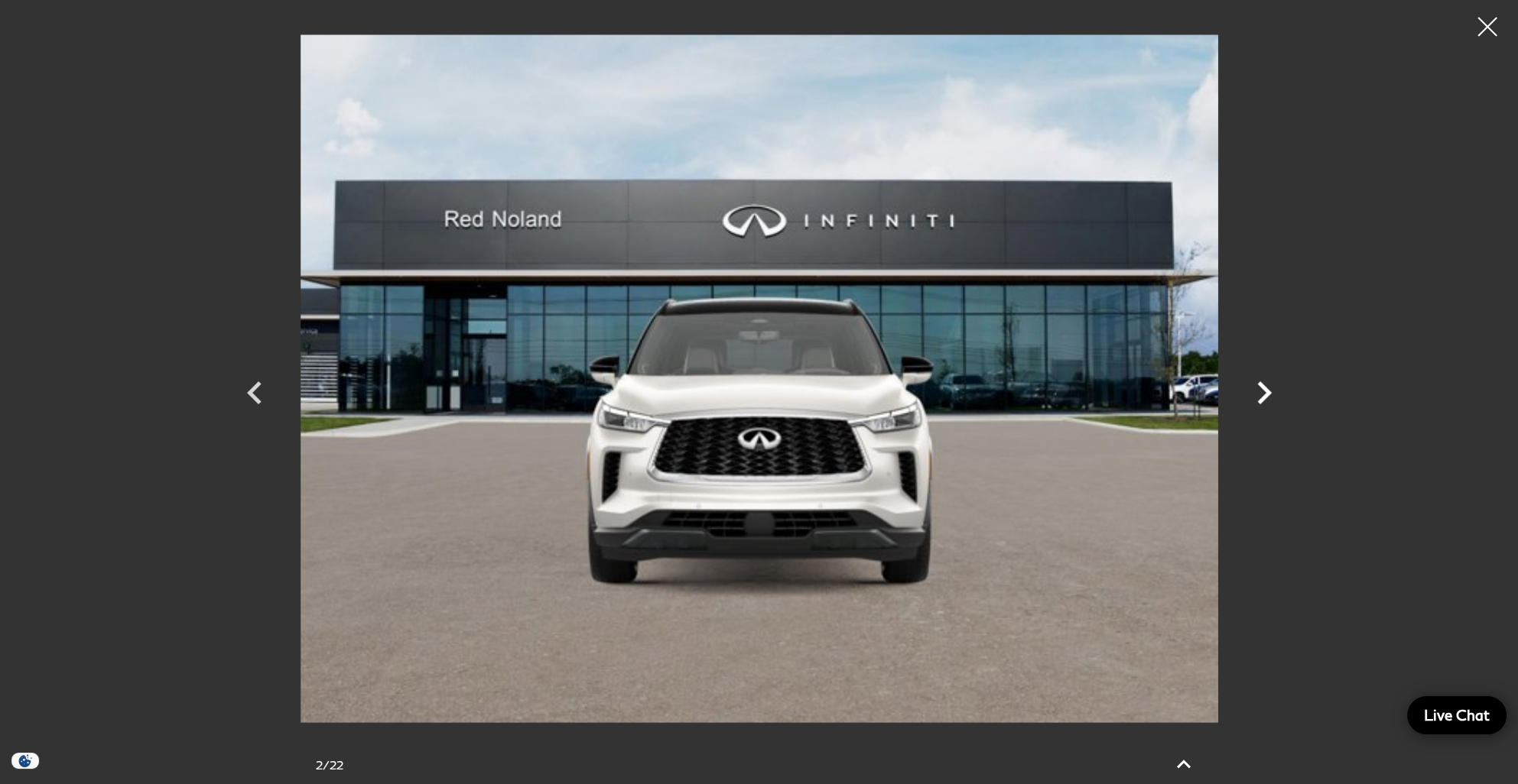
click at [1258, 393] on icon "Next" at bounding box center [1264, 392] width 46 height 46
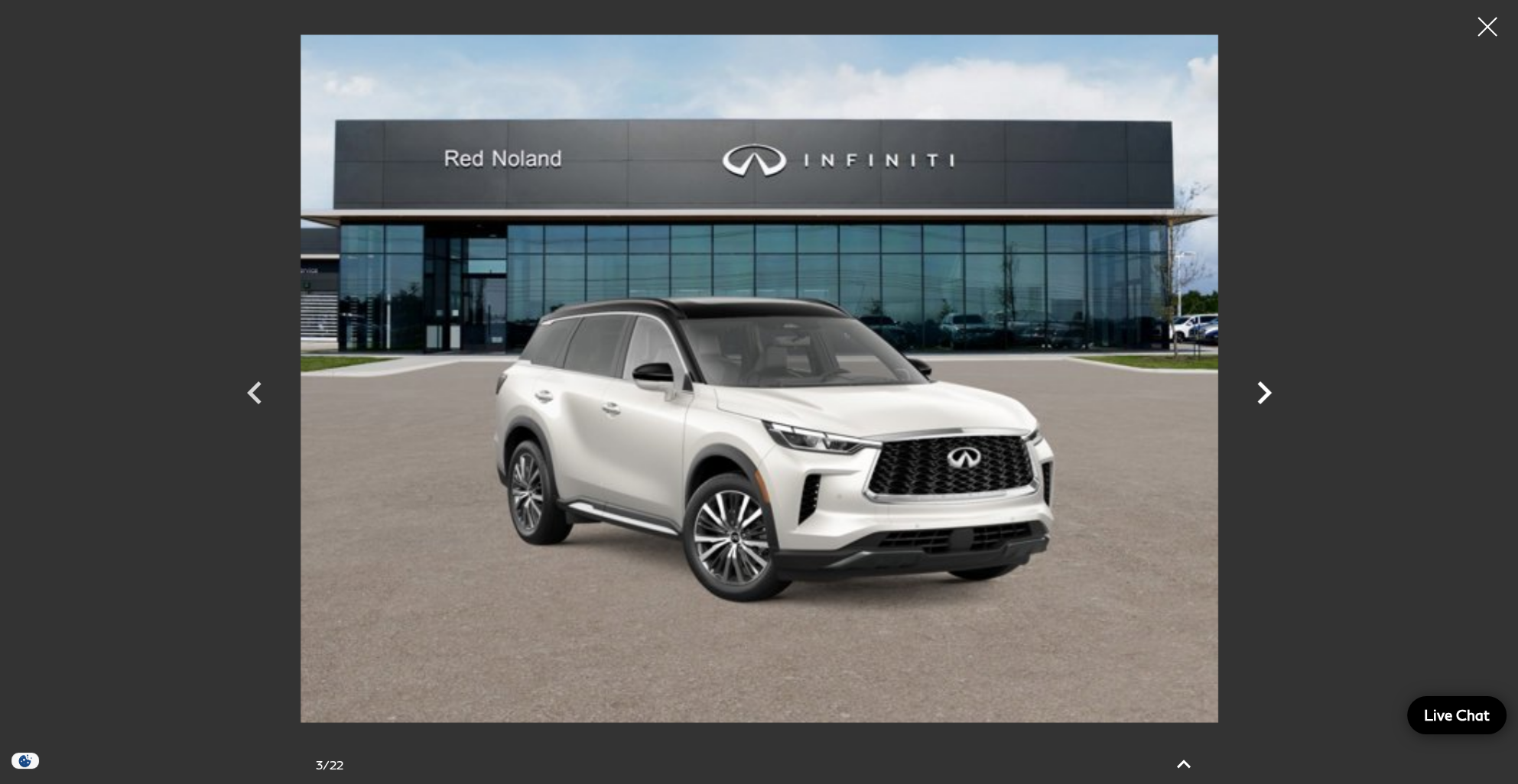
click at [1258, 393] on icon "Next" at bounding box center [1264, 392] width 46 height 46
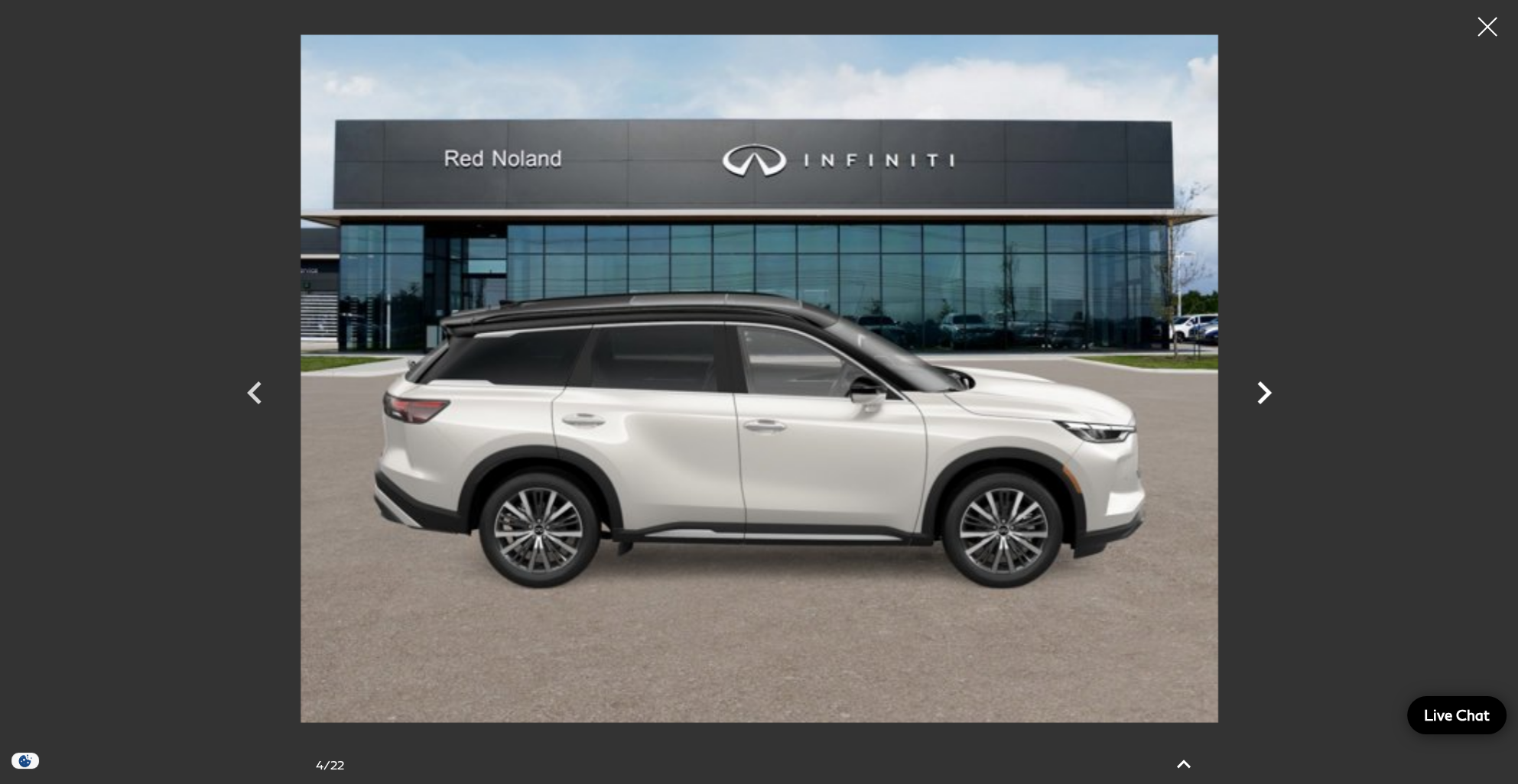
click at [1258, 393] on icon "Next" at bounding box center [1264, 392] width 46 height 46
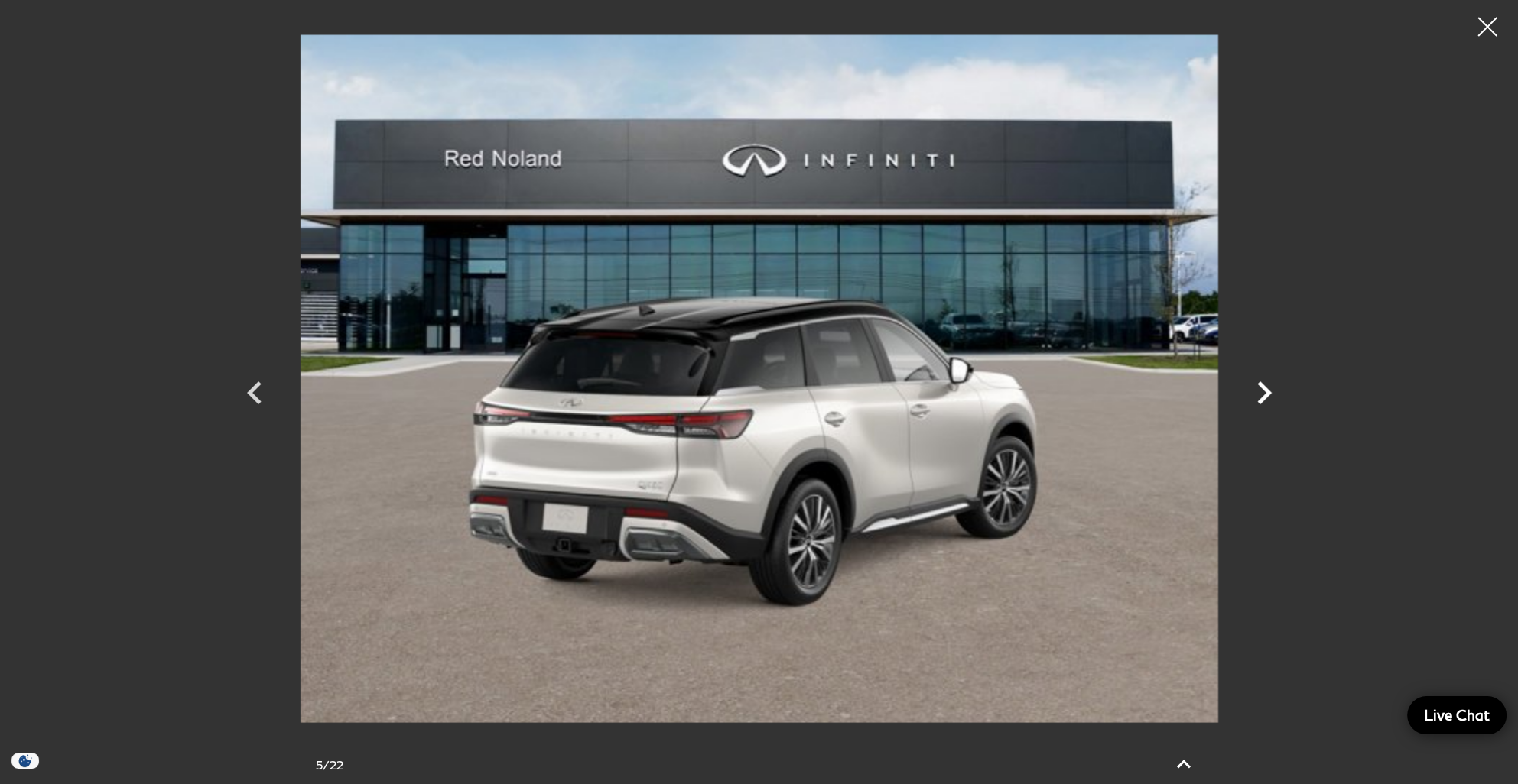
click at [1258, 393] on icon "Next" at bounding box center [1264, 392] width 46 height 46
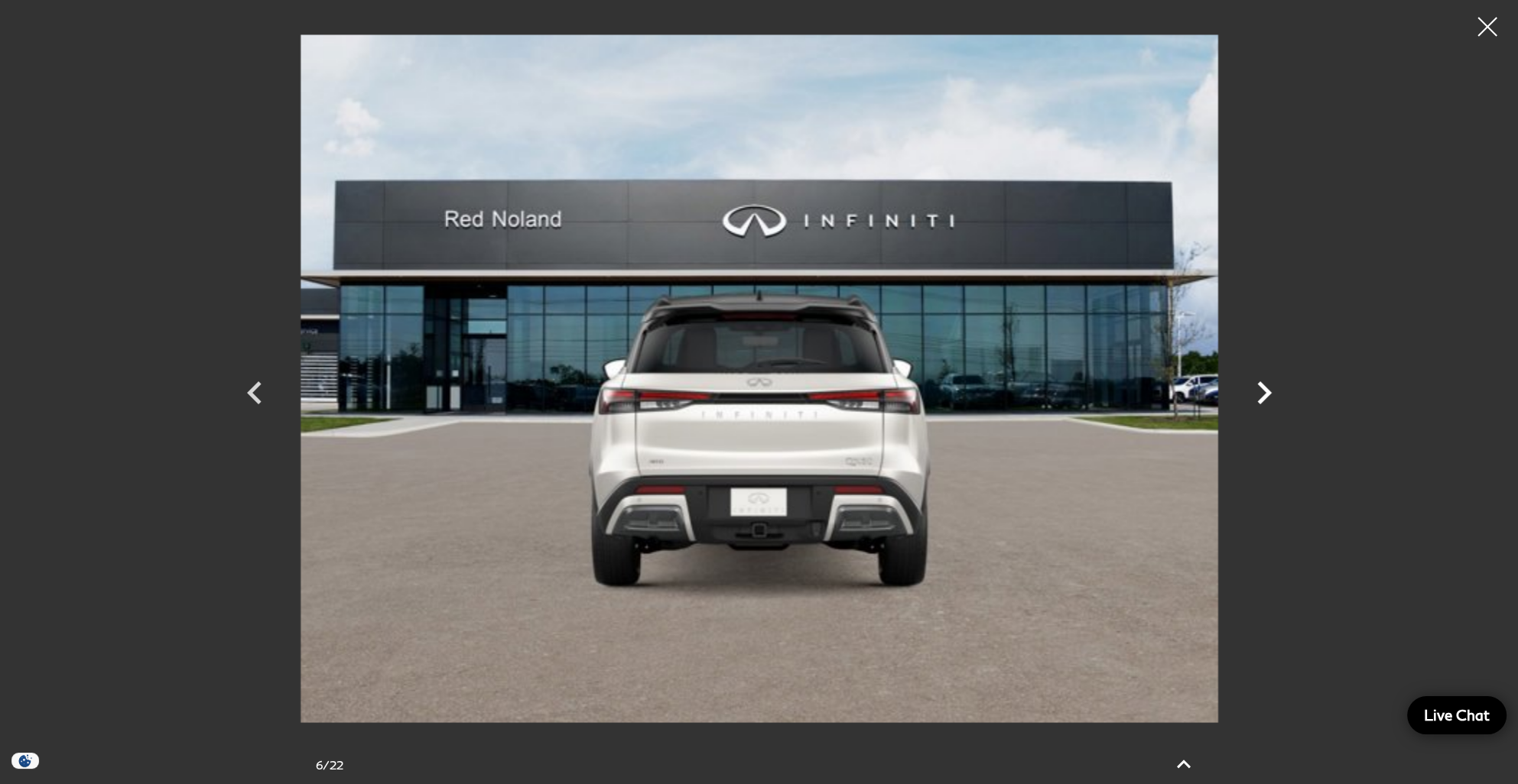
click at [1258, 393] on icon "Next" at bounding box center [1264, 392] width 46 height 46
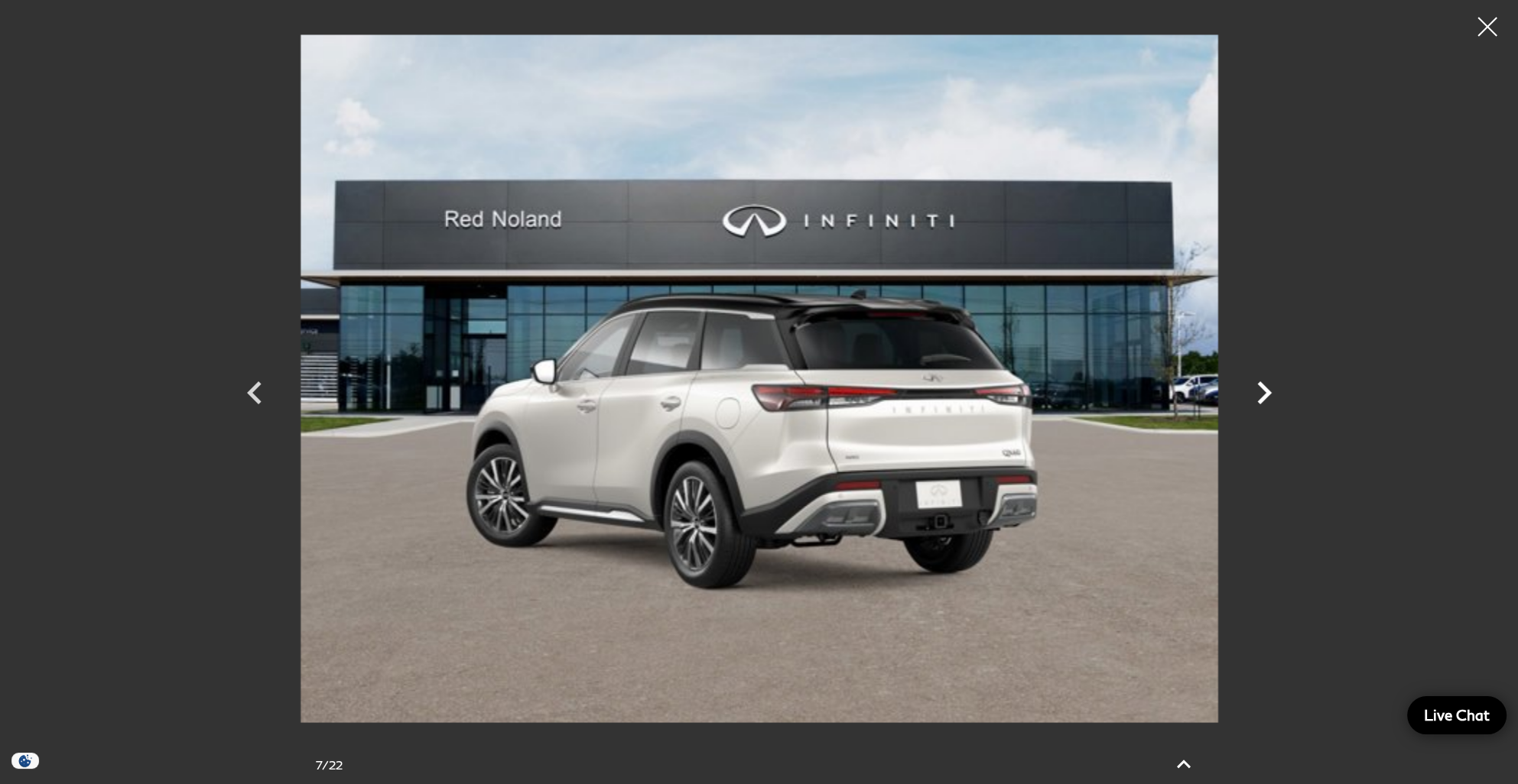
click at [1258, 393] on icon "Next" at bounding box center [1264, 392] width 46 height 46
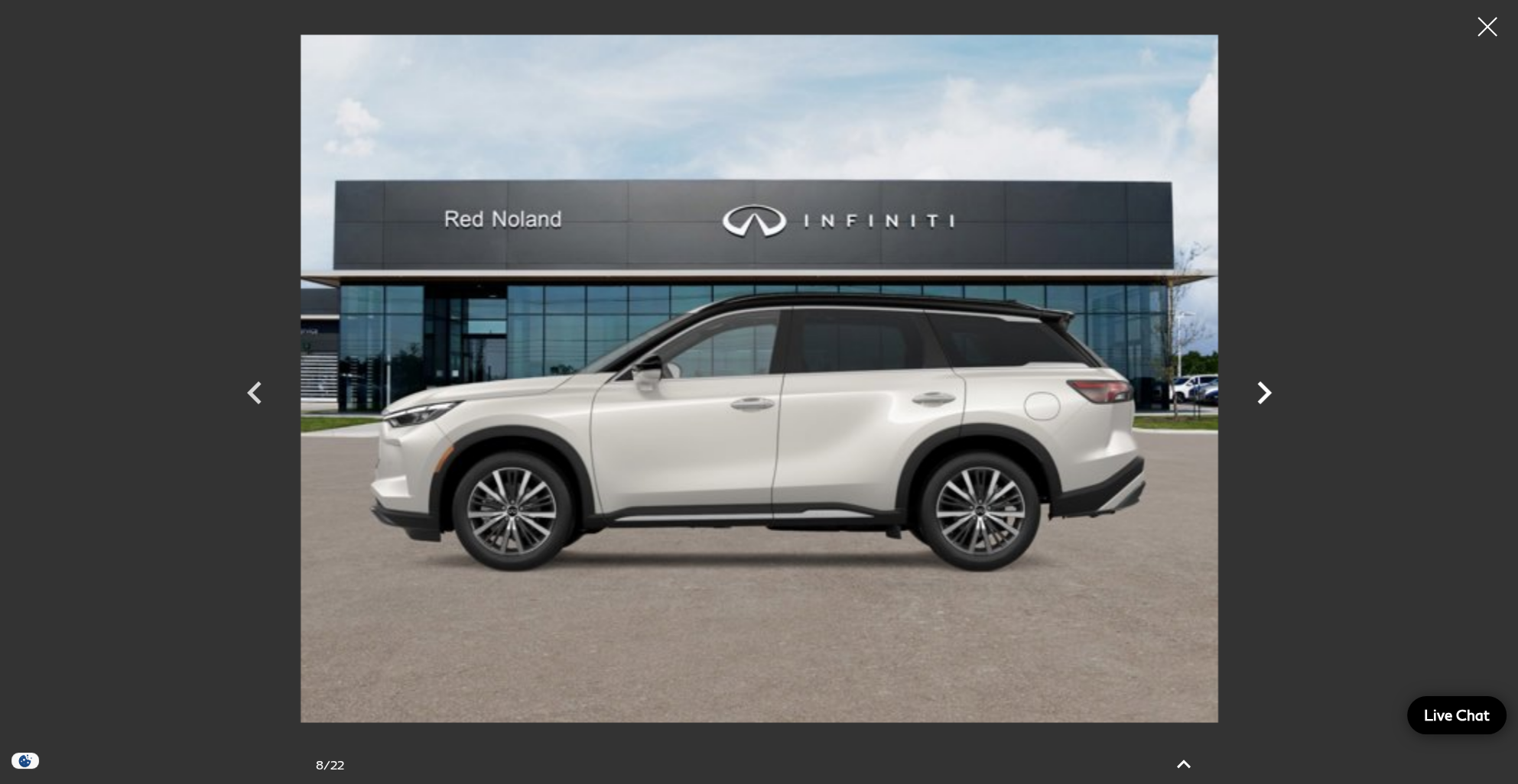
click at [1258, 393] on icon "Next" at bounding box center [1264, 392] width 46 height 46
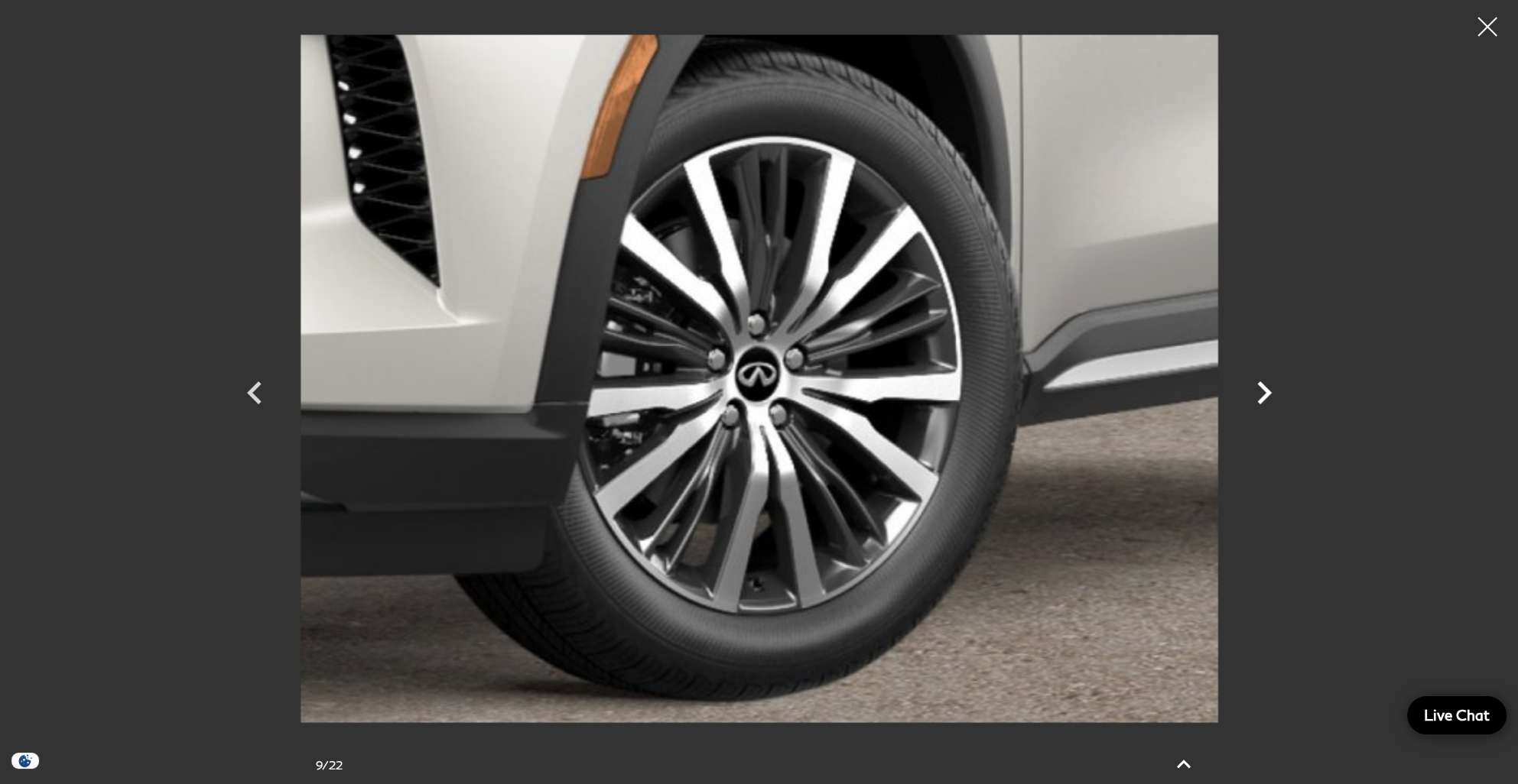
click at [1258, 393] on icon "Next" at bounding box center [1264, 392] width 46 height 46
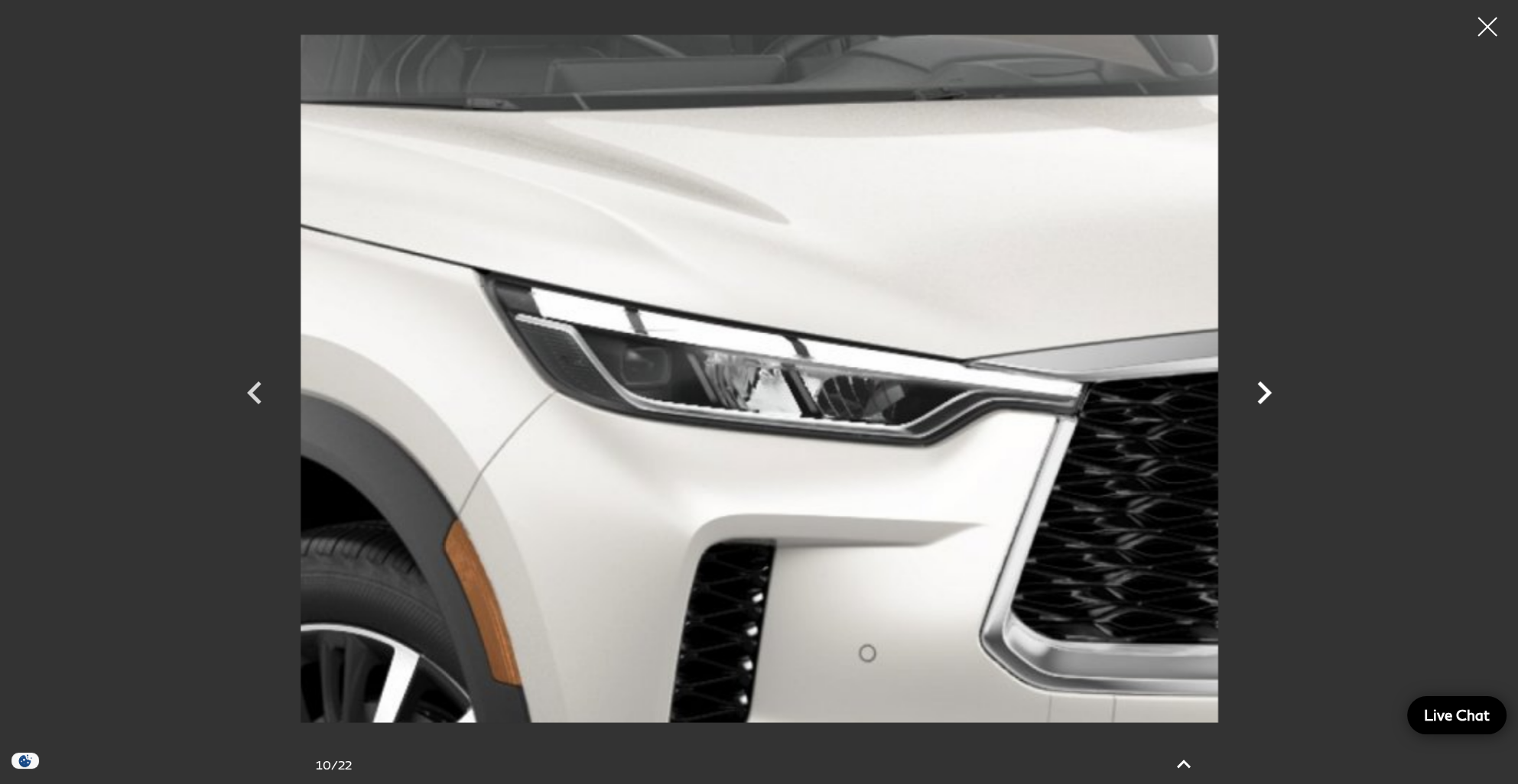
click at [1258, 393] on icon "Next" at bounding box center [1264, 392] width 46 height 46
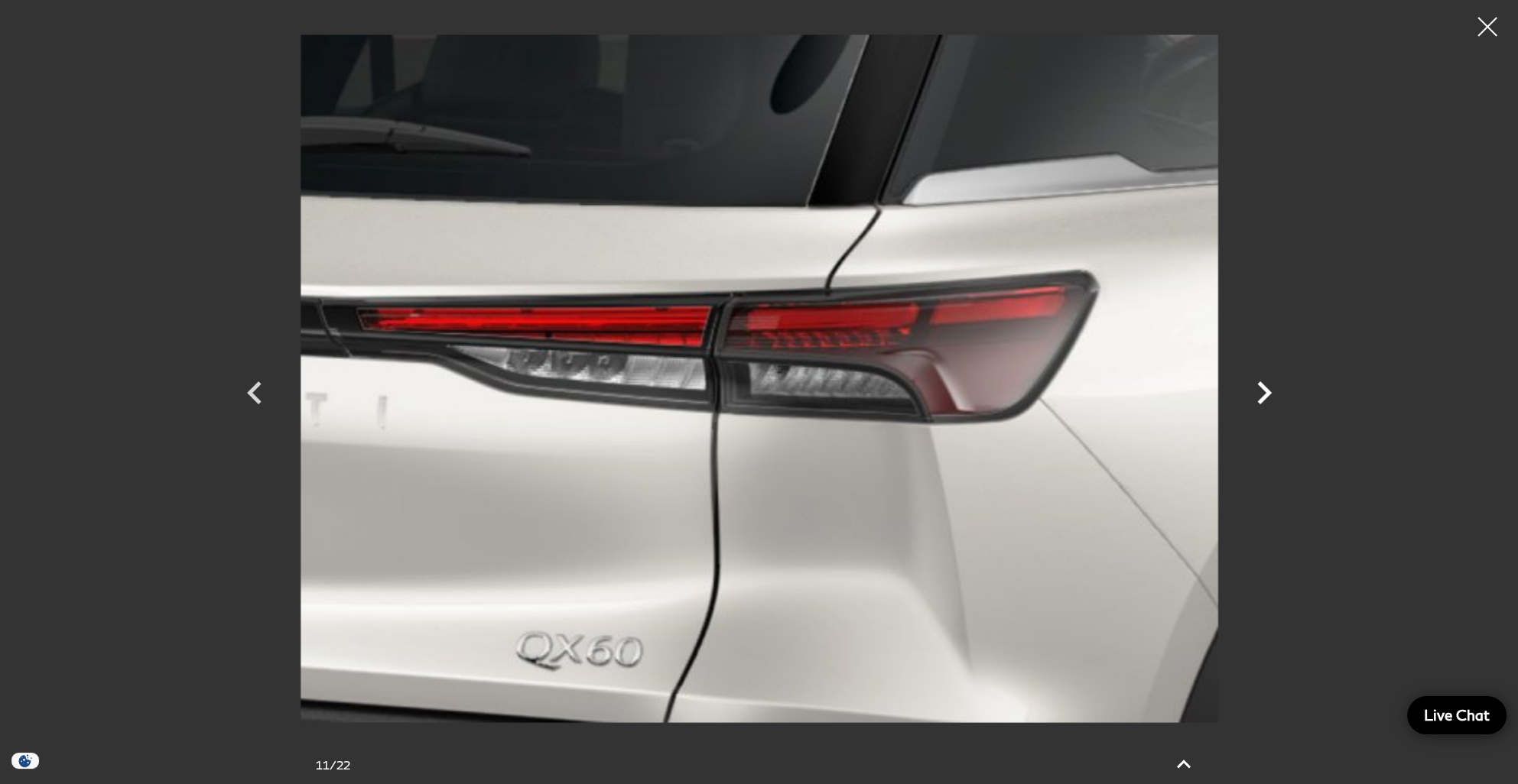
click at [1258, 393] on icon "Next" at bounding box center [1264, 392] width 46 height 46
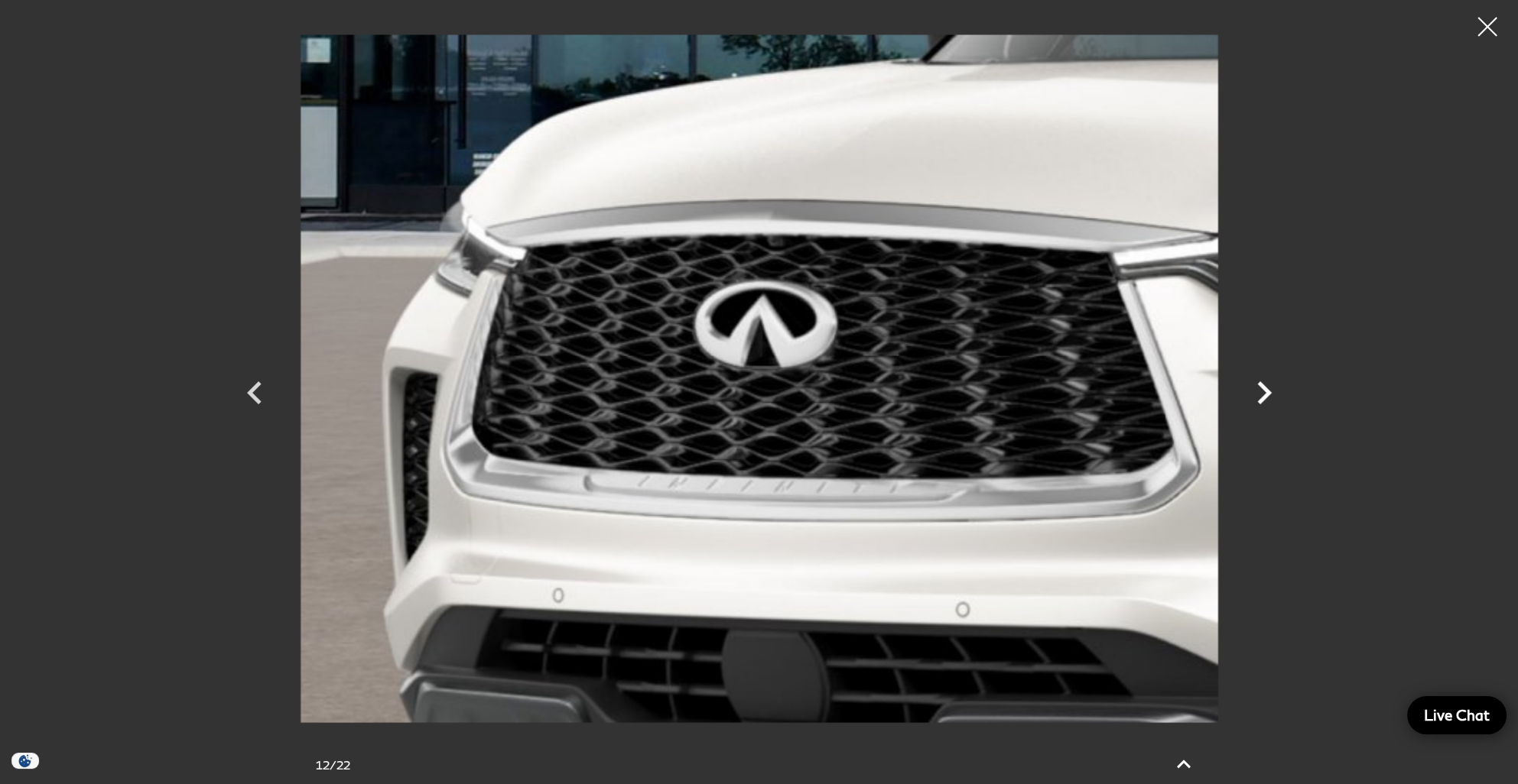
click at [1258, 393] on icon "Next" at bounding box center [1264, 392] width 46 height 46
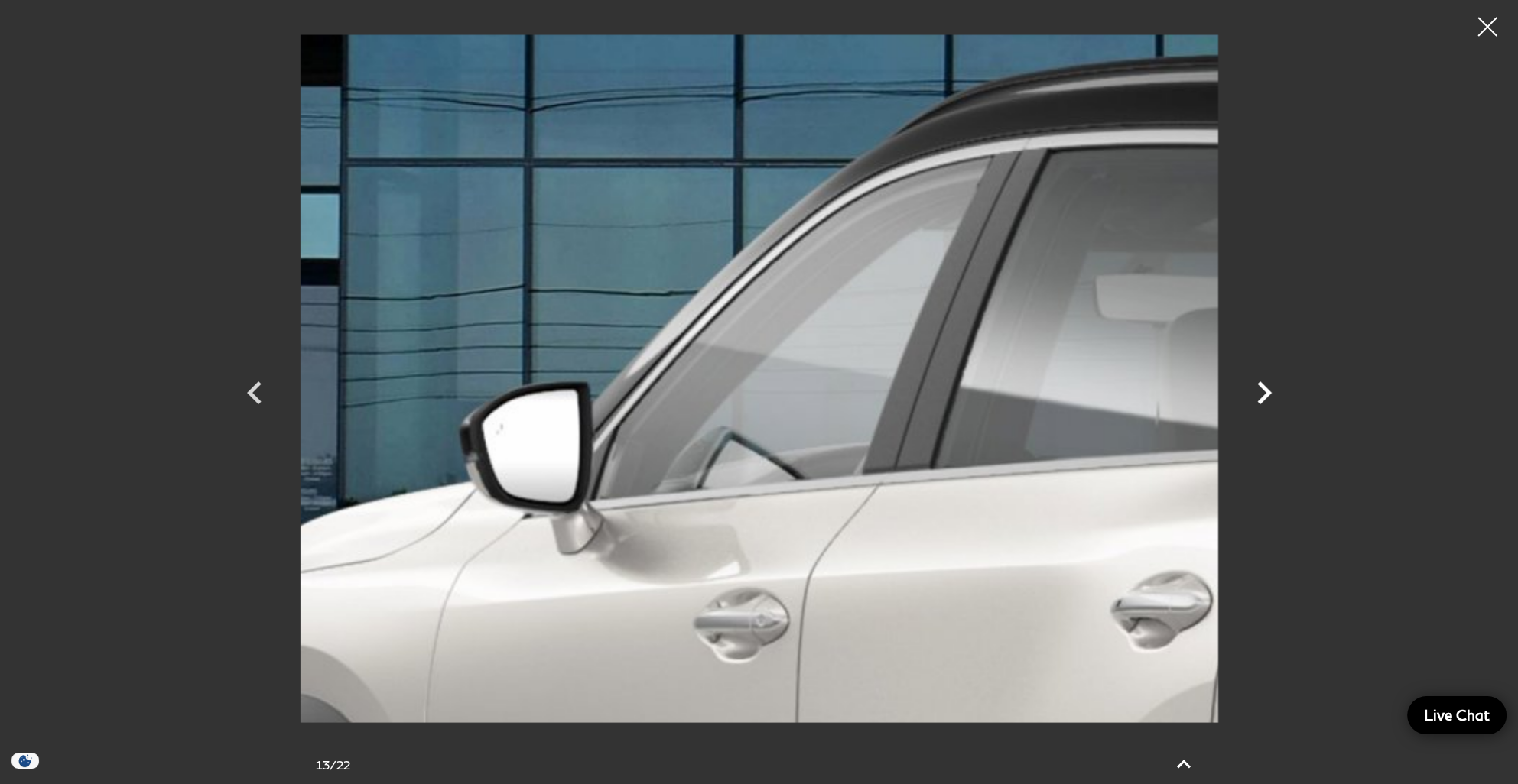
click at [1258, 393] on icon "Next" at bounding box center [1264, 392] width 46 height 46
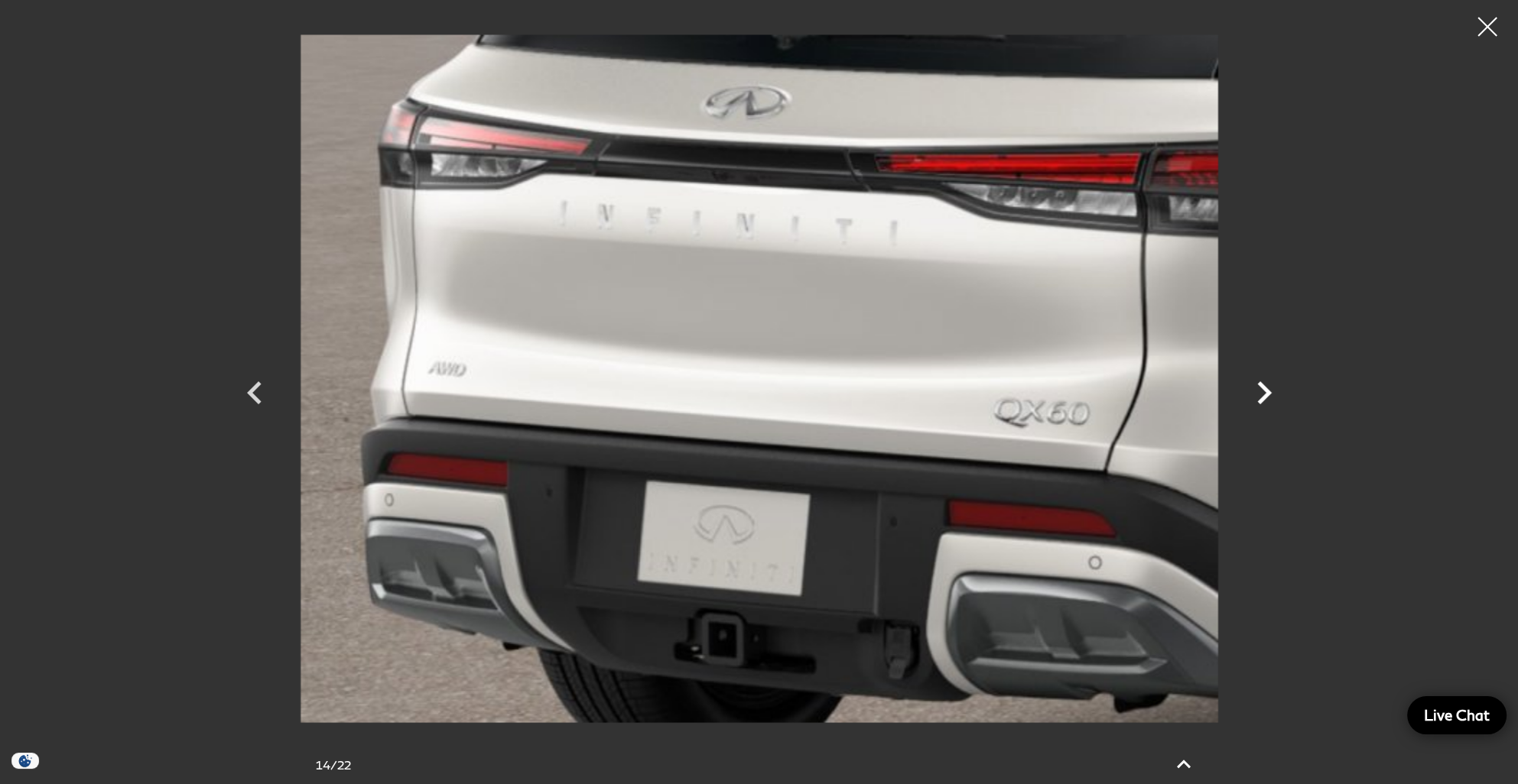
click at [1258, 393] on icon "Next" at bounding box center [1264, 392] width 46 height 46
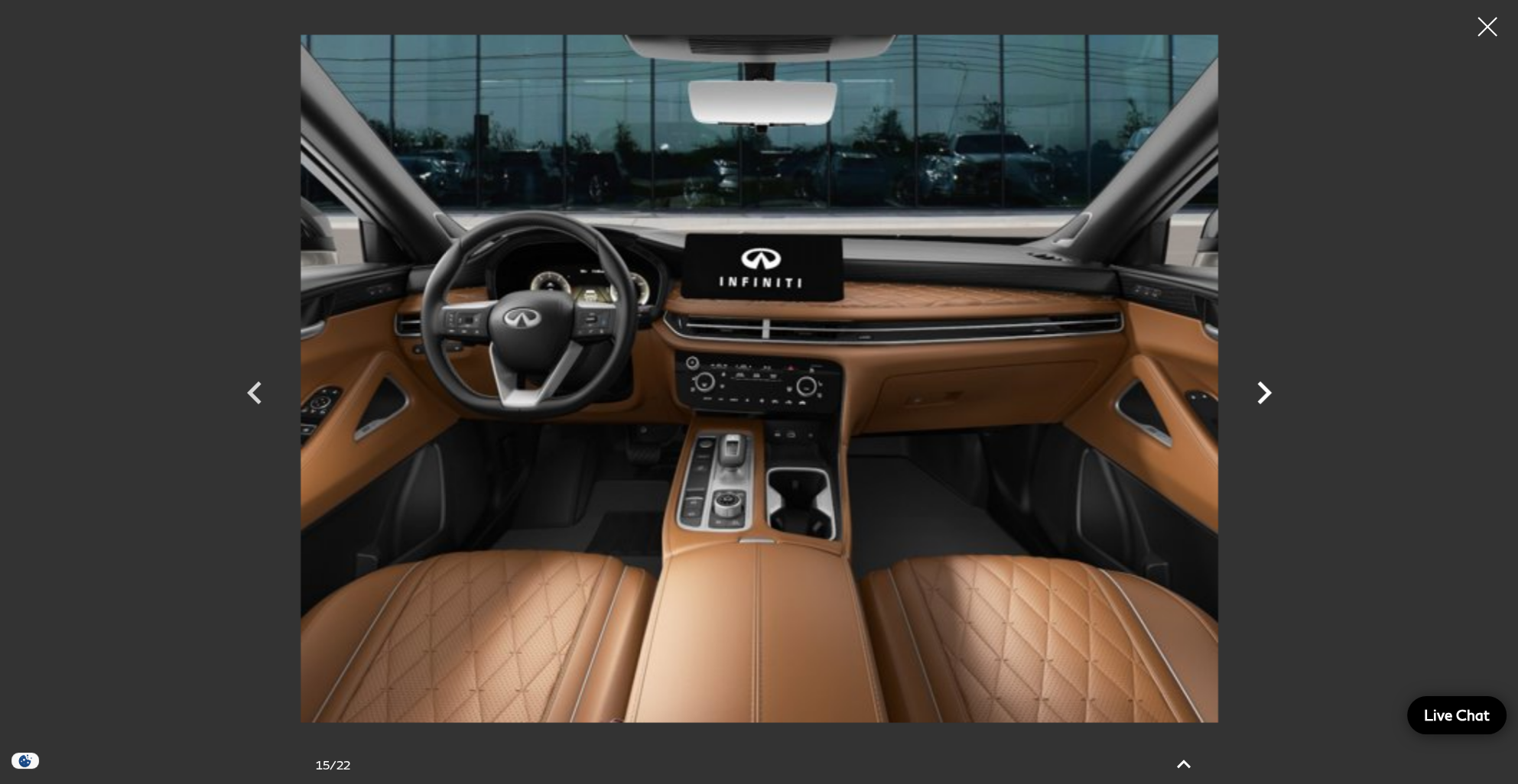
click at [1258, 393] on icon "Next" at bounding box center [1264, 392] width 46 height 46
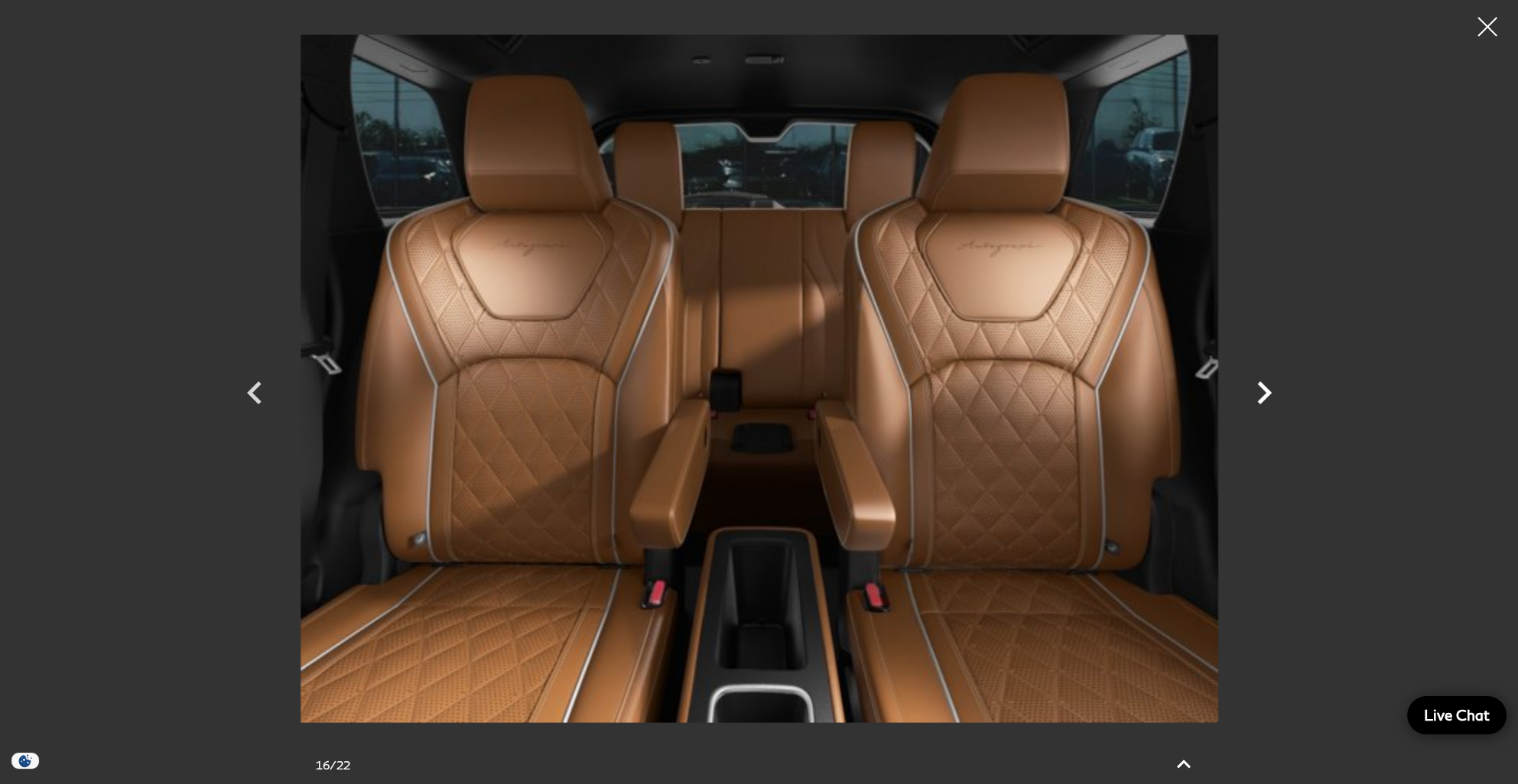
click at [1261, 394] on icon "Next" at bounding box center [1264, 392] width 46 height 46
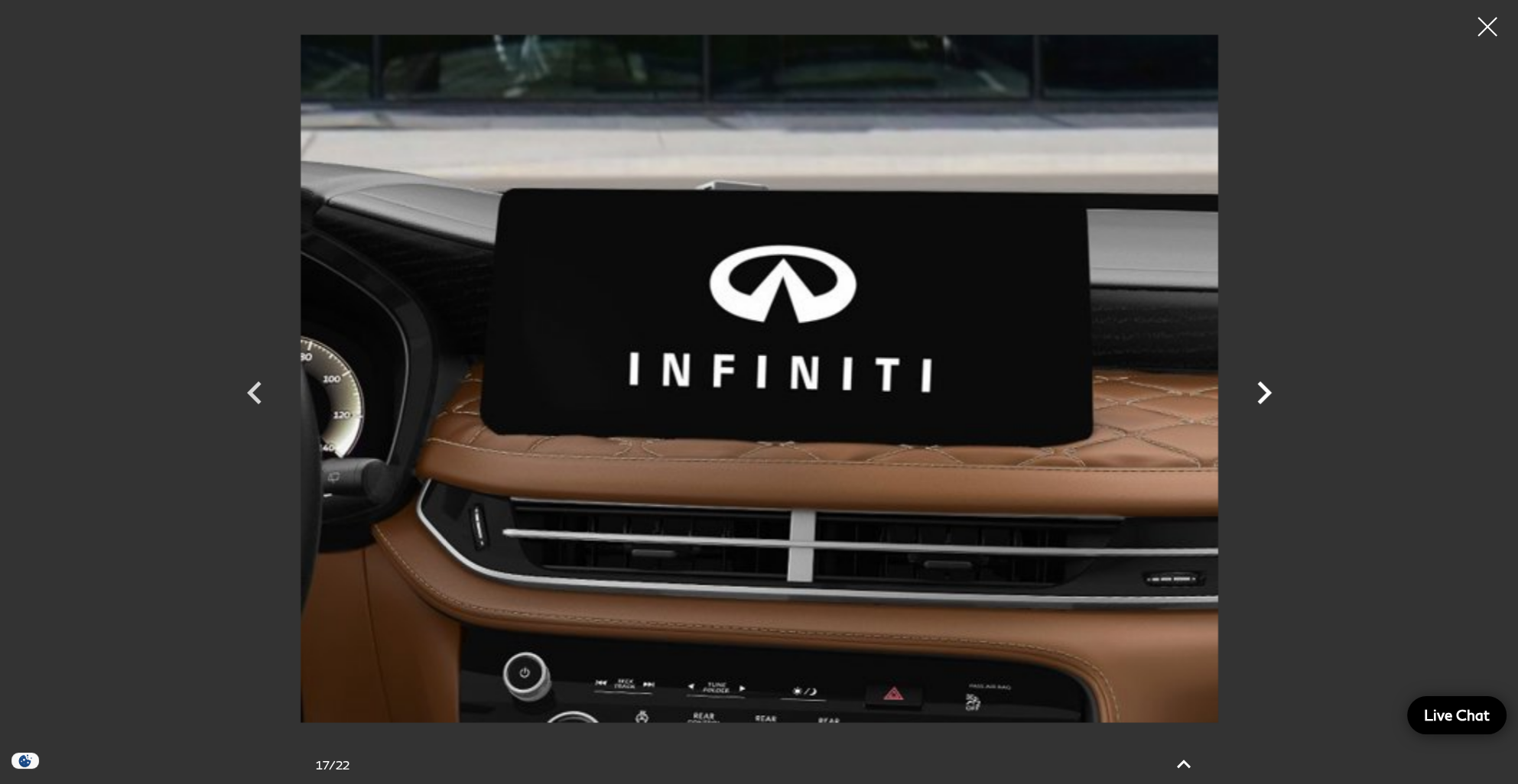
click at [1261, 394] on icon "Next" at bounding box center [1264, 392] width 46 height 46
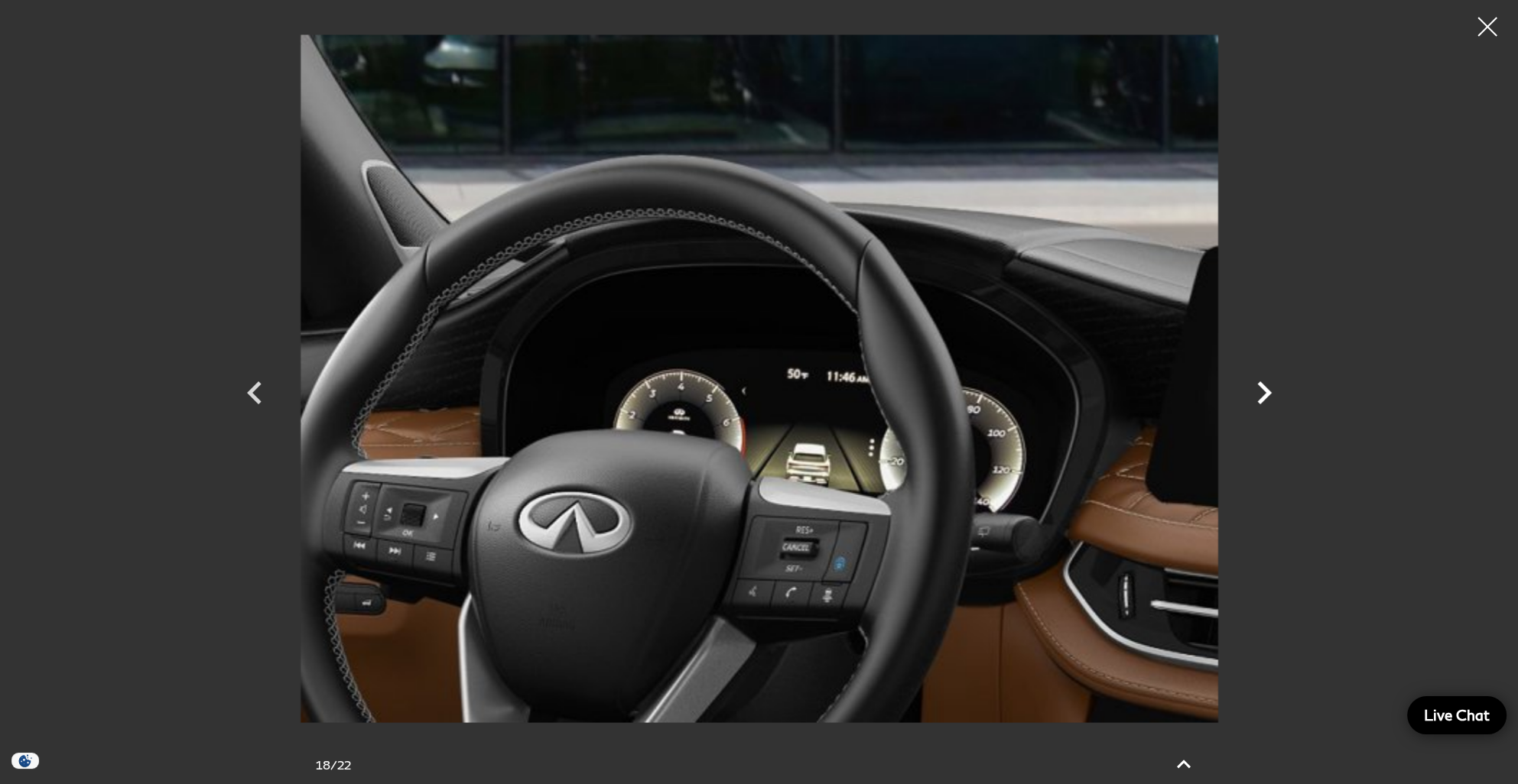
click at [1261, 394] on icon "Next" at bounding box center [1264, 392] width 46 height 46
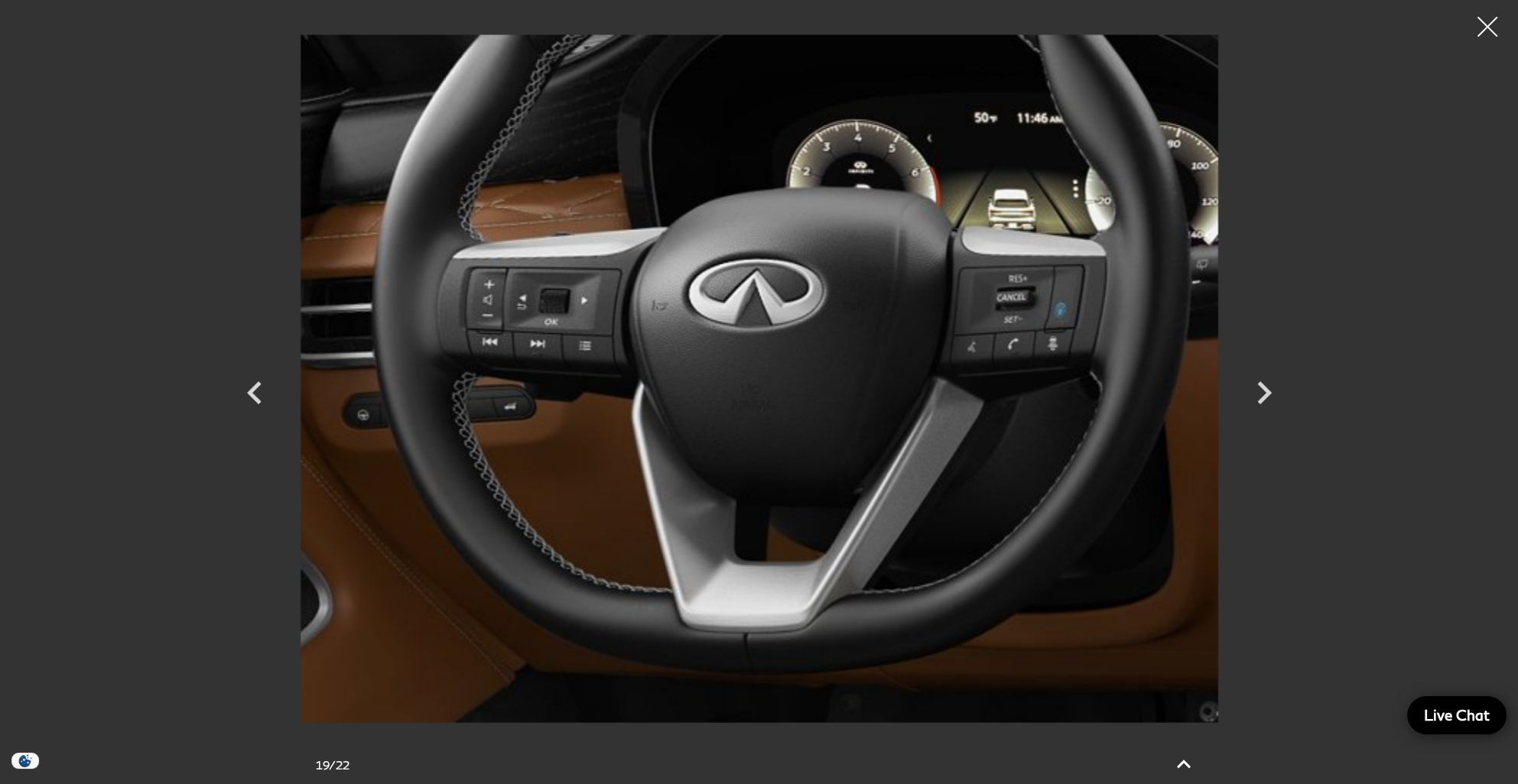
click at [1489, 23] on div at bounding box center [1488, 27] width 41 height 41
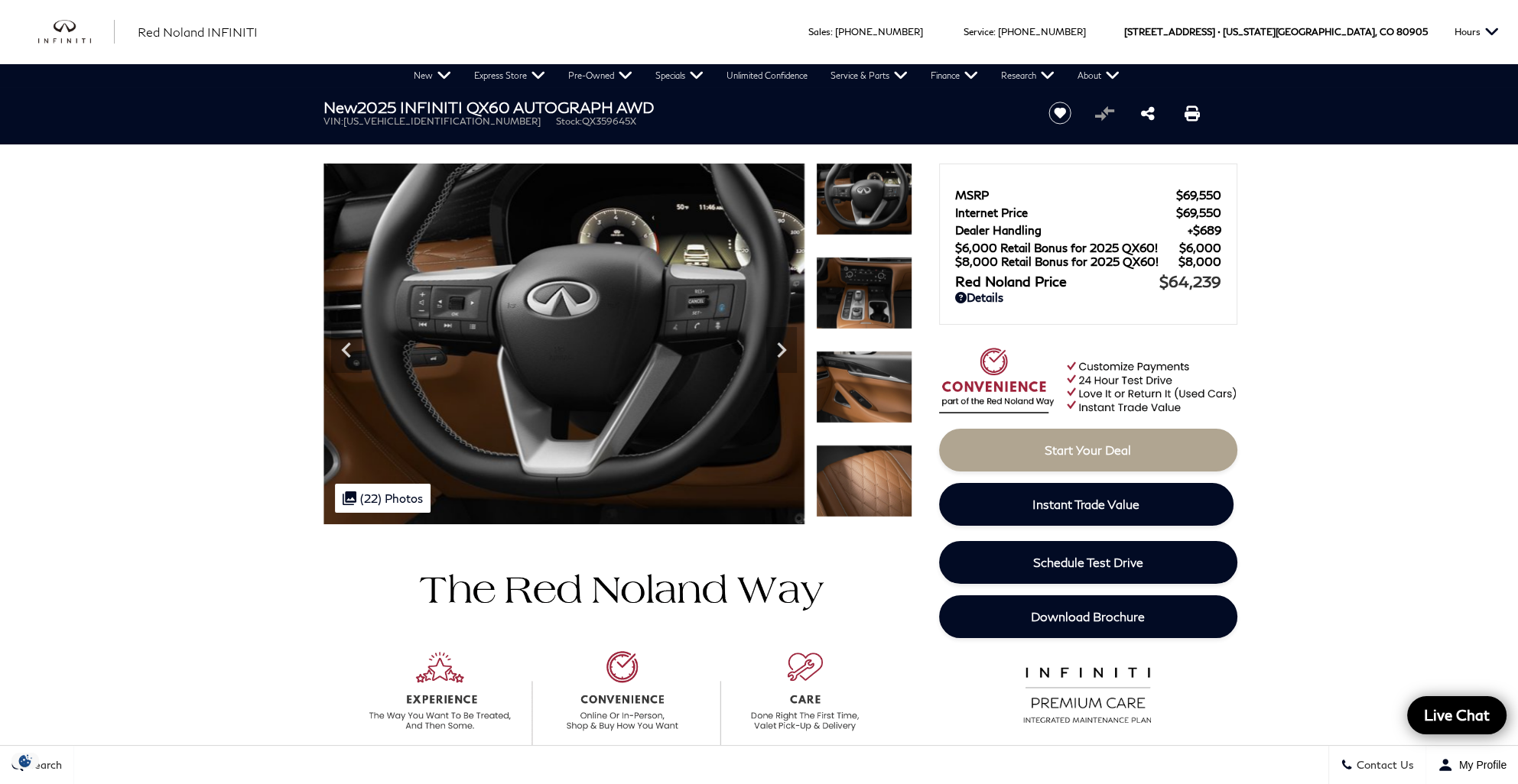
scroll to position [0, 0]
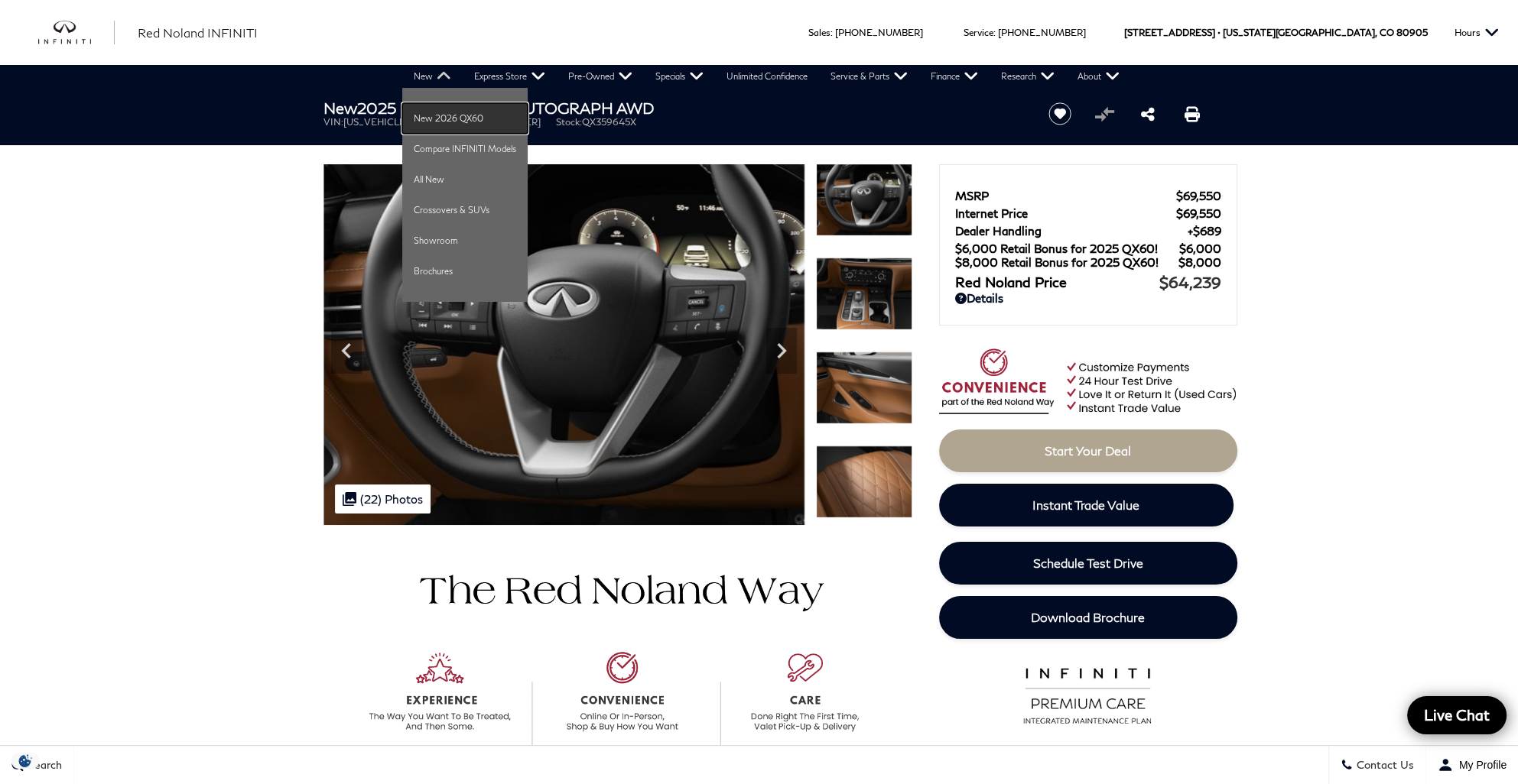
click at [440, 116] on link "New 2026 QX60" at bounding box center [464, 118] width 126 height 30
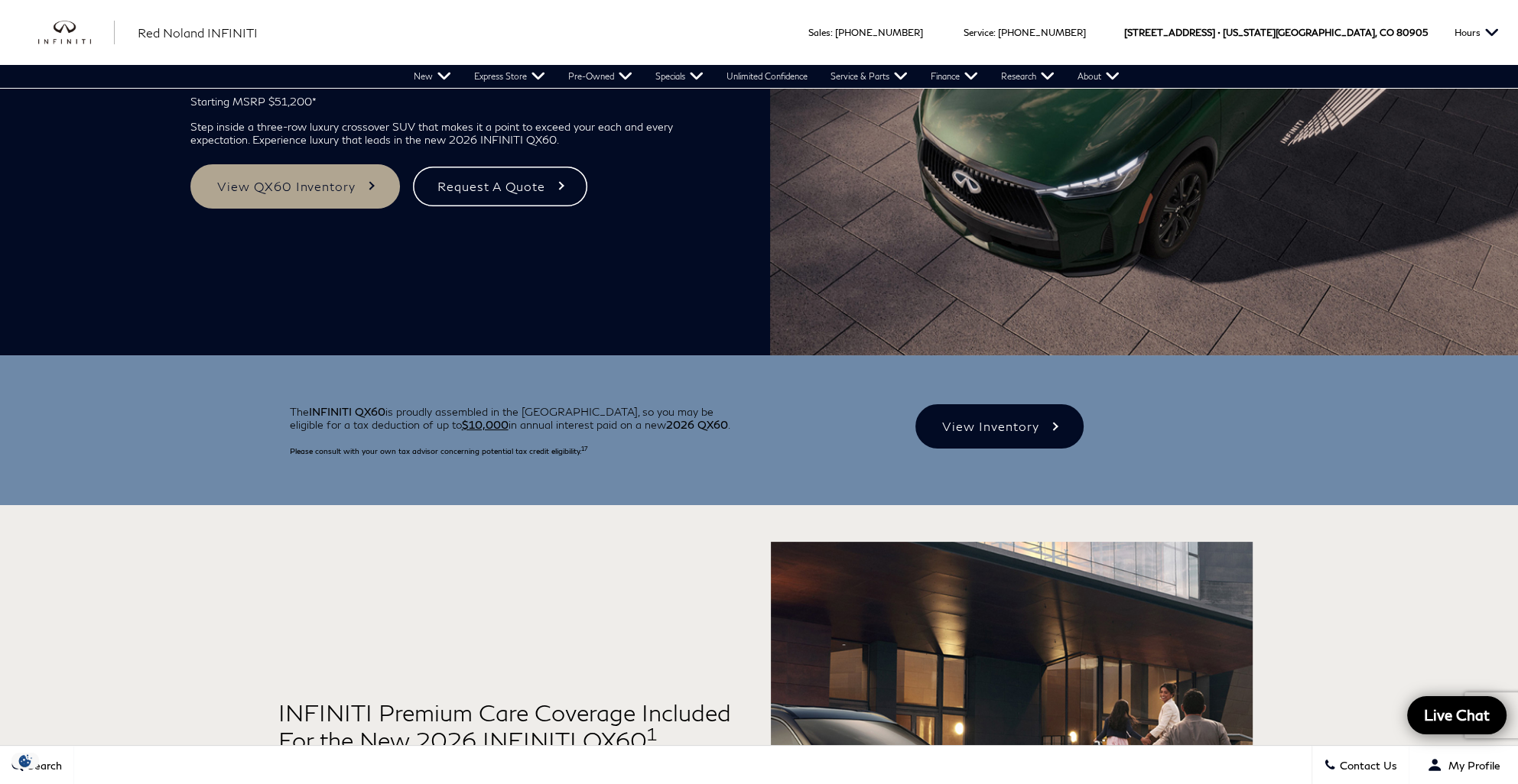
scroll to position [76, 0]
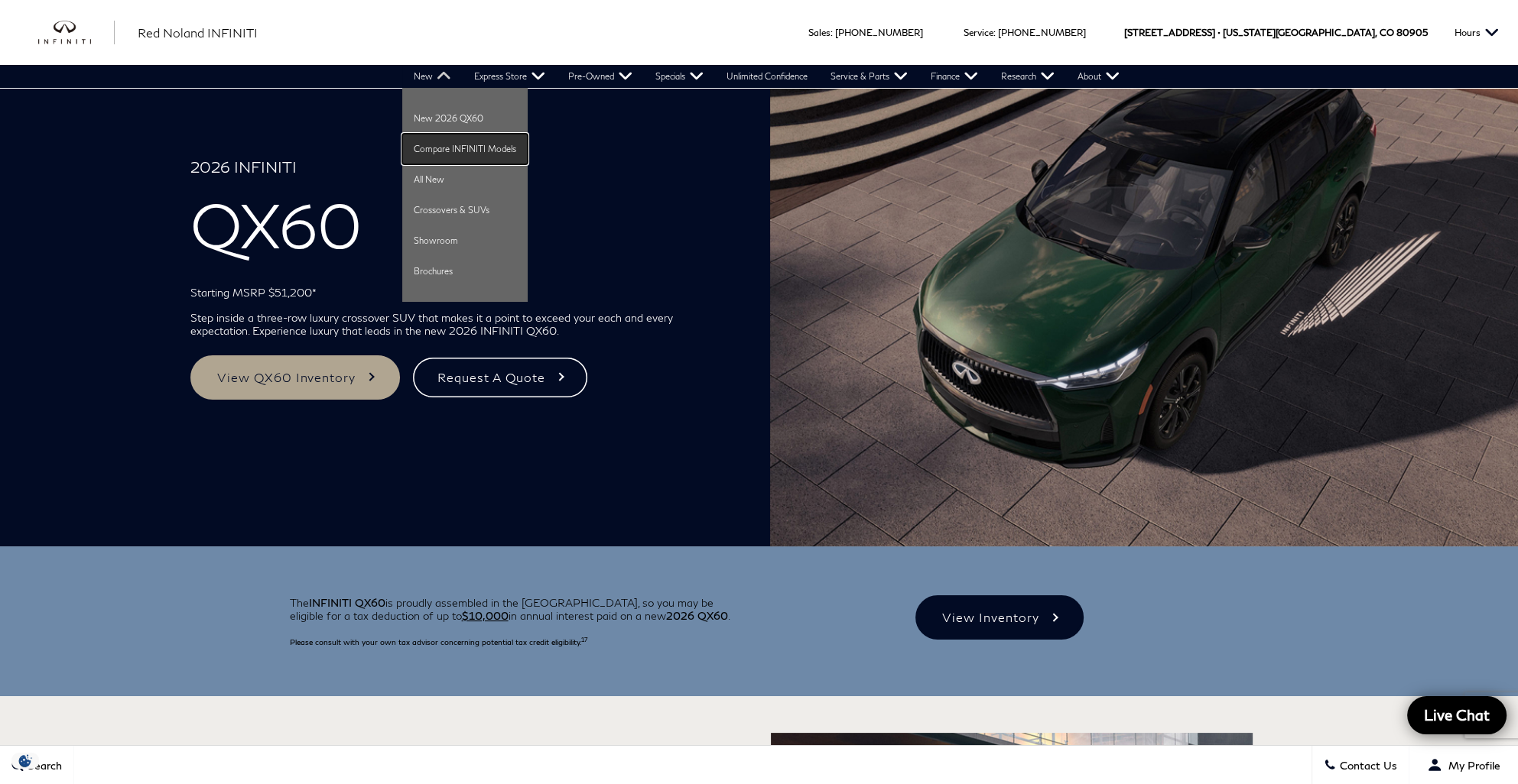
click at [431, 147] on link "Compare INFINITI Models" at bounding box center [464, 148] width 126 height 30
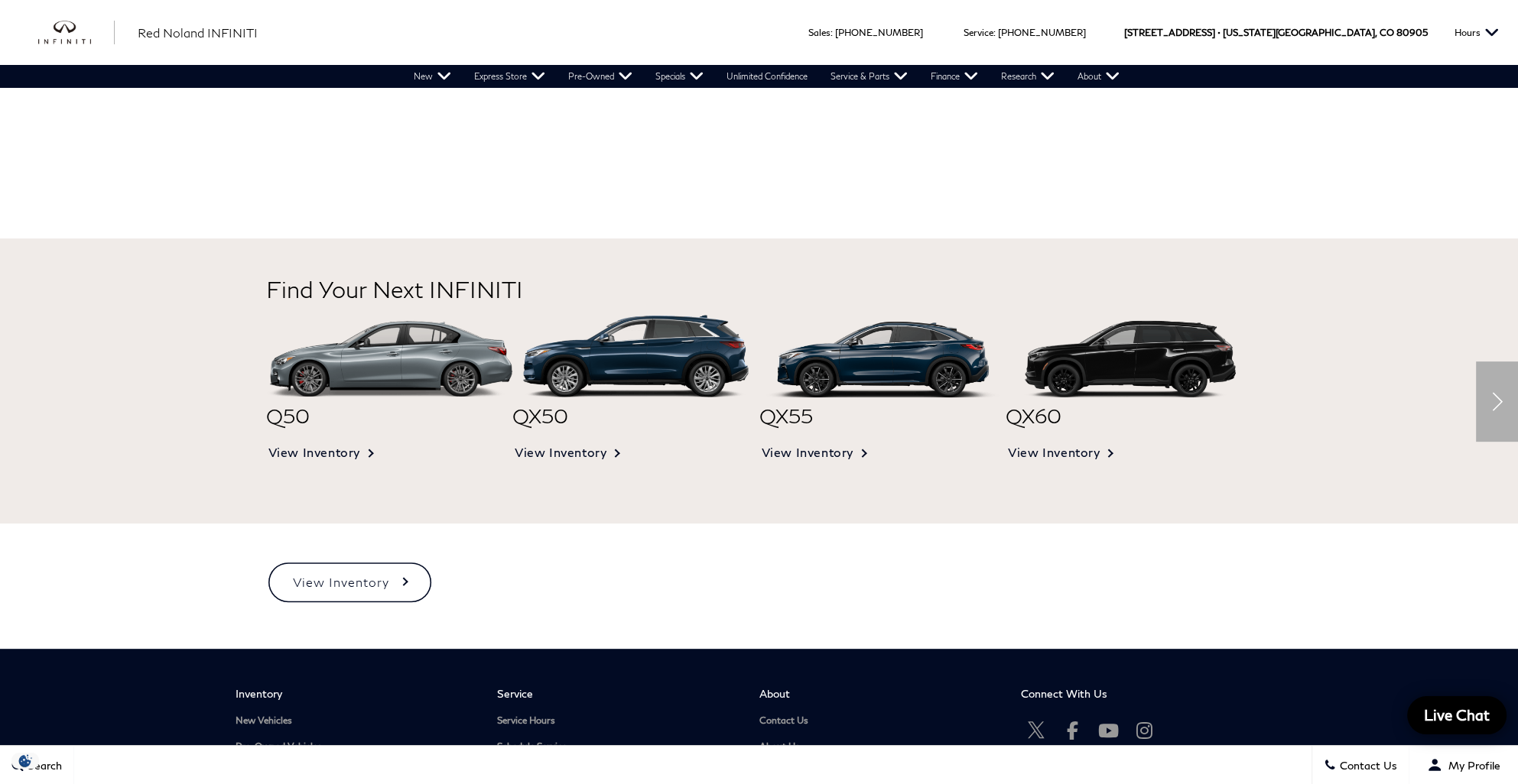
scroll to position [688, 0]
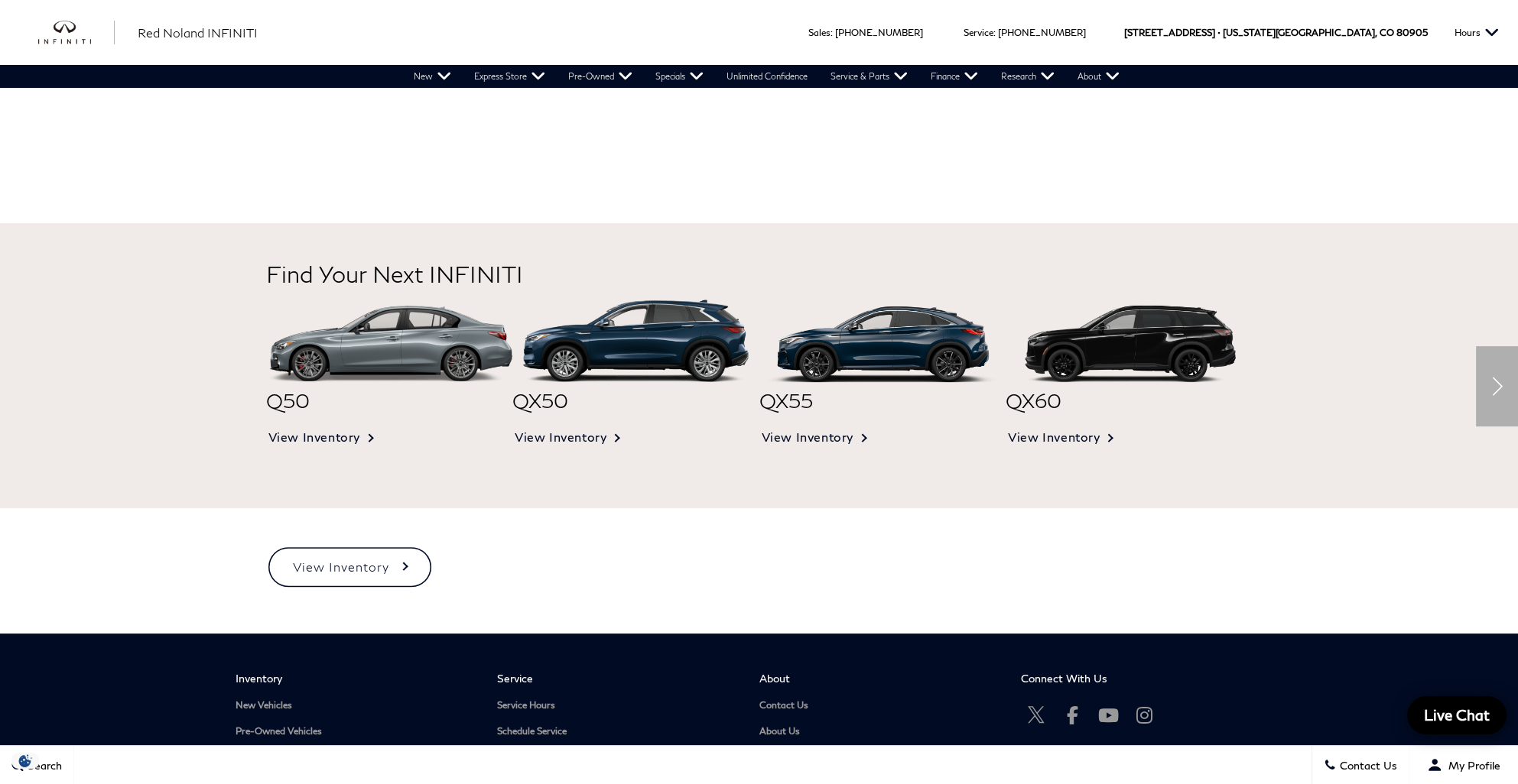
click at [1127, 349] on img at bounding box center [1129, 341] width 247 height 83
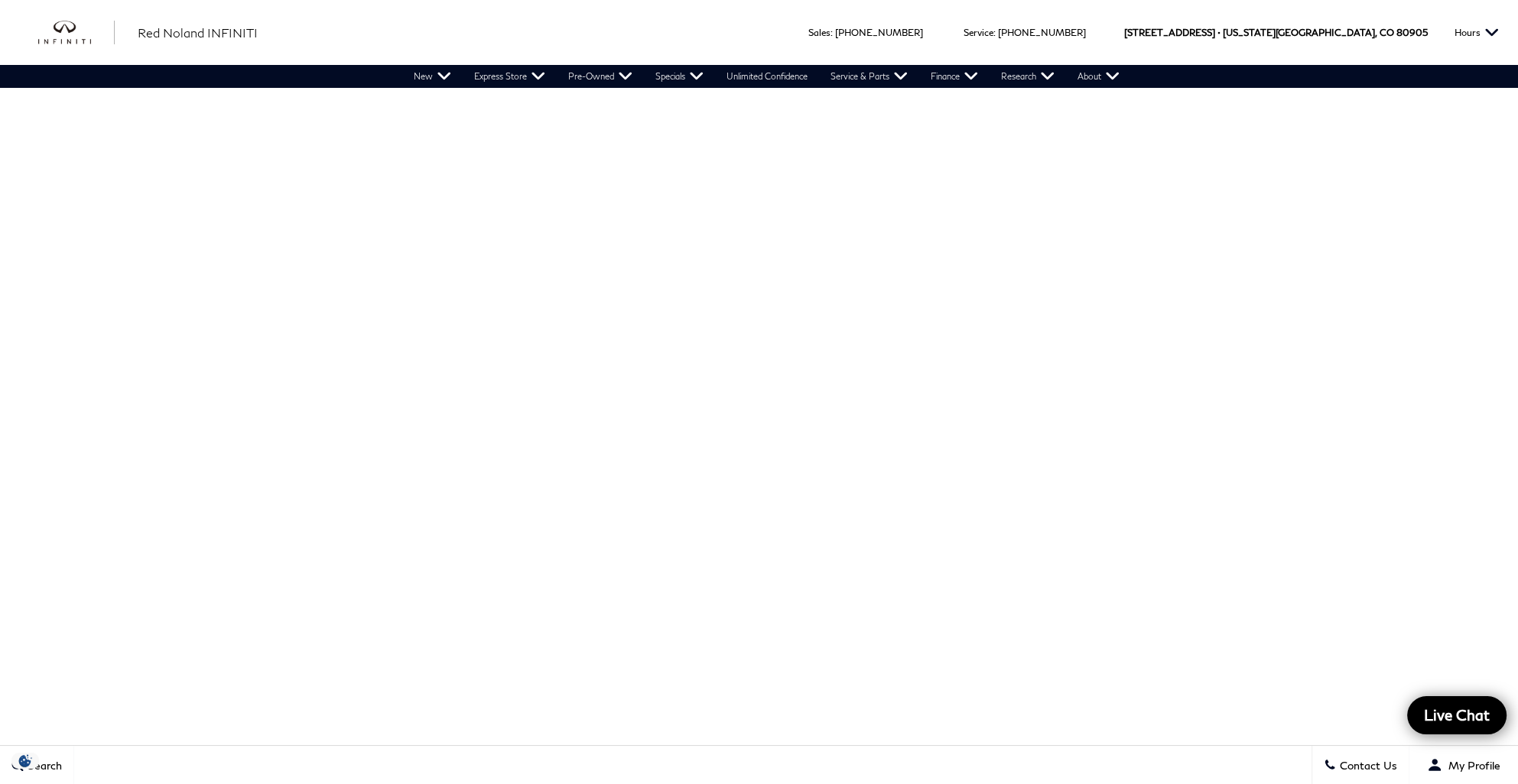
scroll to position [124, 0]
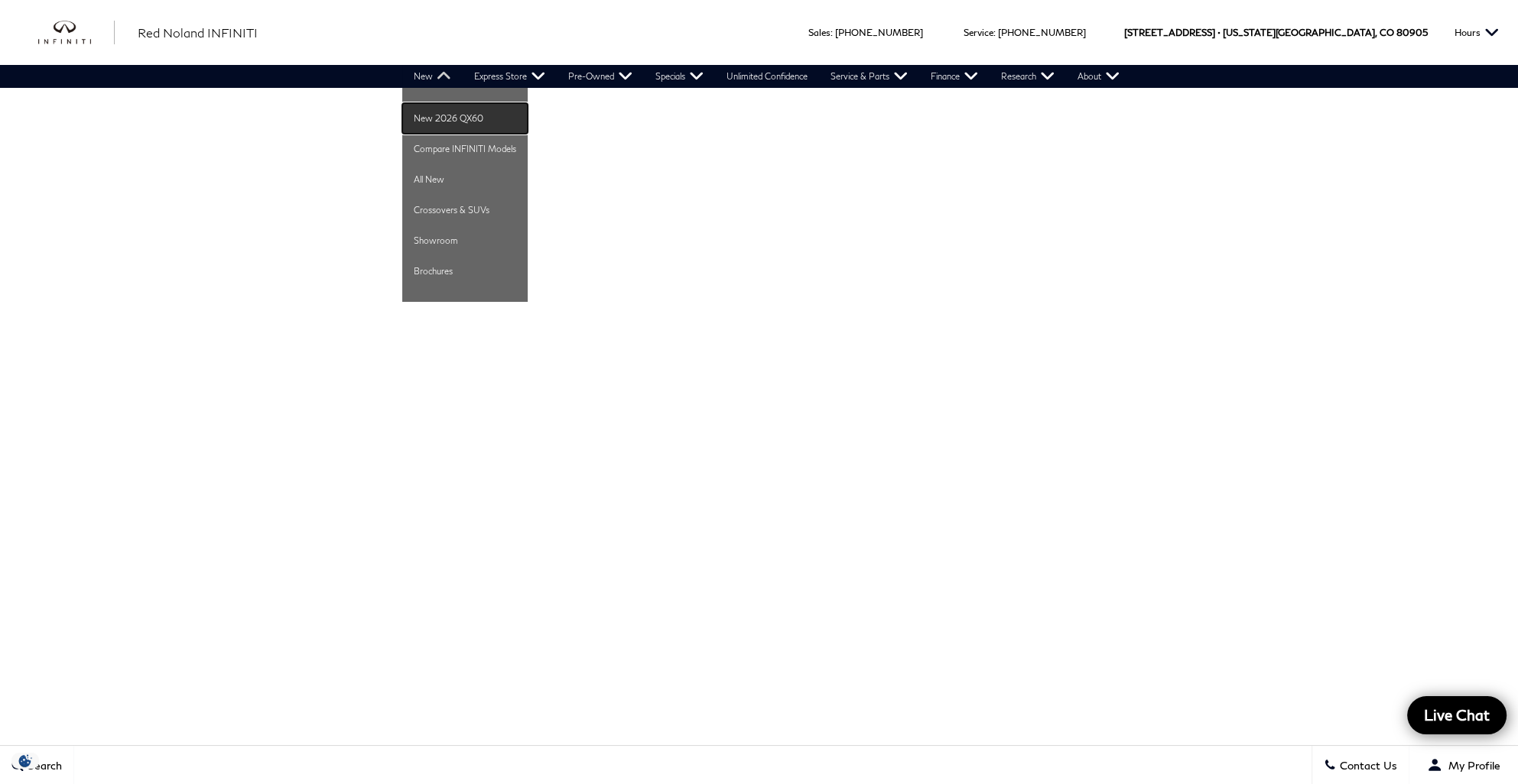
click at [424, 118] on link "New 2026 QX60" at bounding box center [464, 118] width 126 height 30
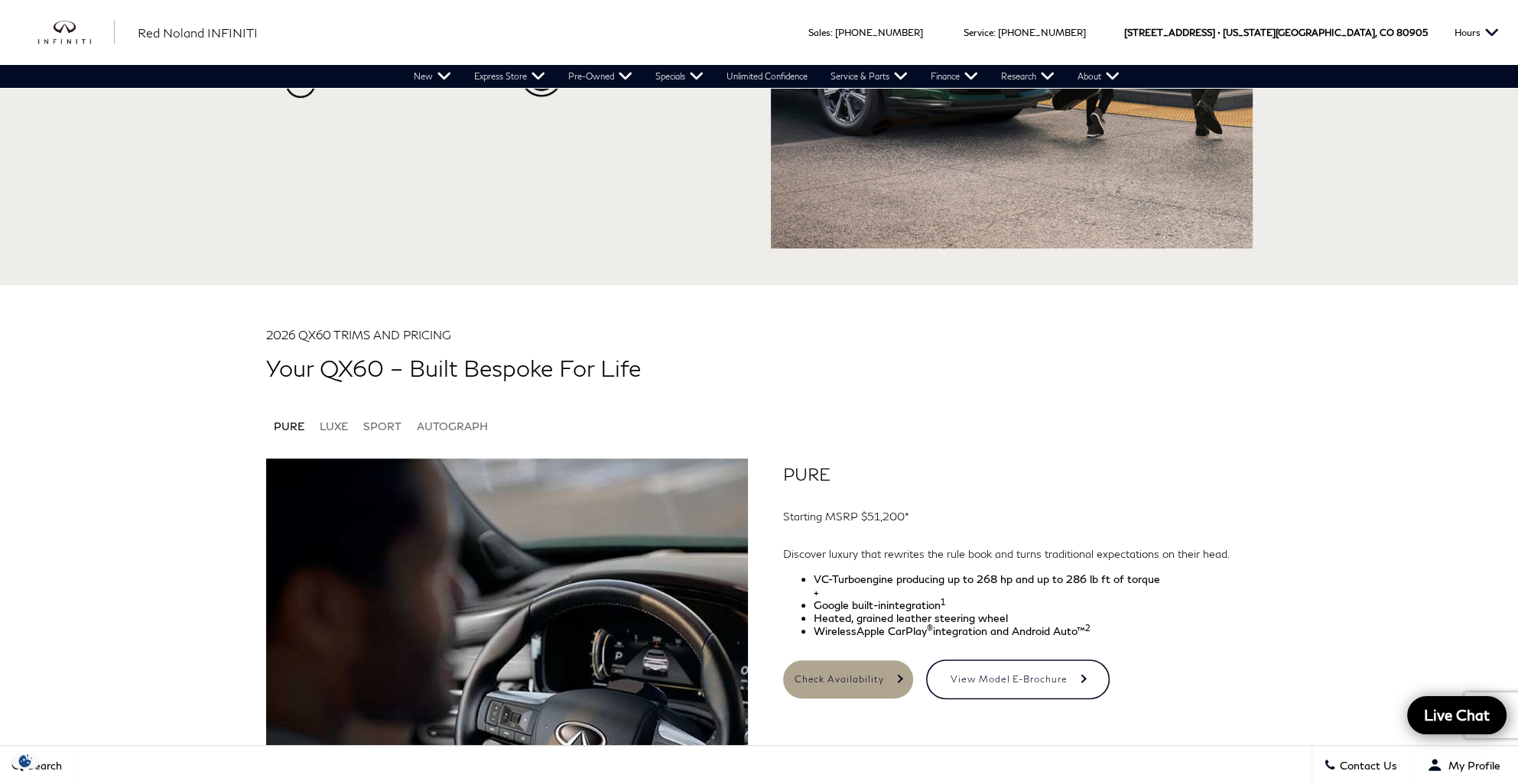
scroll to position [1070, 0]
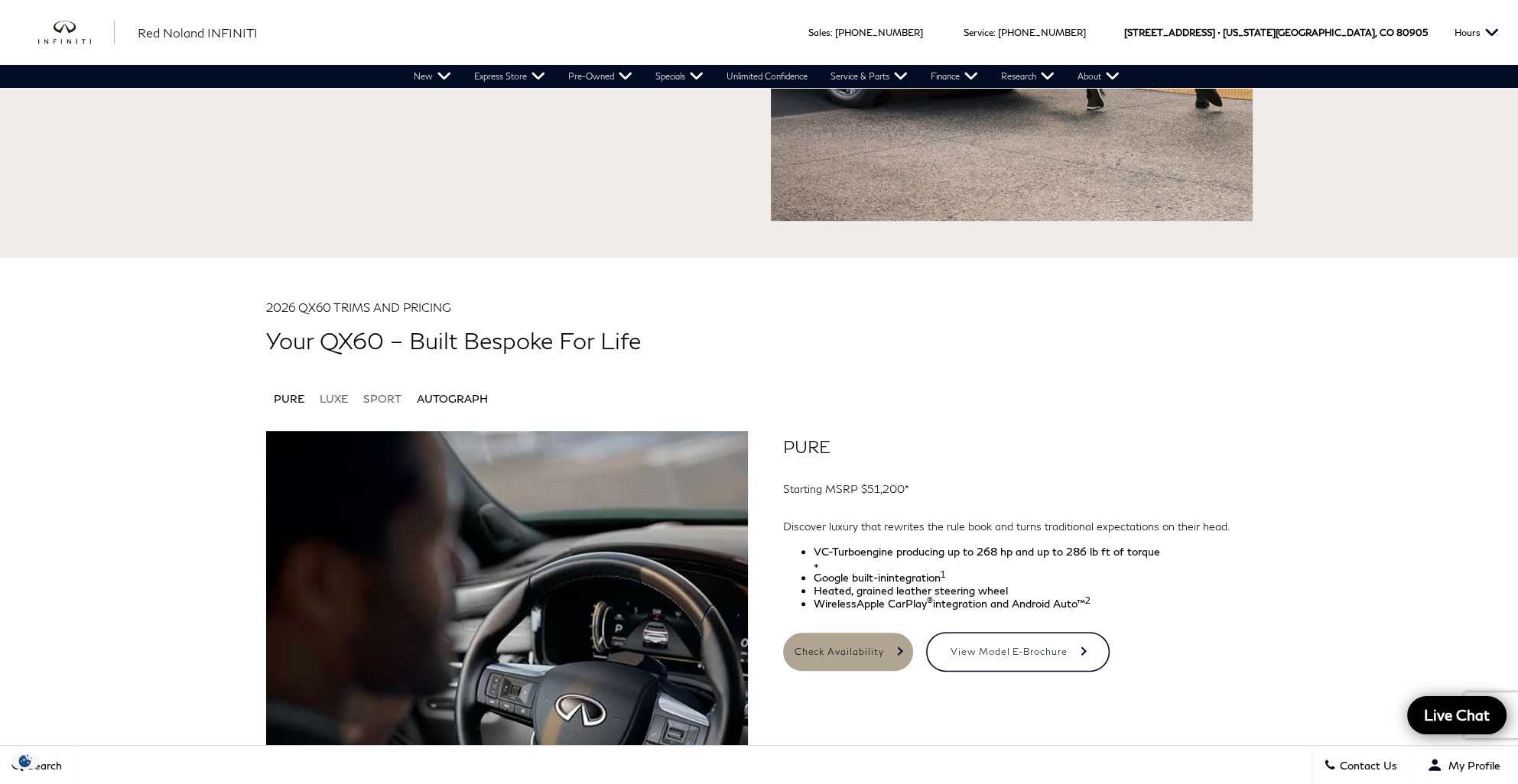
click at [441, 390] on li "AUTOGRAPH" at bounding box center [452, 396] width 87 height 34
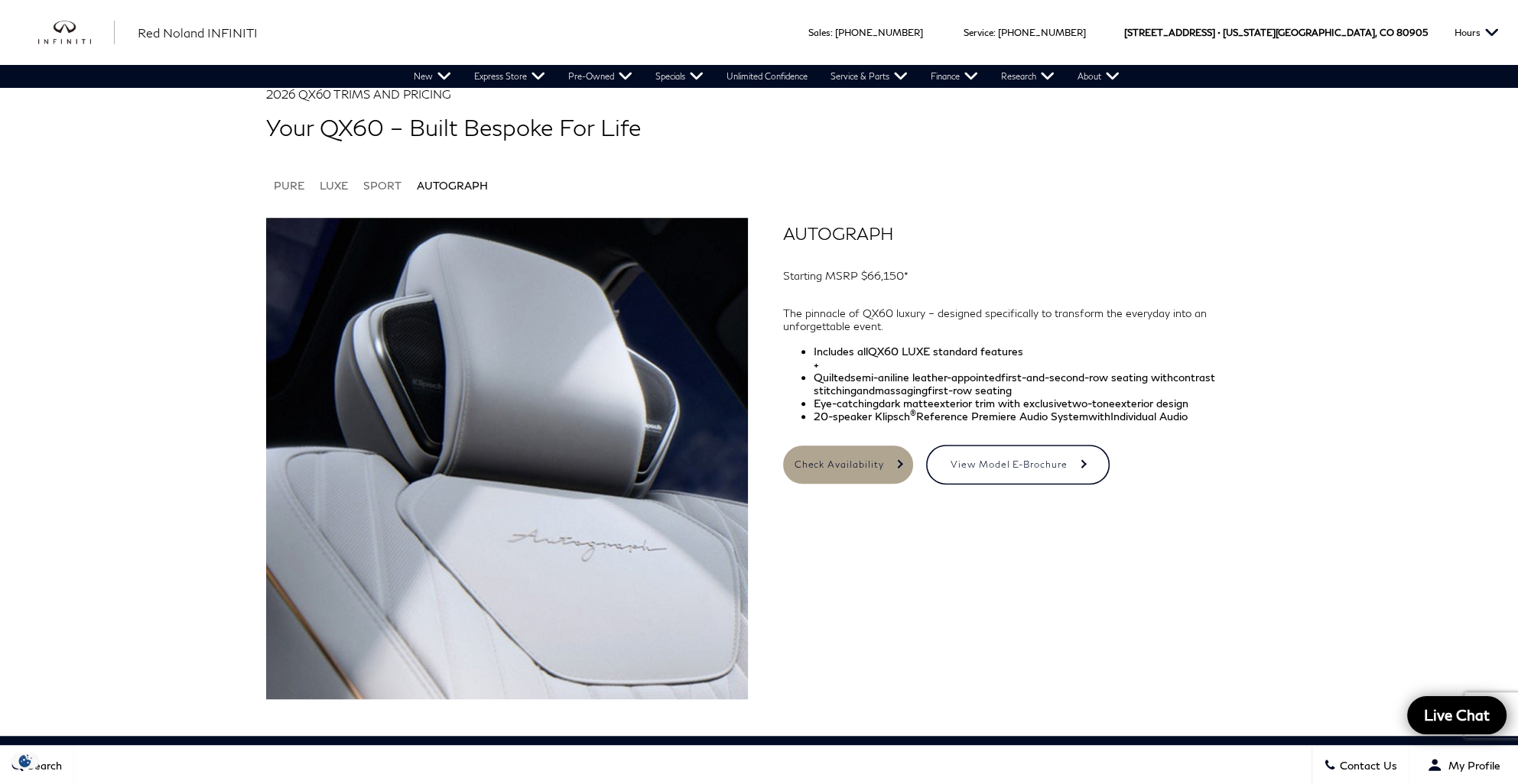
scroll to position [1376, 0]
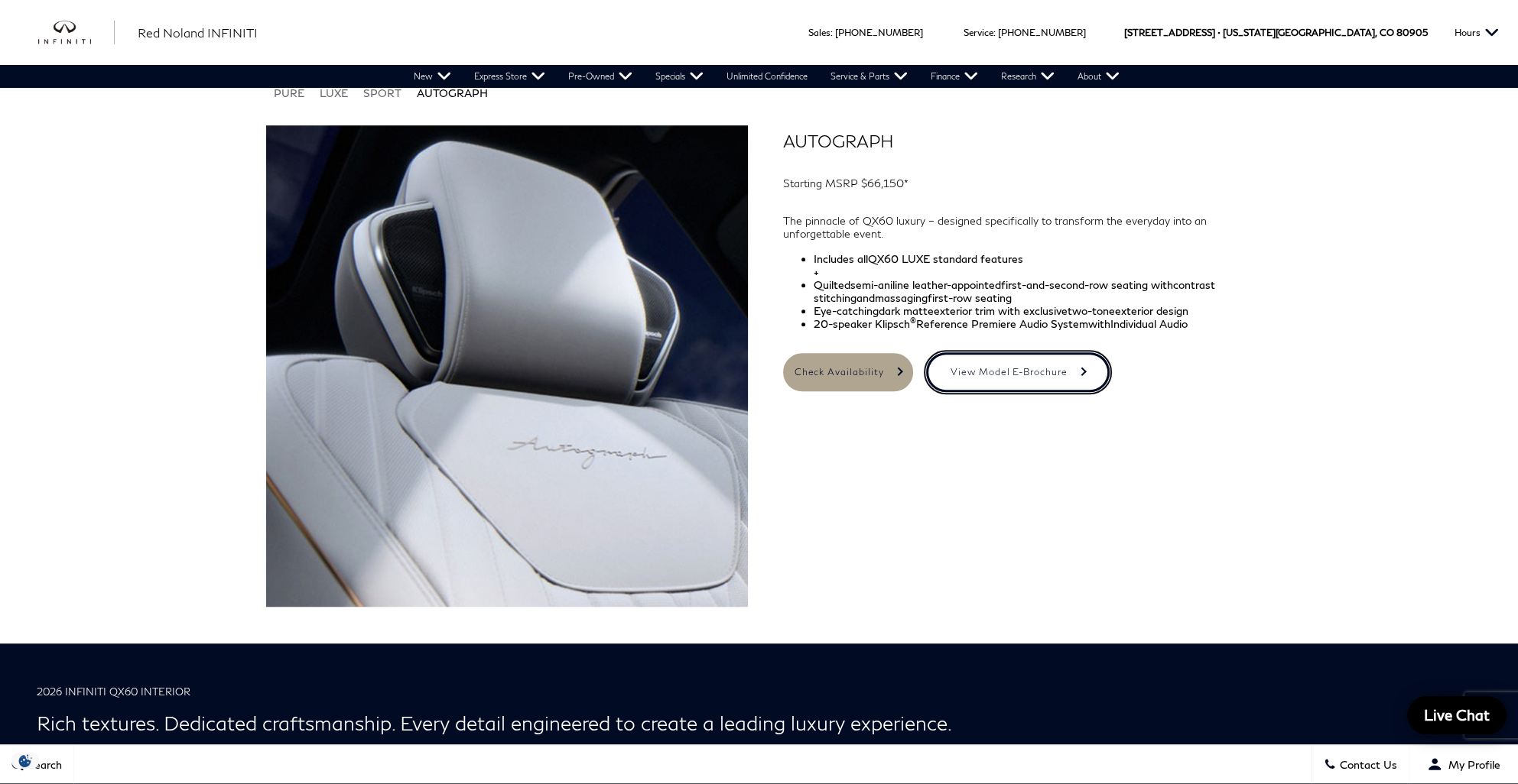
click at [1012, 374] on link "View Model E-Brochure" at bounding box center [1018, 372] width 188 height 44
